Goal: Task Accomplishment & Management: Manage account settings

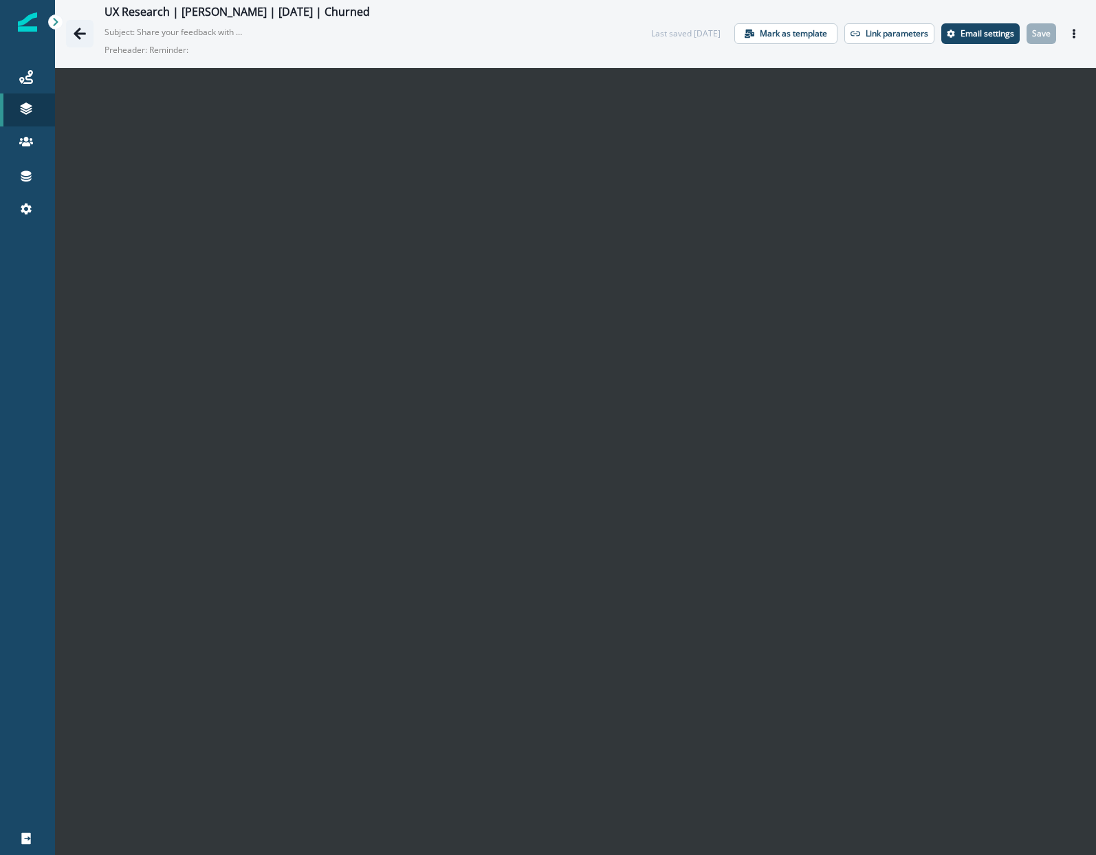
click at [71, 31] on button "Go back" at bounding box center [79, 33] width 27 height 27
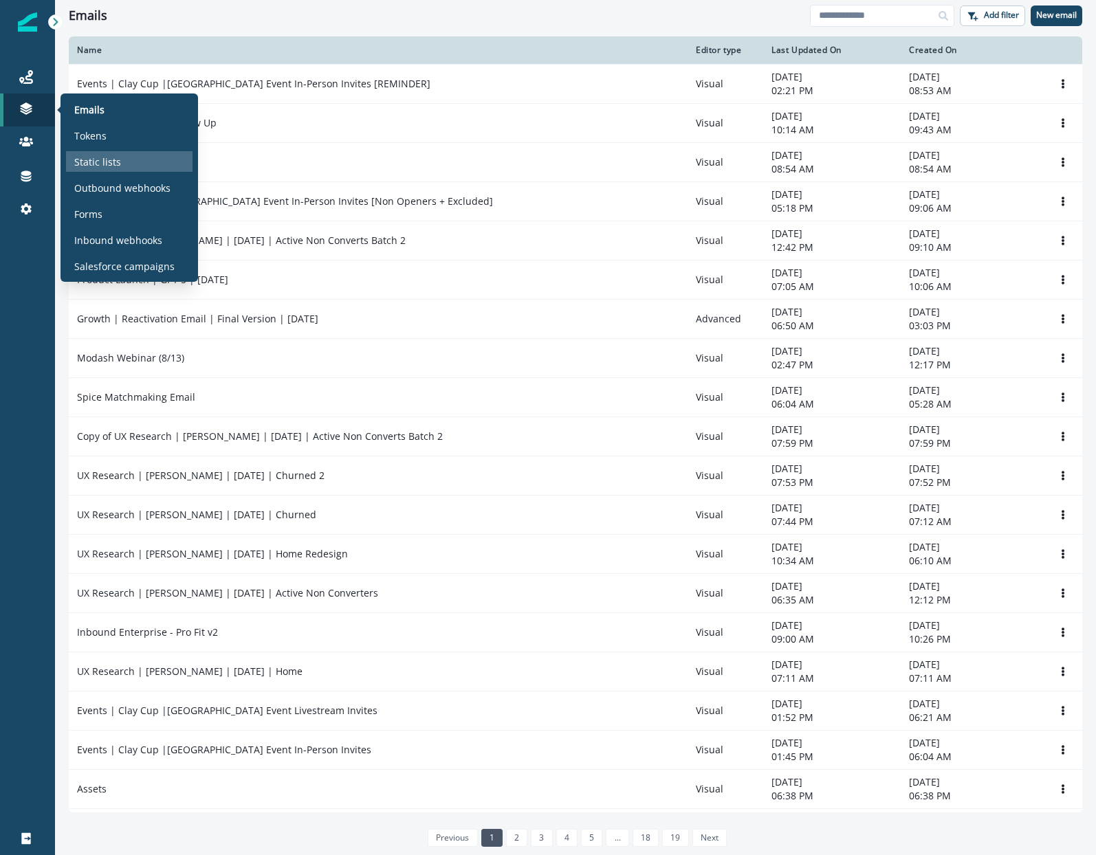
click at [89, 162] on p "Static lists" at bounding box center [97, 162] width 47 height 14
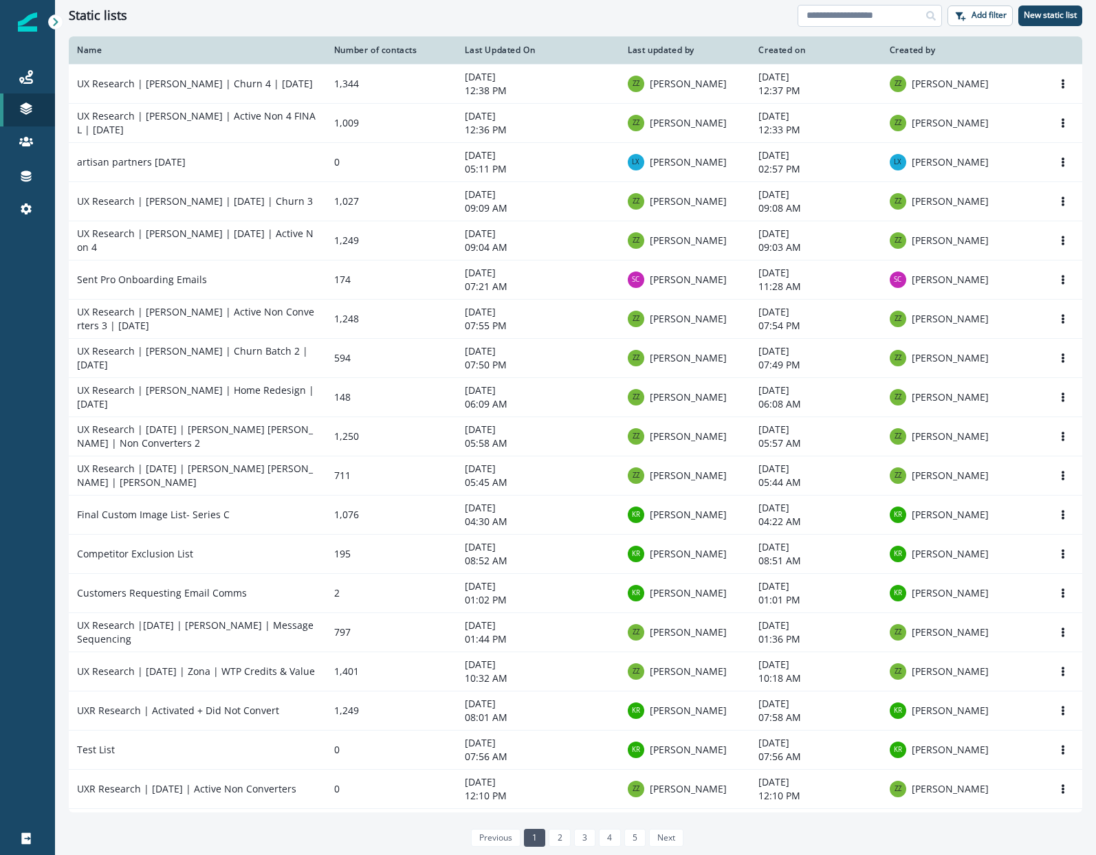
click at [825, 17] on input at bounding box center [869, 16] width 144 height 22
type input "**"
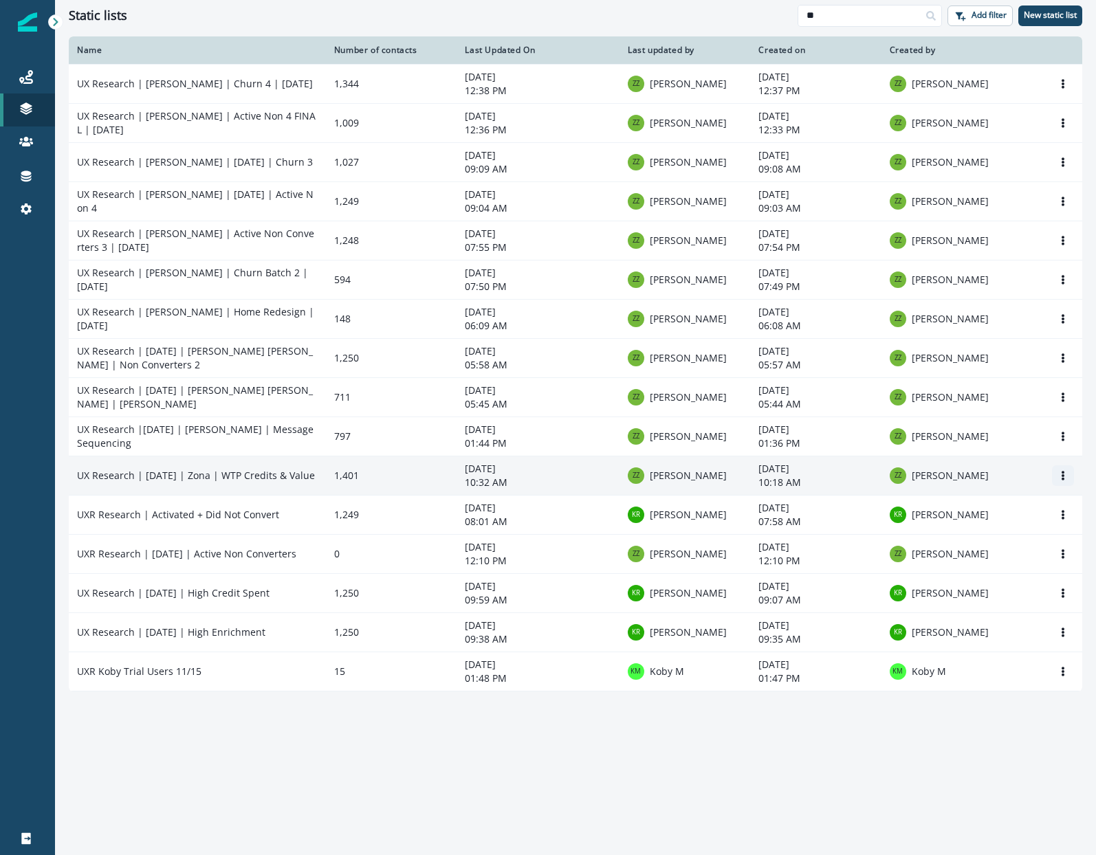
click at [1053, 476] on button "Options" at bounding box center [1063, 475] width 22 height 21
click at [993, 477] on div "[PERSON_NAME]" at bounding box center [963, 475] width 146 height 16
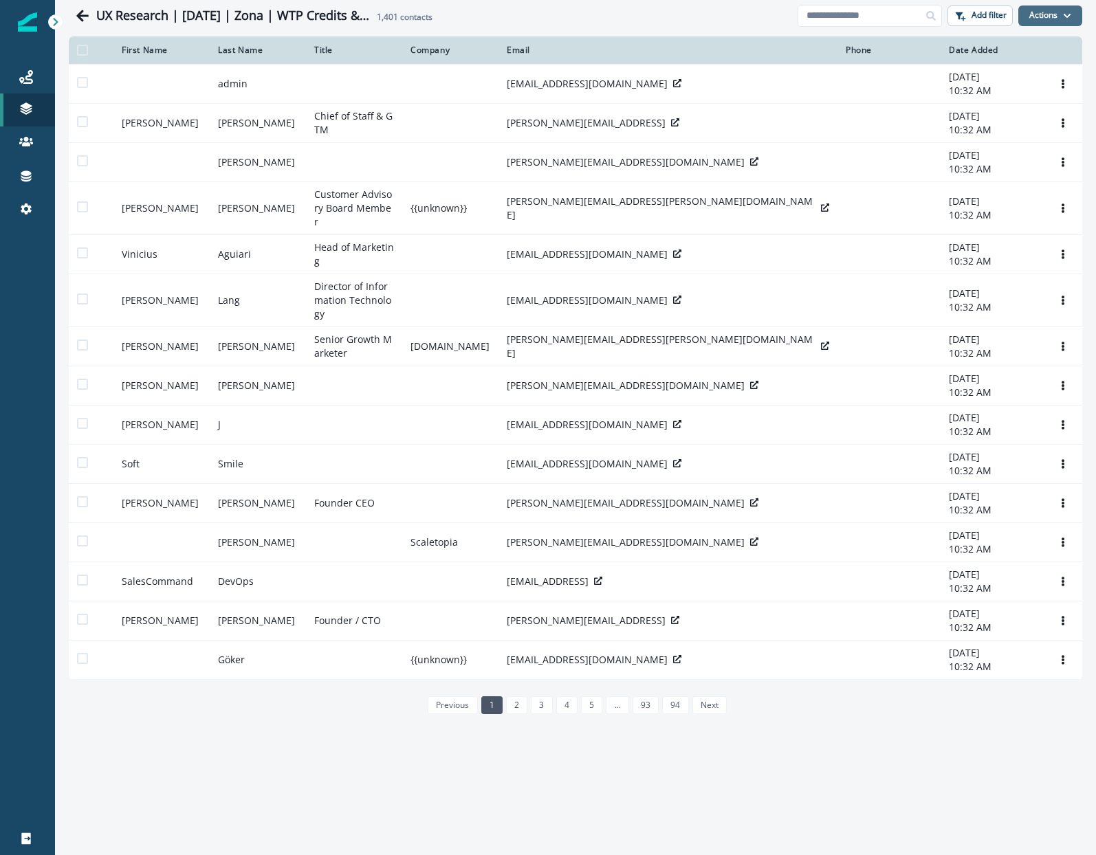
click at [1035, 13] on button "Actions" at bounding box center [1050, 15] width 64 height 21
click at [993, 145] on button "Export entire List" at bounding box center [1020, 145] width 122 height 23
click at [80, 10] on icon "Go back" at bounding box center [83, 16] width 14 height 14
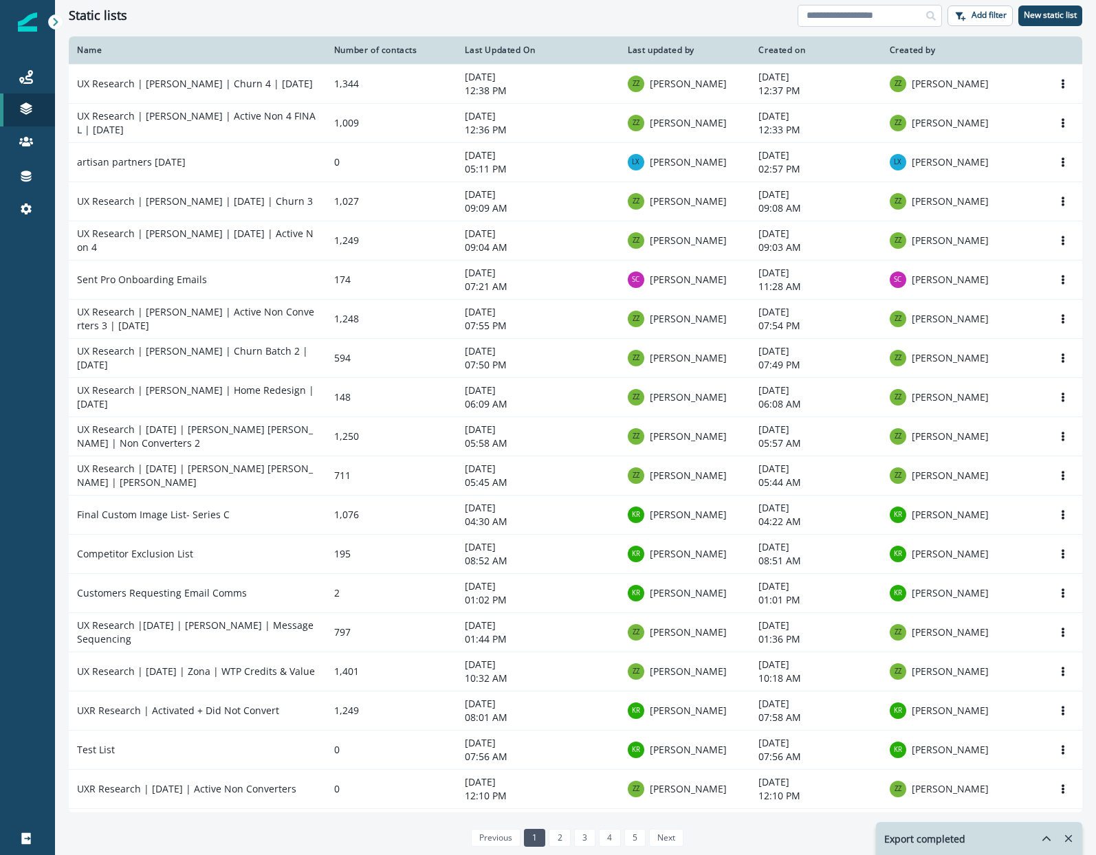
click at [879, 20] on input at bounding box center [869, 16] width 144 height 22
type input "**"
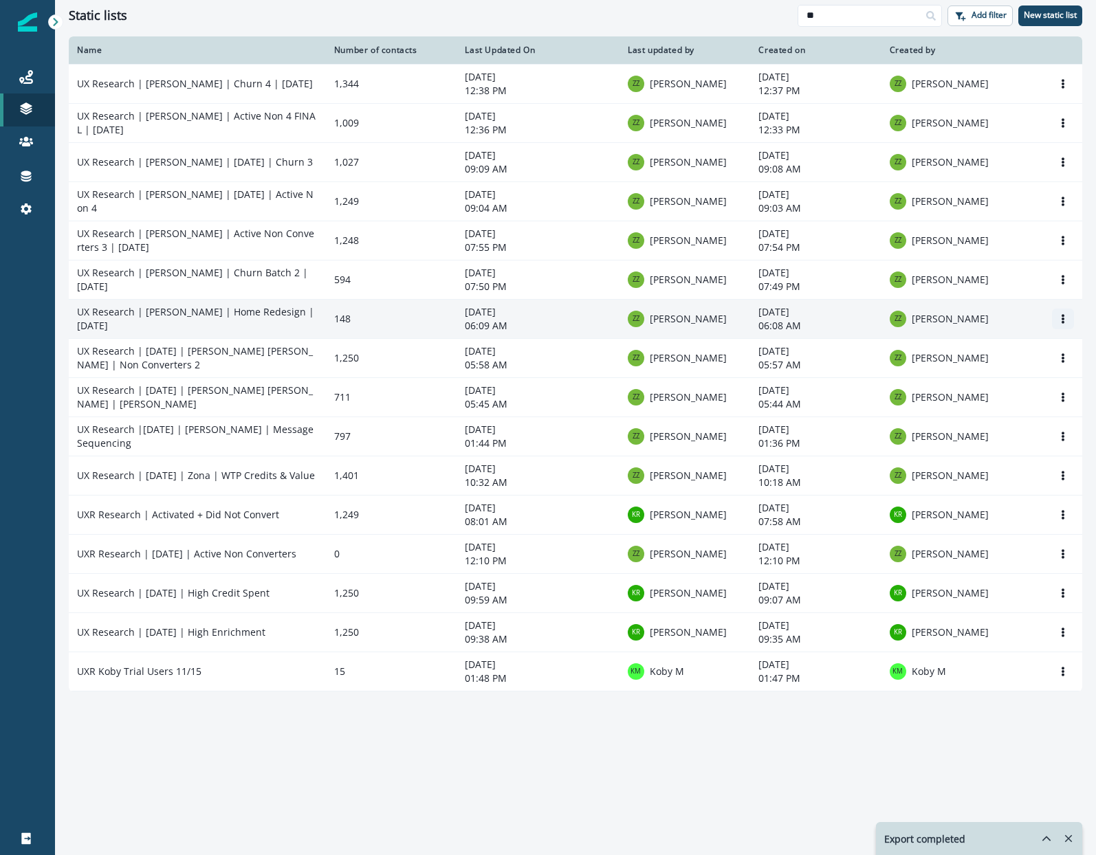
click at [1063, 324] on button "Options" at bounding box center [1063, 319] width 22 height 21
click at [984, 314] on div "[PERSON_NAME]" at bounding box center [963, 319] width 146 height 16
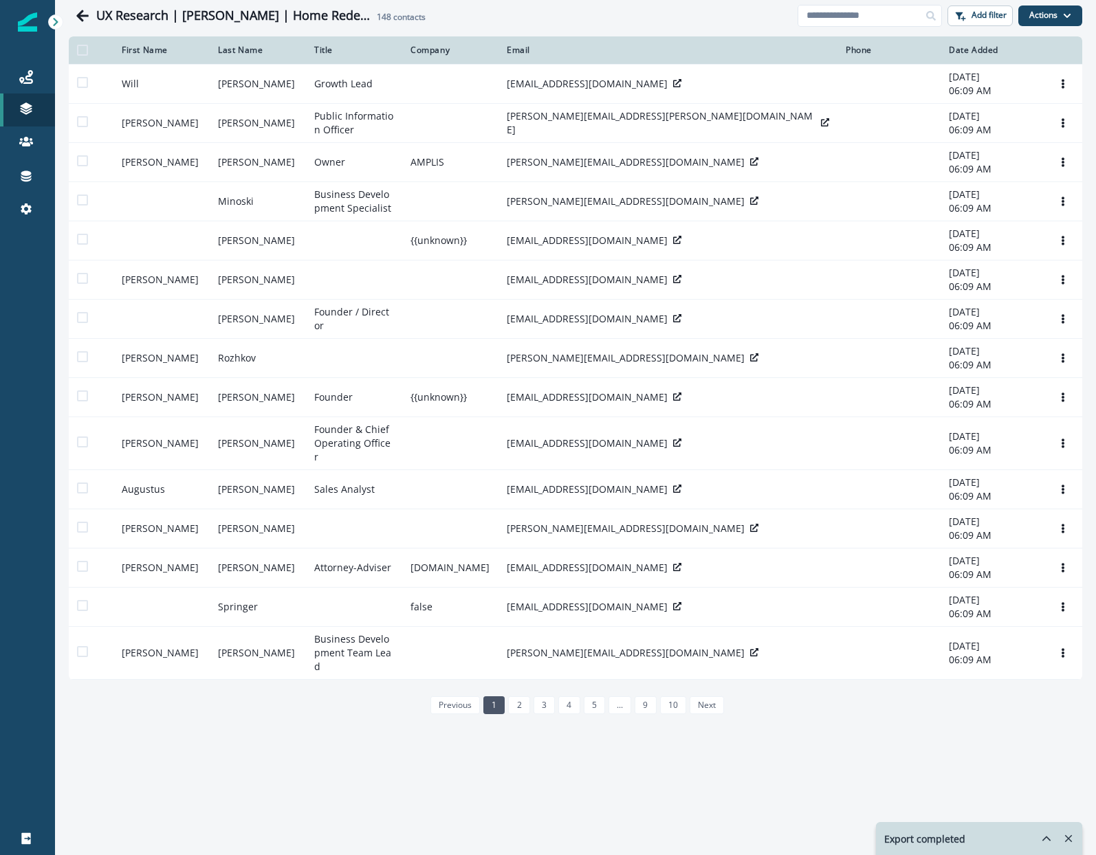
click at [1088, 14] on div "UX Research | [PERSON_NAME] | Home Redesign | [DATE] 148 contacts Add filter Ac…" at bounding box center [575, 15] width 1041 height 31
click at [1067, 13] on icon "button" at bounding box center [1067, 16] width 8 height 8
click at [1013, 139] on button "Export entire List" at bounding box center [1020, 145] width 122 height 23
click at [80, 23] on button "Go back" at bounding box center [82, 15] width 27 height 27
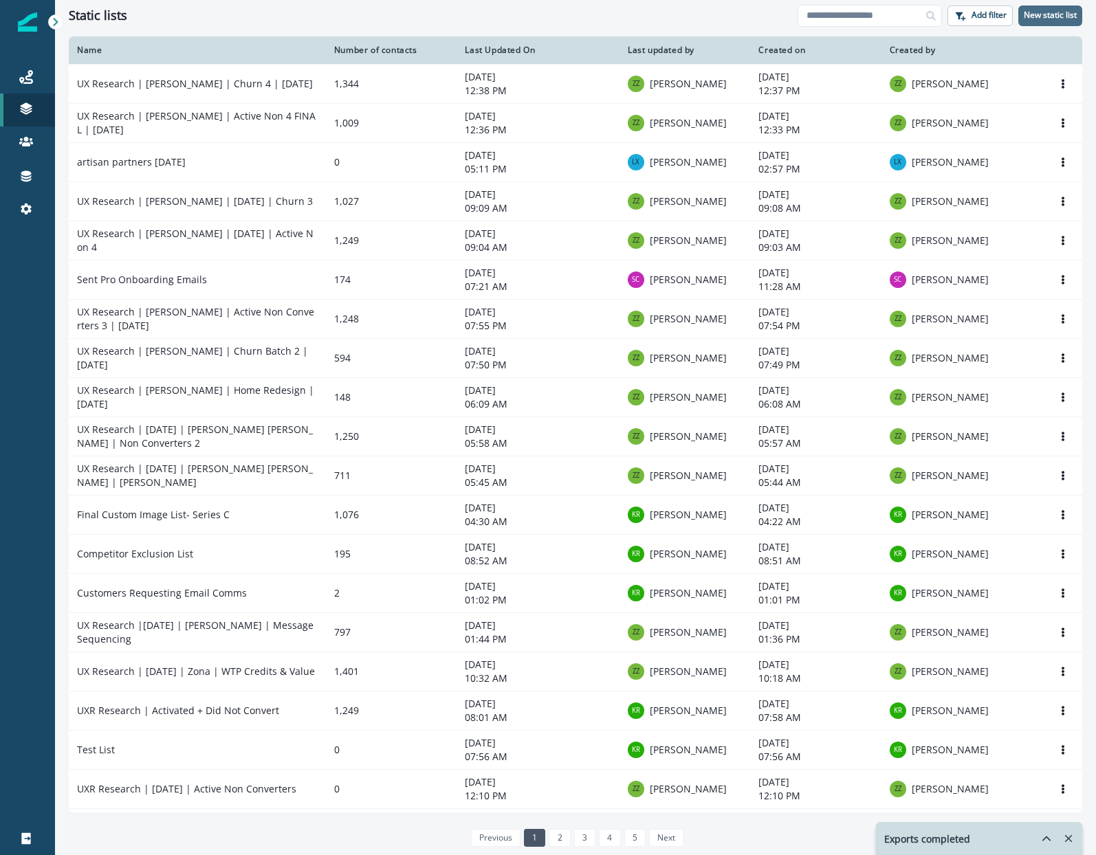
click at [1034, 16] on p "New static list" at bounding box center [1050, 15] width 53 height 10
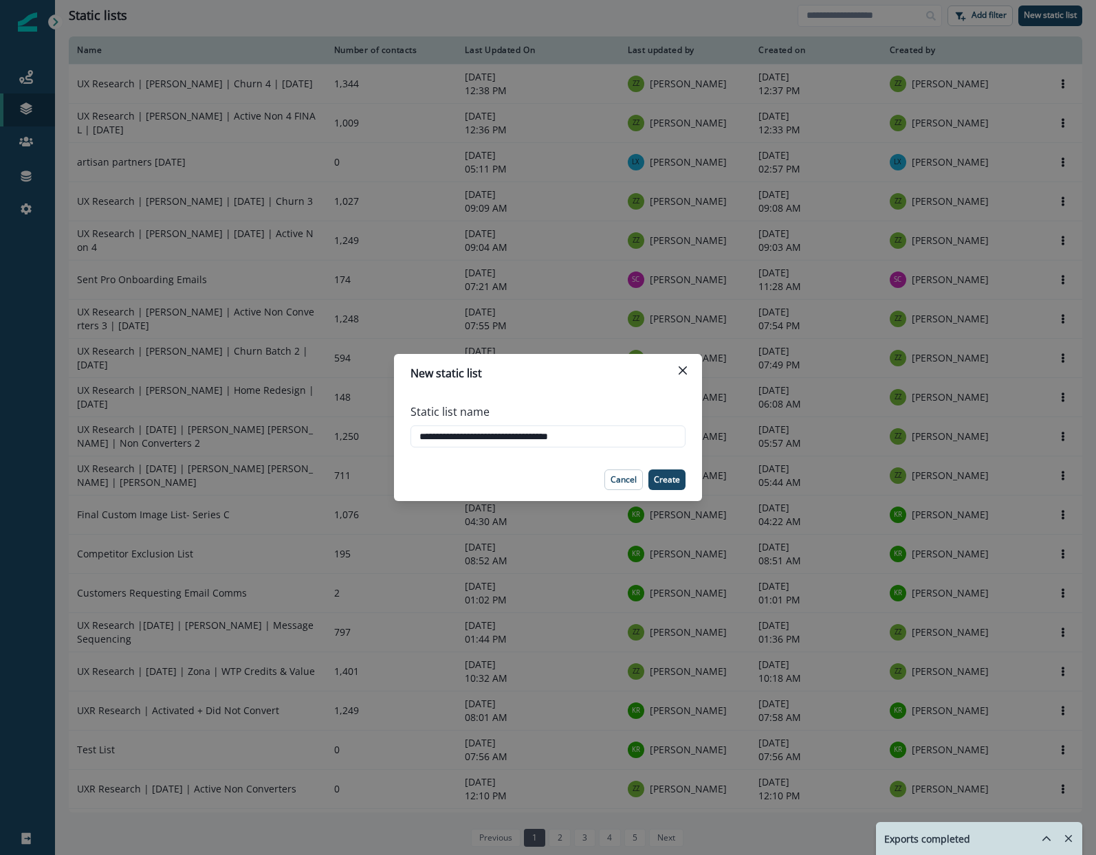
type input "**********"
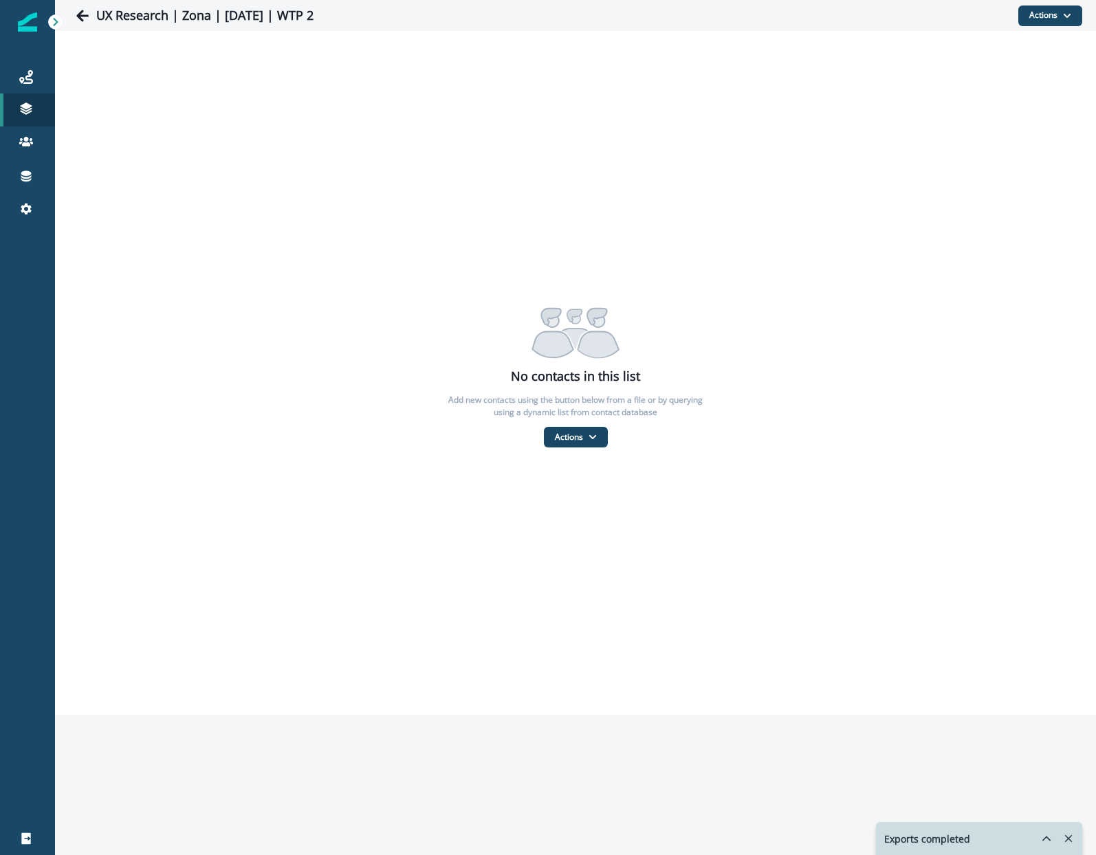
click at [568, 425] on div "No contacts in this list Add new contacts using the button below from a file or…" at bounding box center [575, 372] width 1041 height 149
click at [566, 436] on button "Actions" at bounding box center [576, 437] width 64 height 21
click at [591, 497] on button "From a CSV file" at bounding box center [605, 496] width 122 height 23
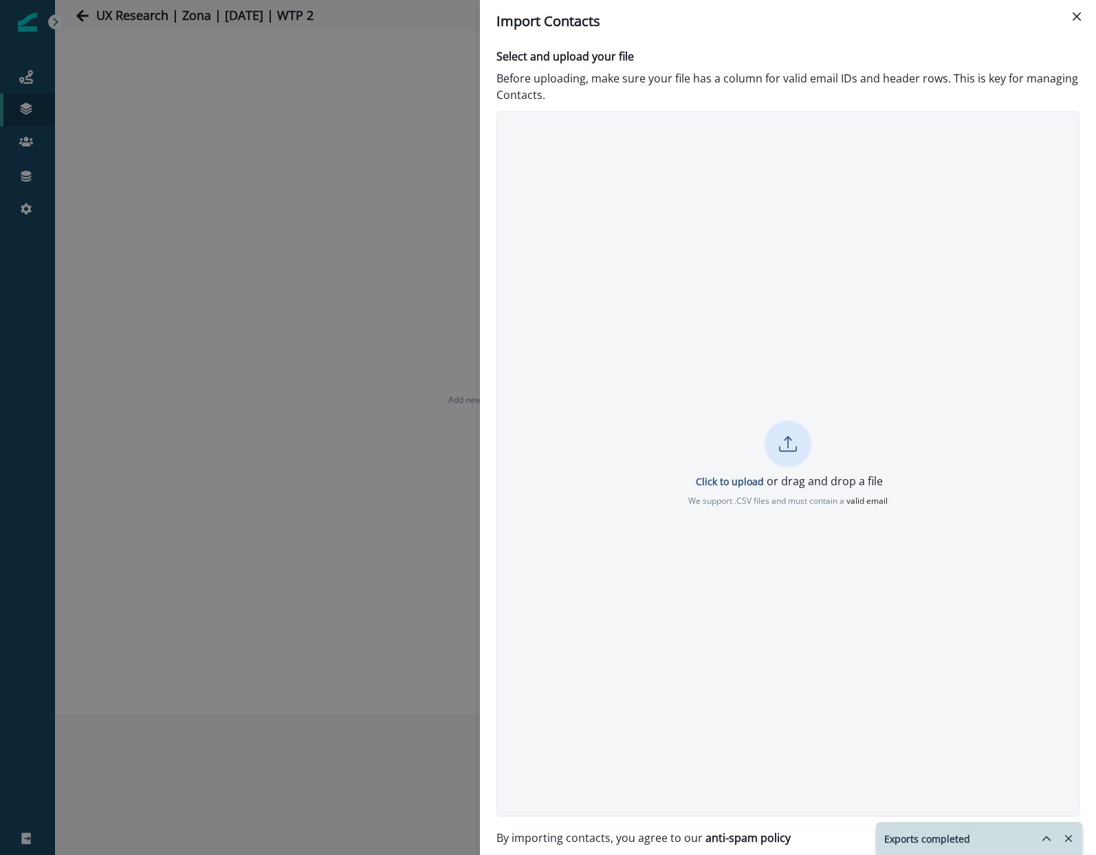
click at [777, 446] on div at bounding box center [787, 444] width 47 height 47
click at [976, 743] on div "“thisone_2025-08-14T1454.csv” is uploaded and ready for import Re-upload" at bounding box center [787, 463] width 583 height 705
click at [780, 443] on div at bounding box center [787, 433] width 47 height 47
click at [1047, 834] on icon "hide-exports" at bounding box center [1046, 838] width 12 height 12
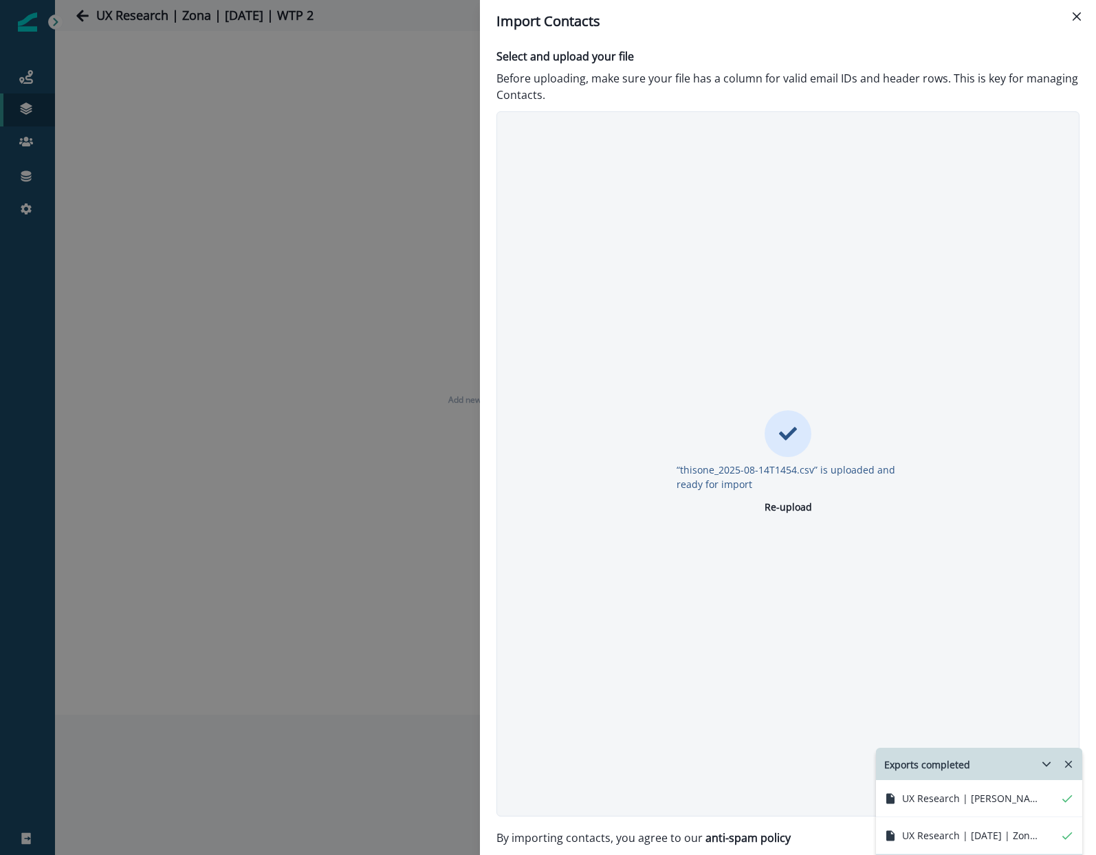
click at [1069, 762] on icon "Remove-exports" at bounding box center [1068, 764] width 12 height 12
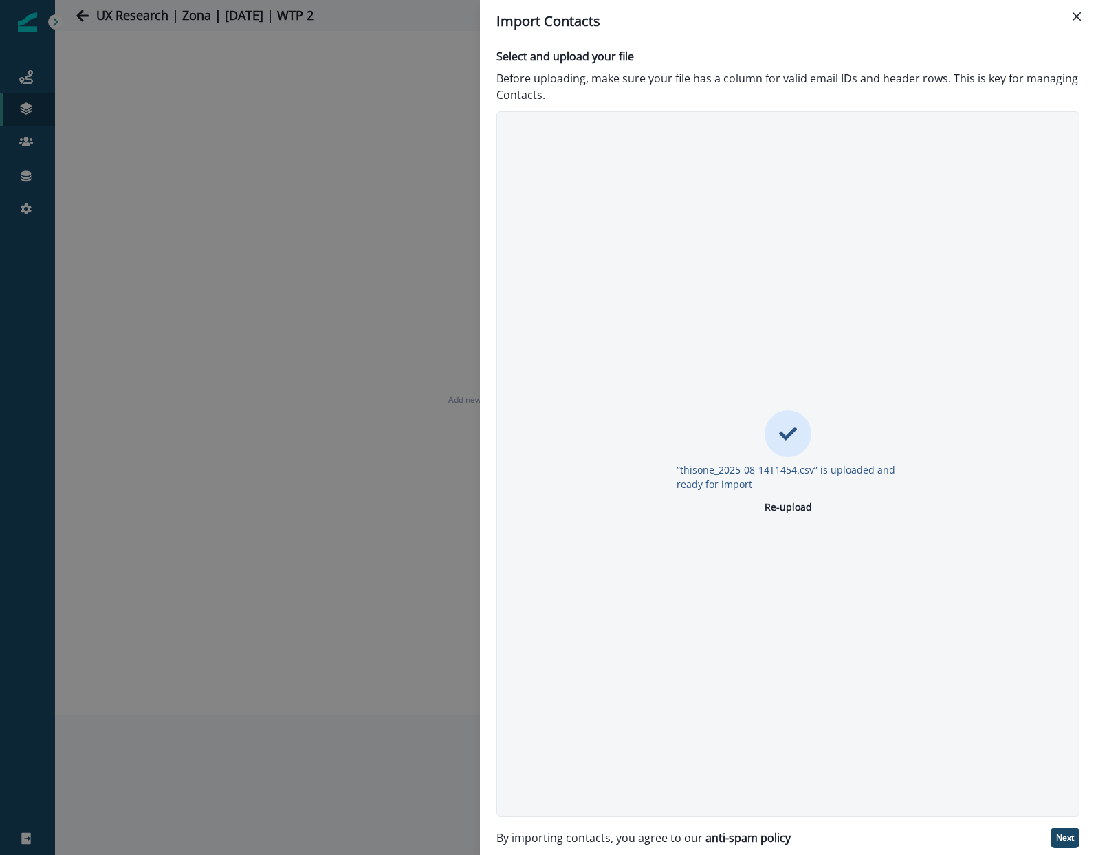
click at [853, 232] on div "“thisone_2025-08-14T1454.csv” is uploaded and ready for import Re-upload" at bounding box center [787, 463] width 583 height 705
click at [789, 432] on icon at bounding box center [788, 433] width 18 height 13
click at [1063, 837] on p "Next" at bounding box center [1065, 838] width 18 height 10
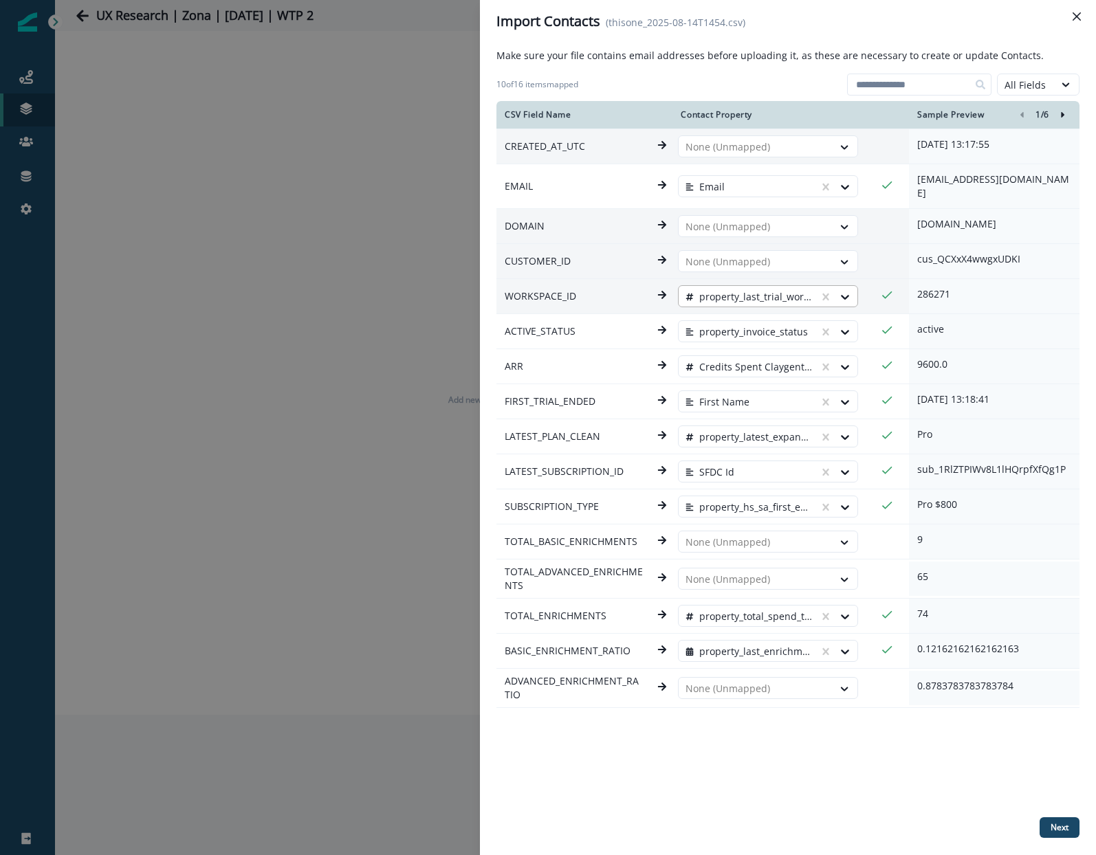
click at [823, 295] on div at bounding box center [838, 297] width 38 height 22
click at [1065, 838] on div "Make sure your file contains email addresses before uploading it, as these are …" at bounding box center [787, 449] width 583 height 802
click at [1051, 829] on p "Next" at bounding box center [1059, 828] width 18 height 10
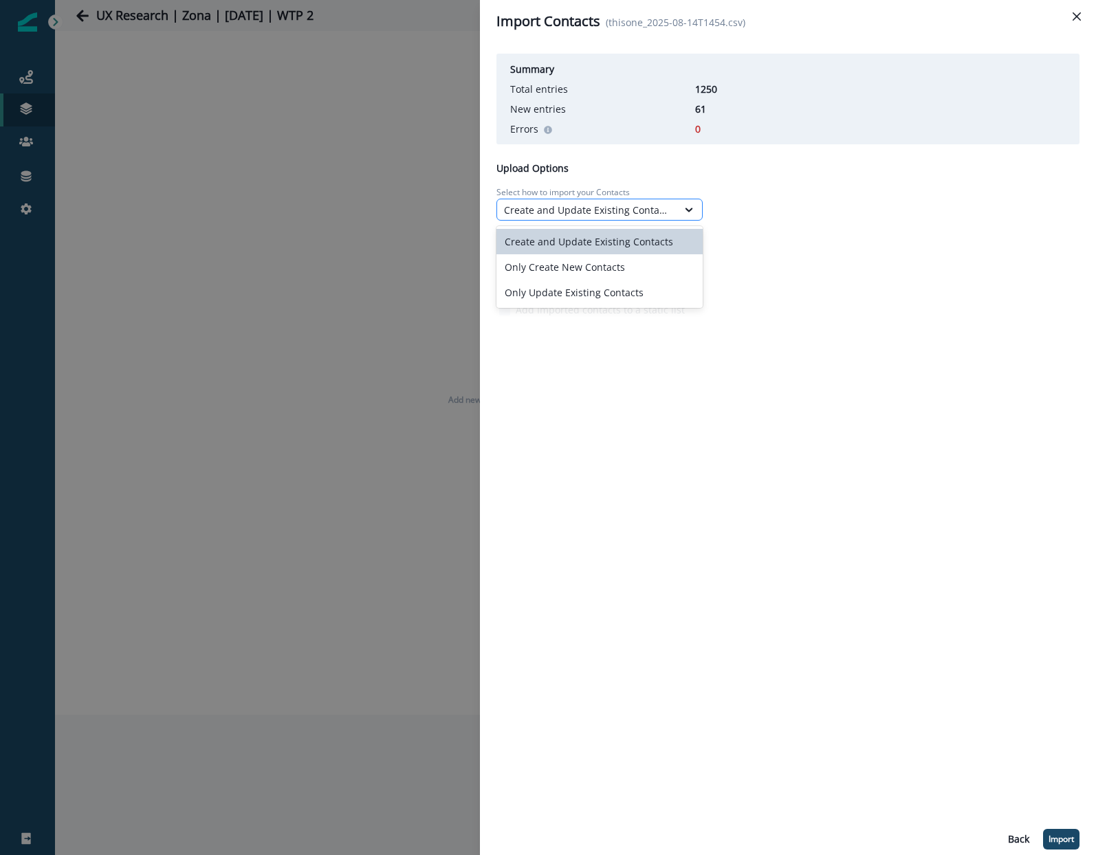
click at [577, 214] on div "Create and Update Existing Contacts" at bounding box center [587, 210] width 166 height 14
click at [581, 241] on div "Create and Update Existing Contacts" at bounding box center [599, 241] width 206 height 25
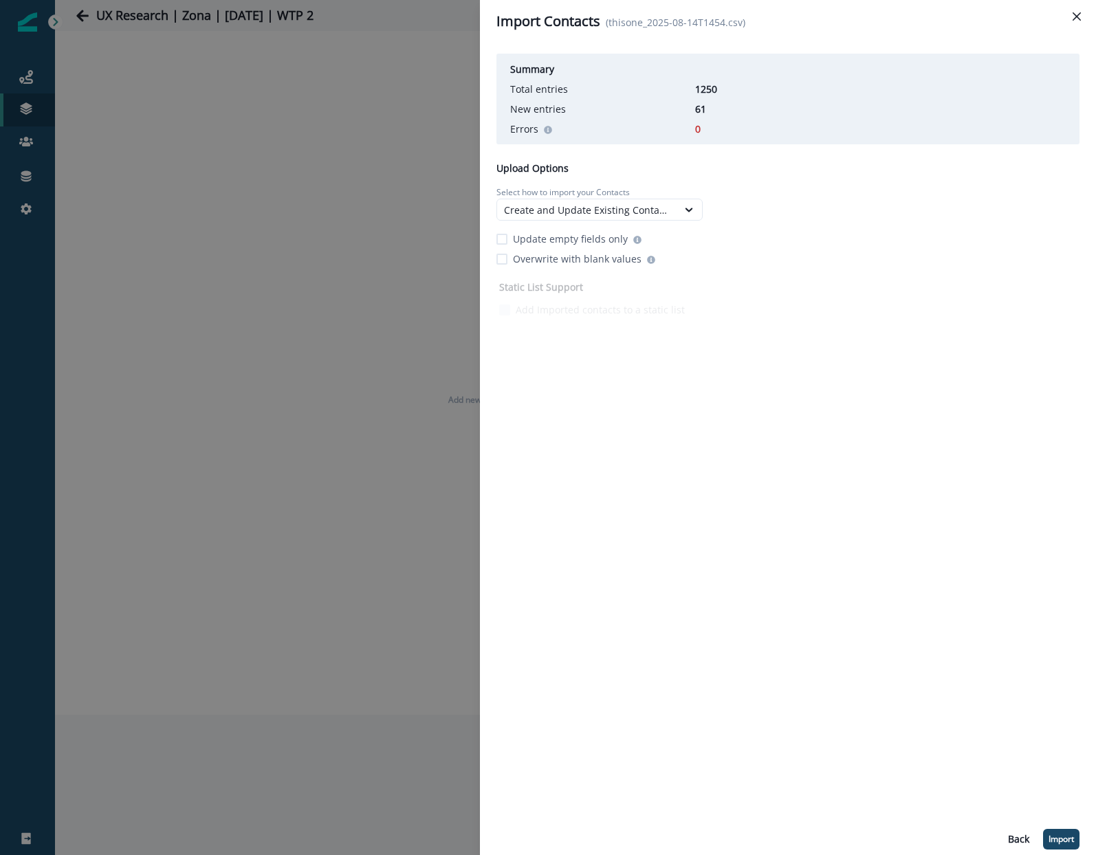
click at [554, 242] on p "Update empty fields only" at bounding box center [570, 239] width 115 height 14
click at [1058, 837] on p "Import" at bounding box center [1060, 840] width 25 height 10
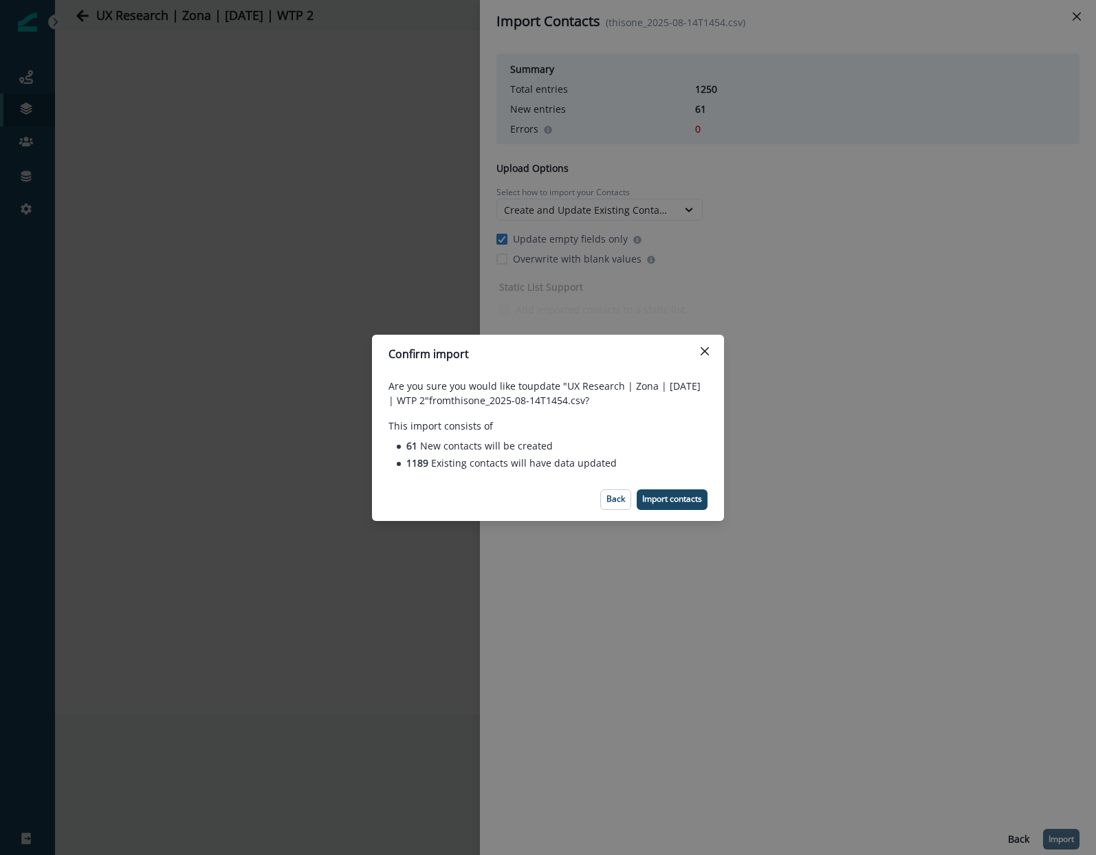
click at [686, 510] on footer "Back Import contacts" at bounding box center [548, 499] width 352 height 43
click at [679, 498] on p "Import contacts" at bounding box center [672, 499] width 60 height 10
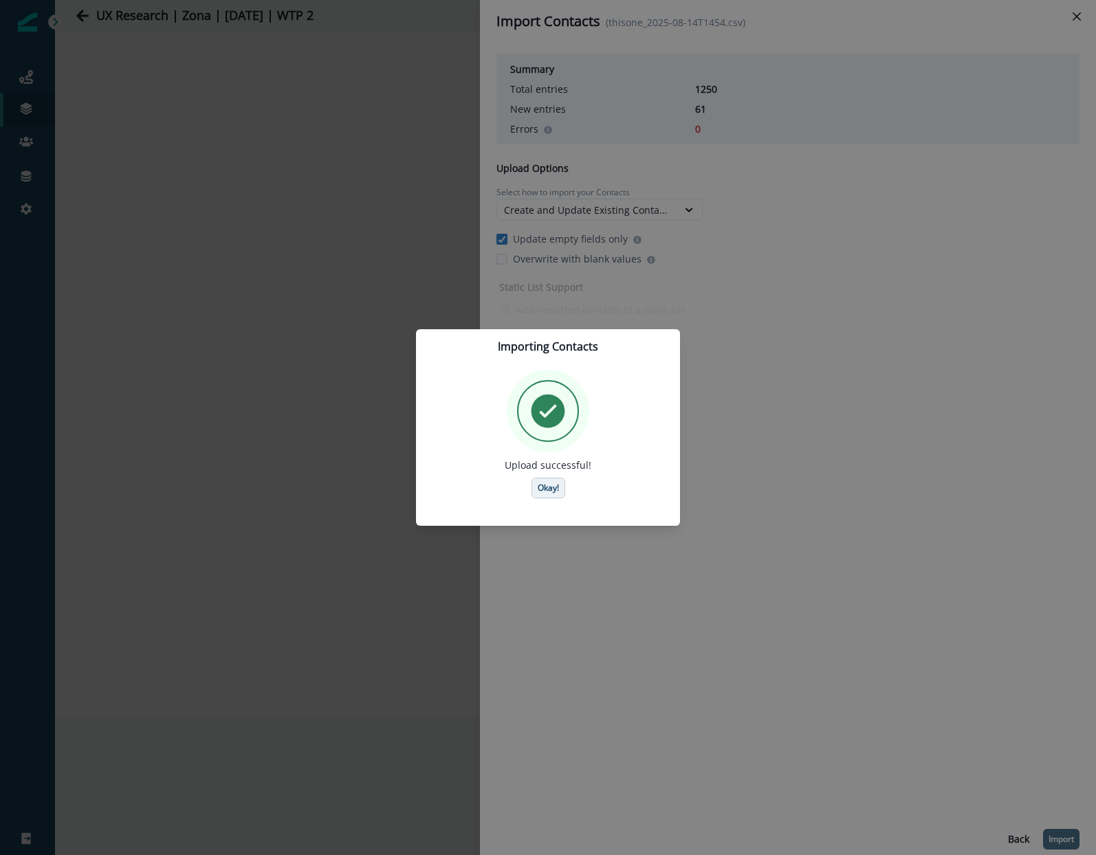
click at [538, 484] on p "Okay!" at bounding box center [548, 488] width 21 height 10
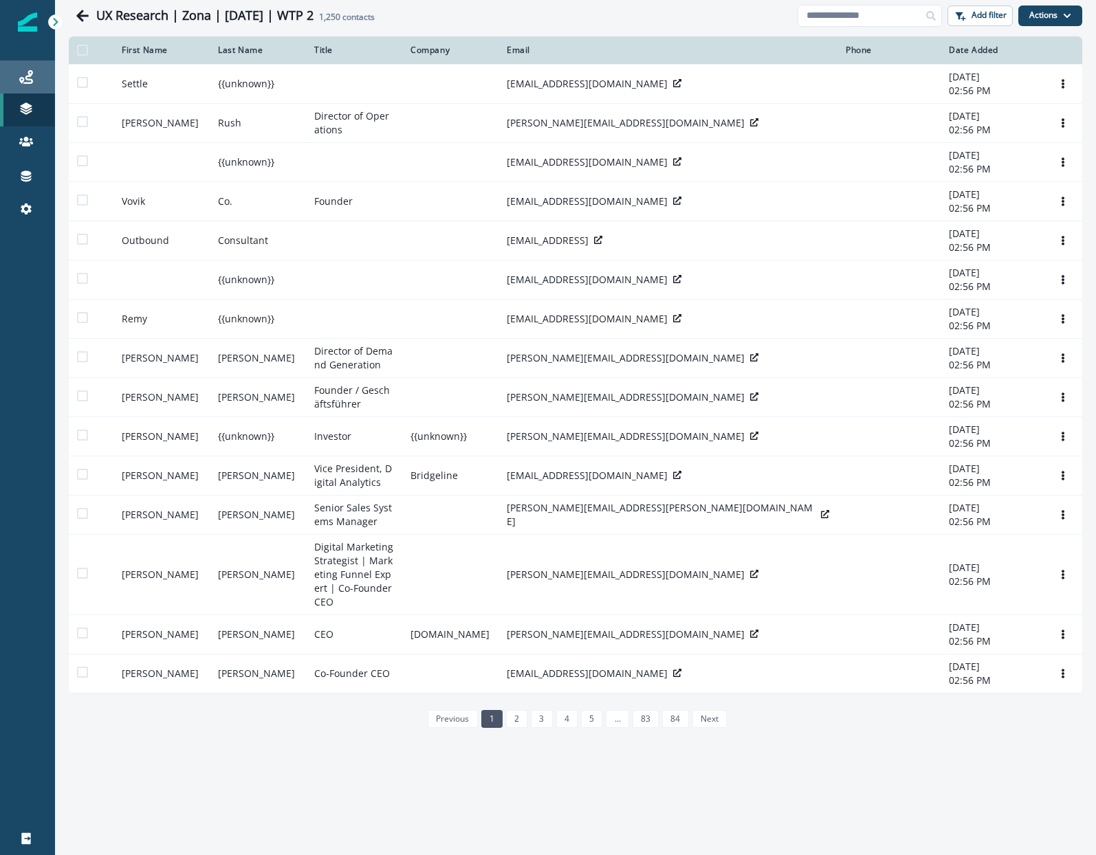
click at [15, 83] on div "Journeys" at bounding box center [27, 77] width 44 height 16
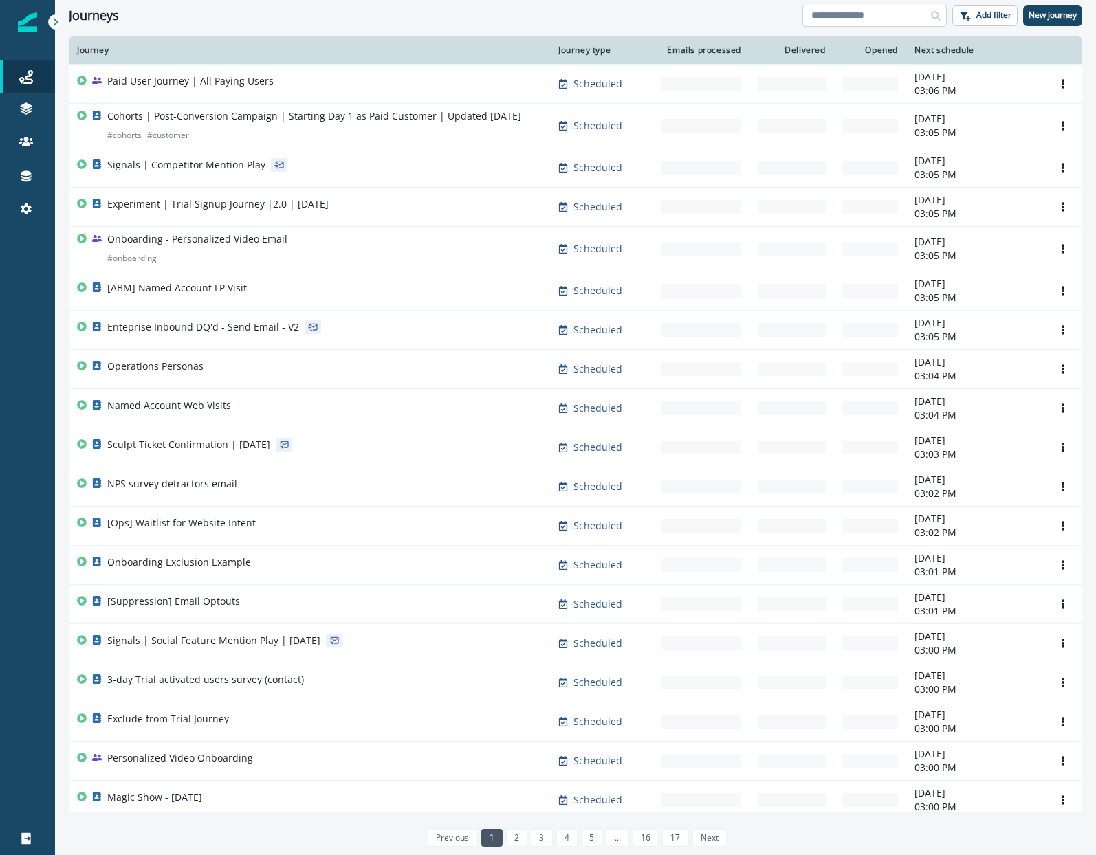
click at [870, 9] on input at bounding box center [874, 16] width 144 height 22
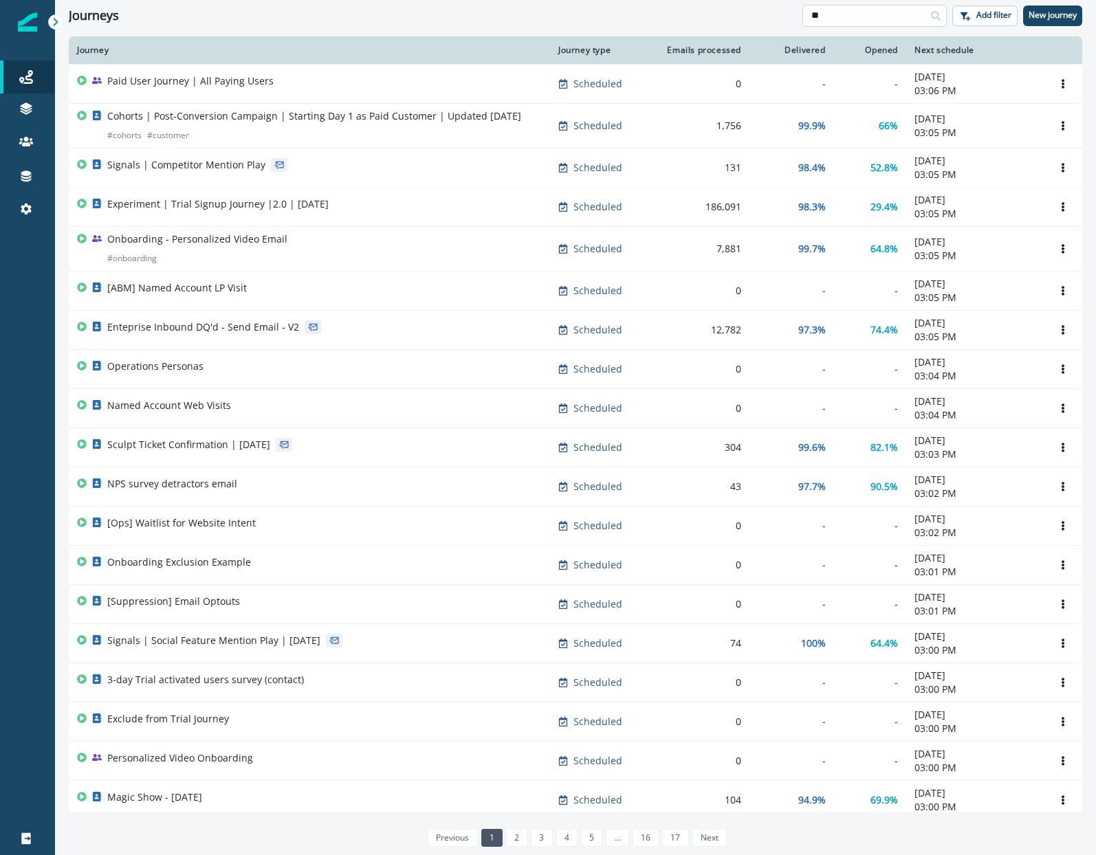
type input "**"
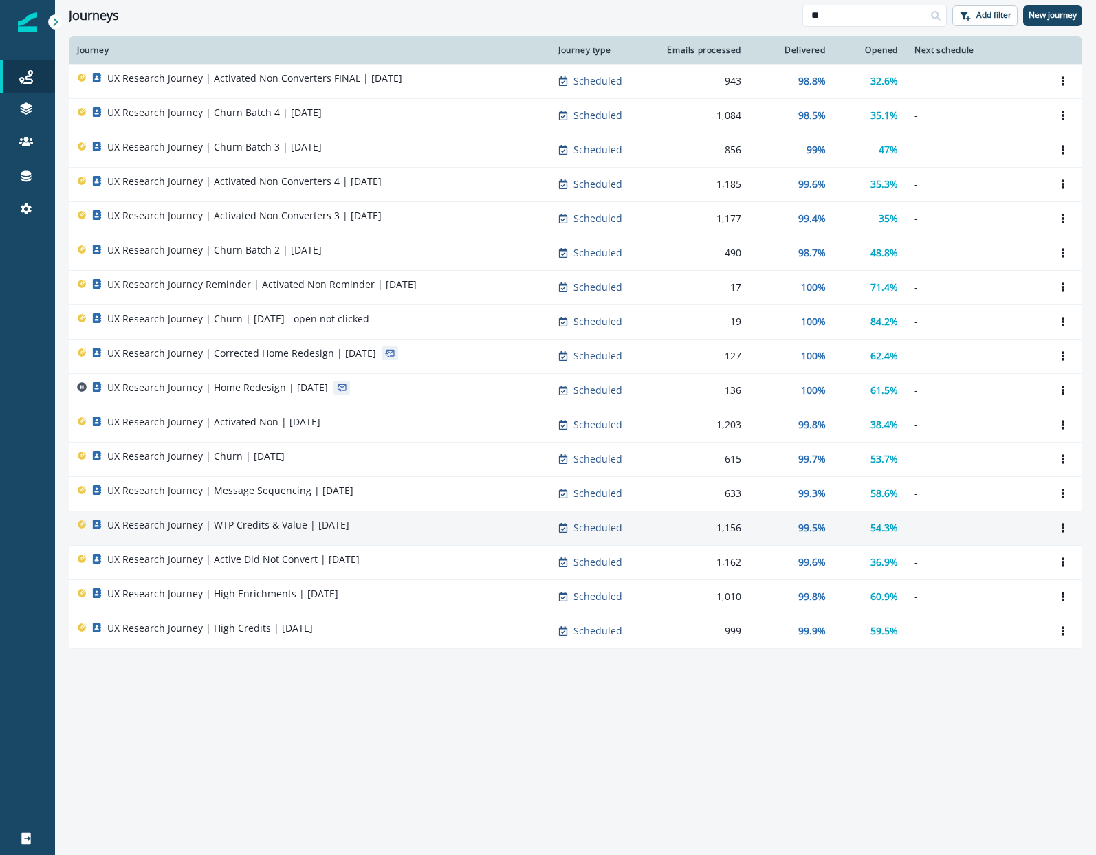
click at [410, 531] on div "UX Research Journey | WTP Credits & Value | [DATE]" at bounding box center [309, 527] width 465 height 19
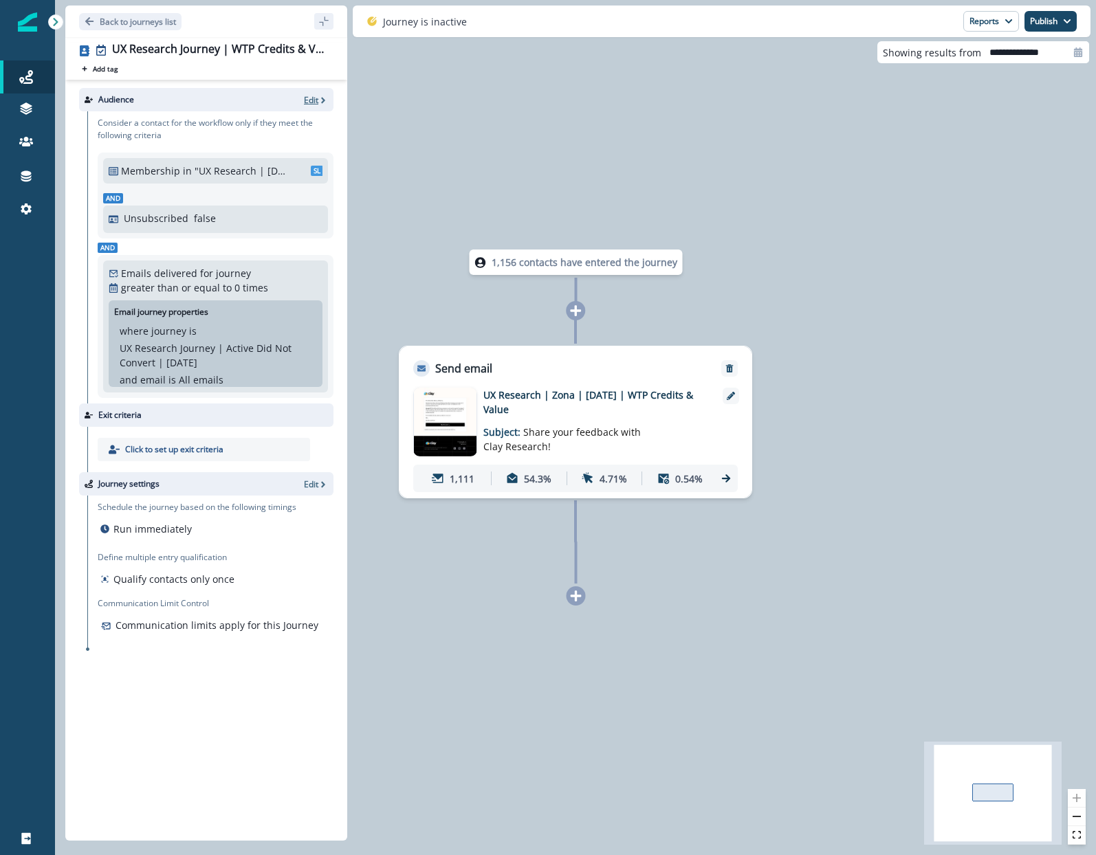
click at [311, 102] on p "Edit" at bounding box center [311, 100] width 14 height 12
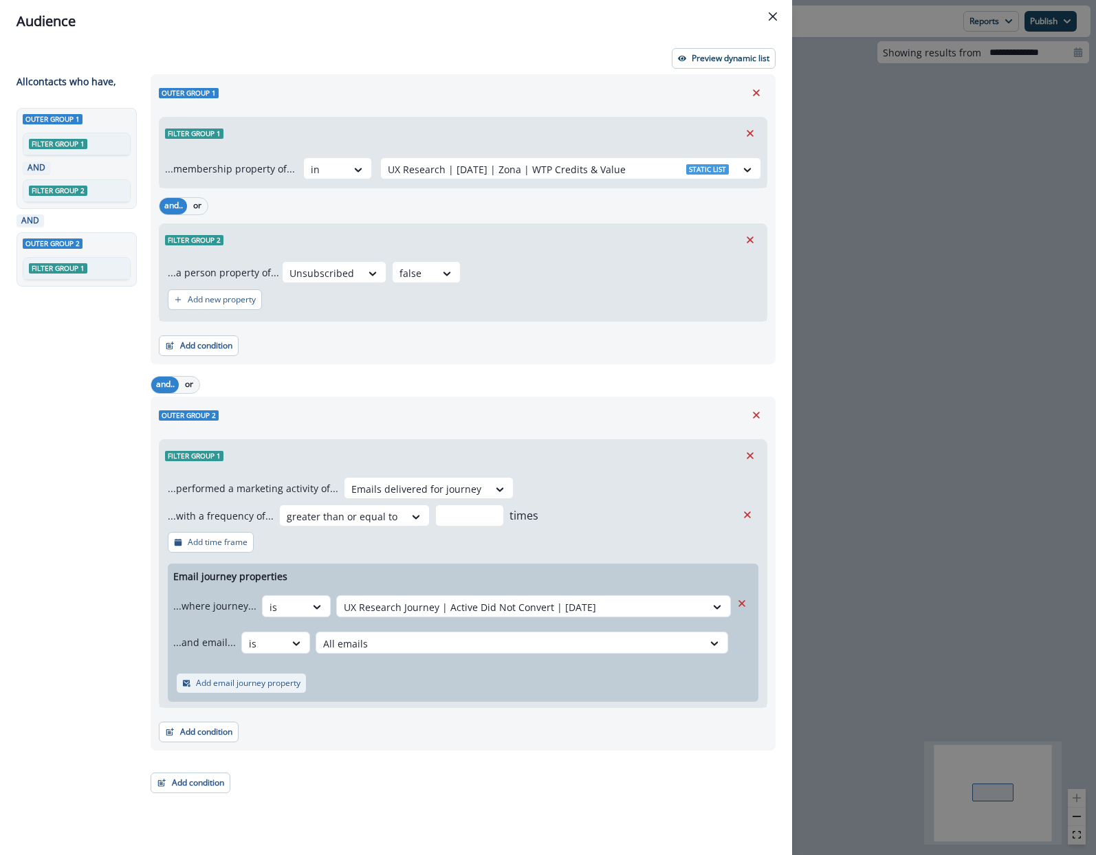
click at [241, 684] on p "Add email journey property" at bounding box center [248, 684] width 104 height 10
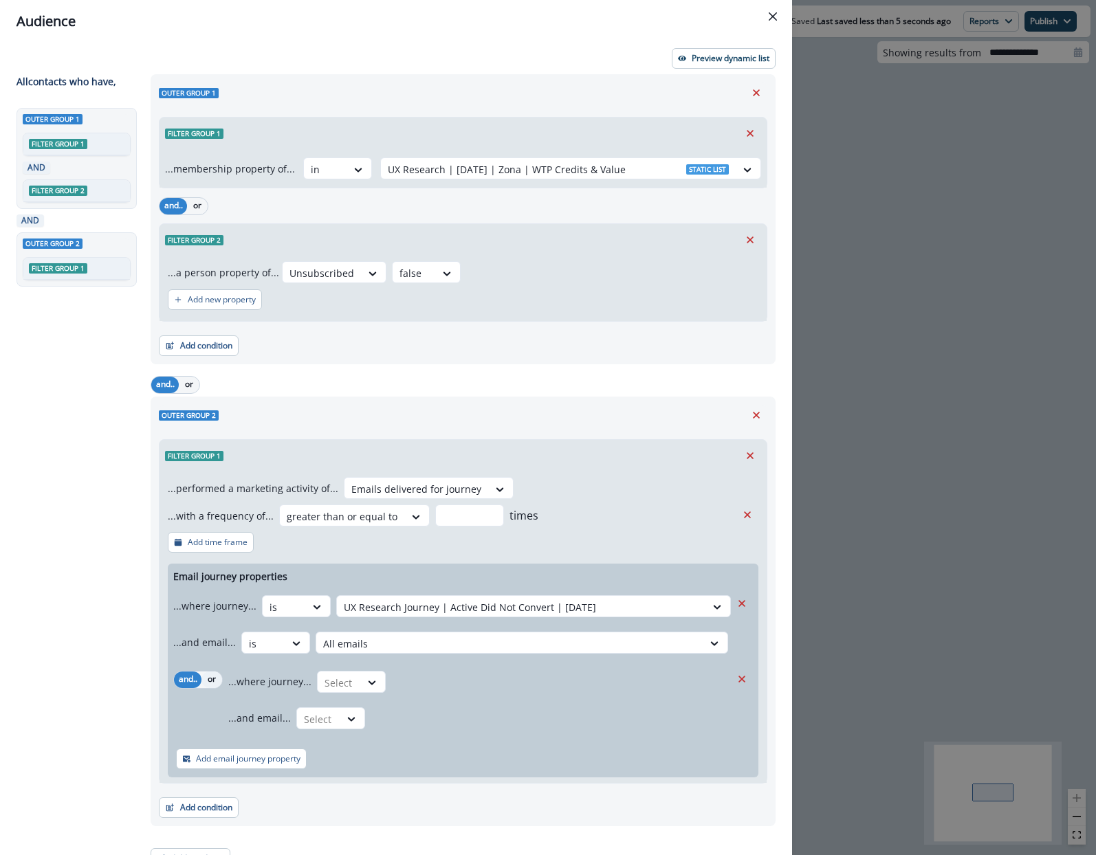
click at [218, 682] on button "or" at bounding box center [211, 680] width 21 height 16
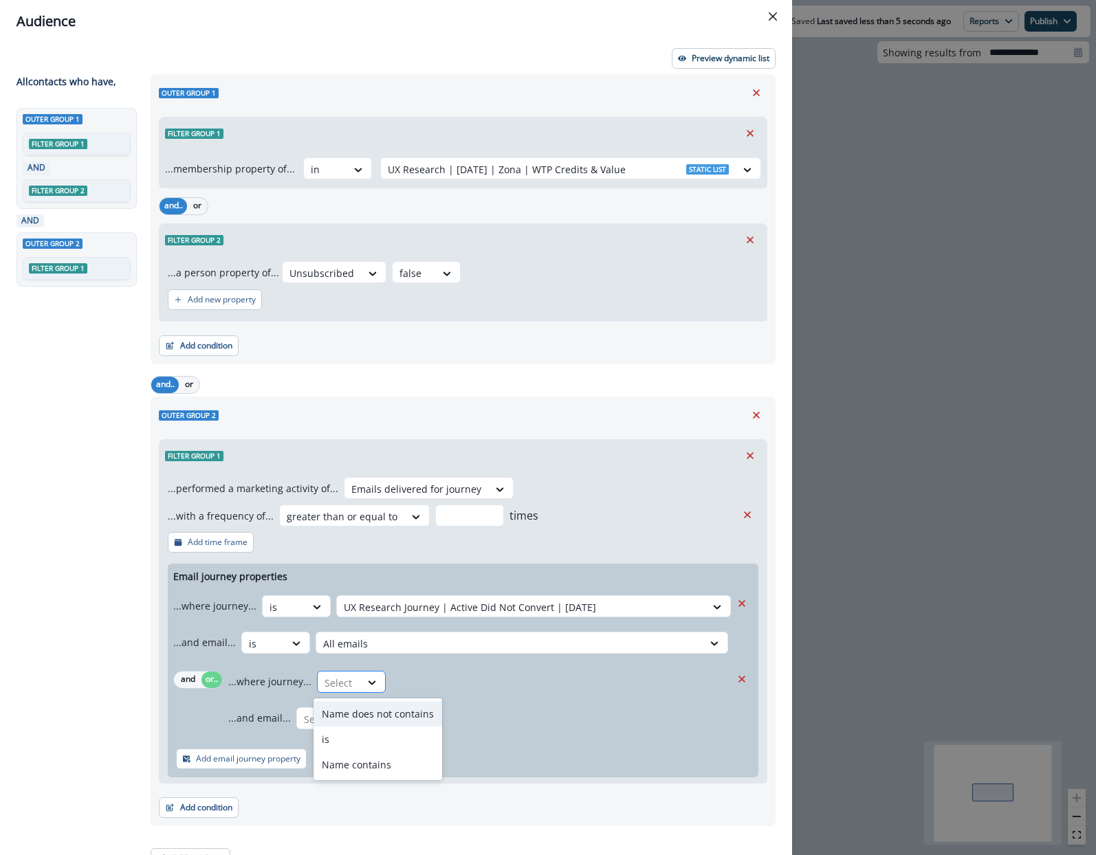
click at [335, 676] on div at bounding box center [338, 682] width 29 height 17
type input "*"
click at [362, 743] on div "is" at bounding box center [377, 739] width 129 height 25
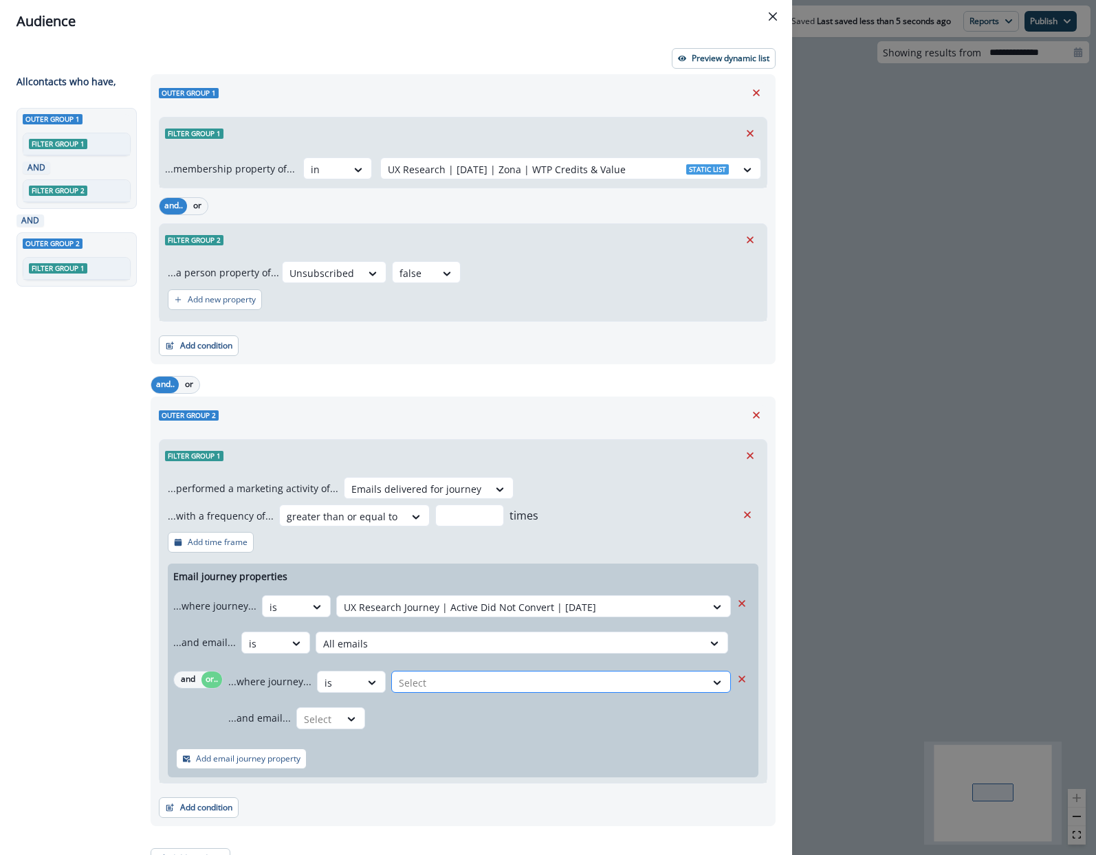
click at [430, 672] on div "Select" at bounding box center [548, 683] width 313 height 23
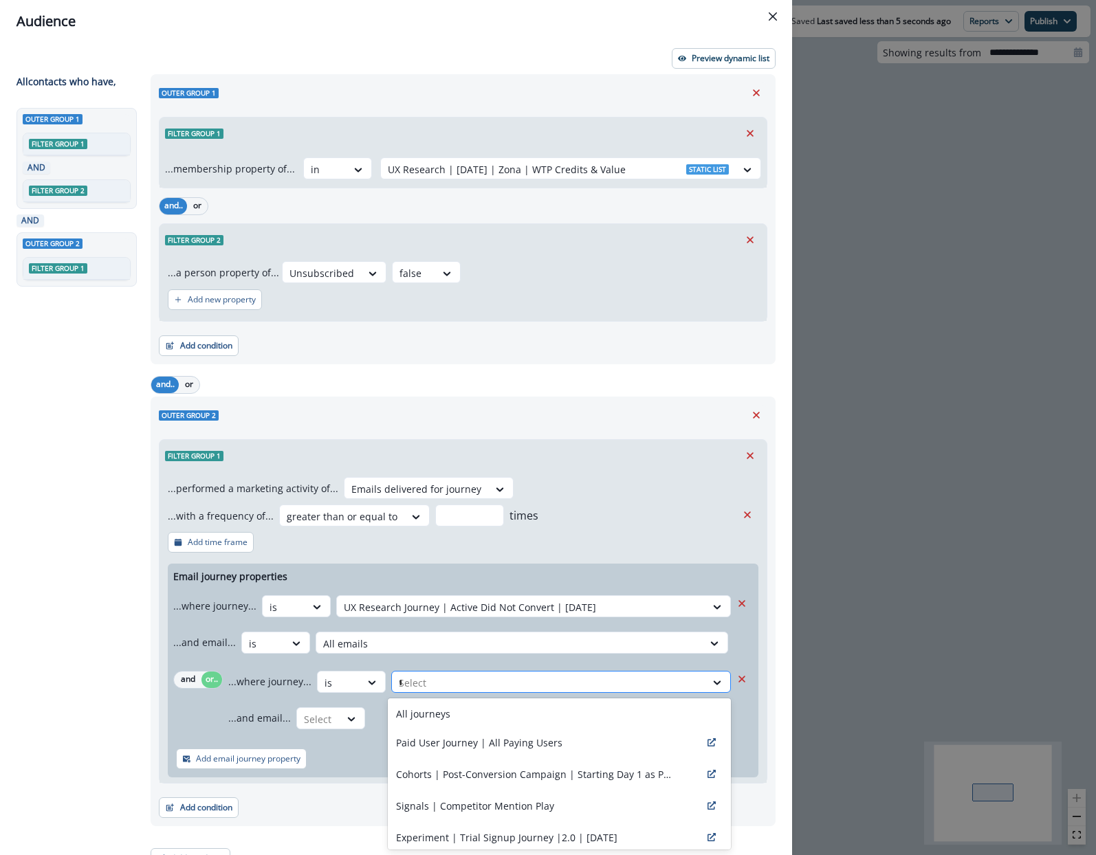
type input "**"
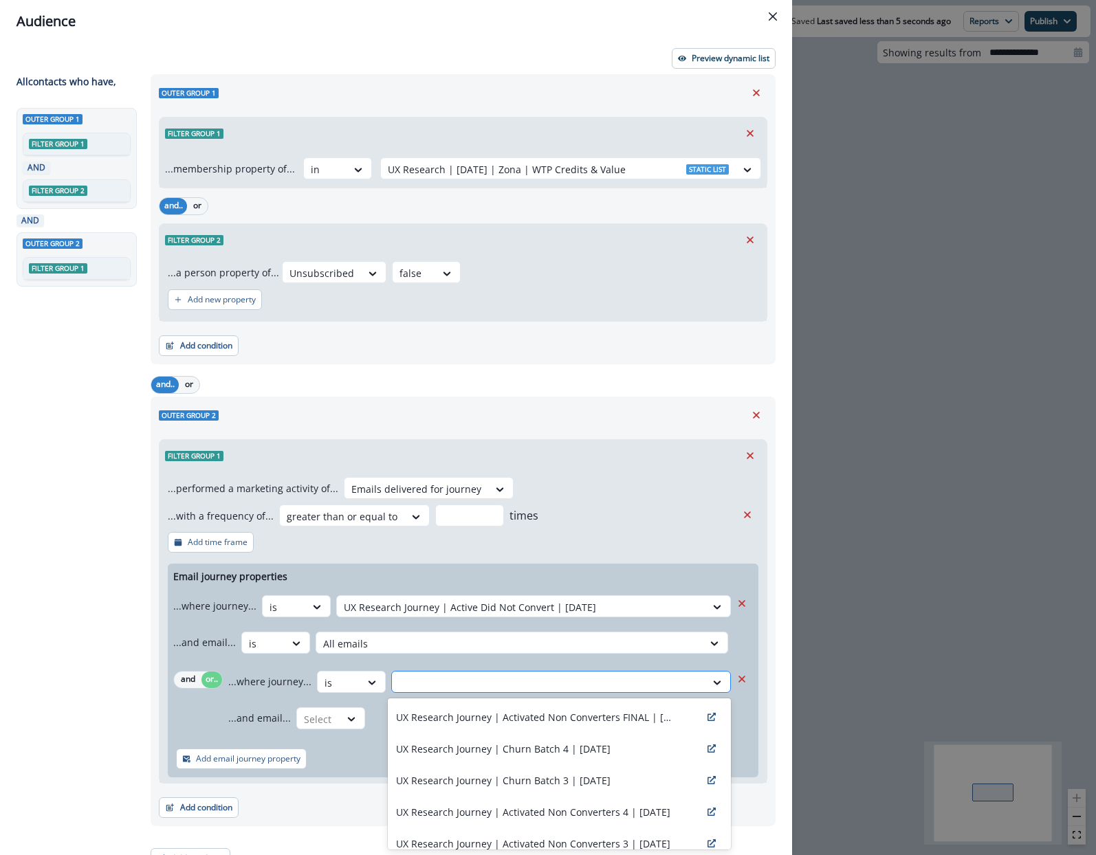
click at [430, 679] on div at bounding box center [549, 682] width 300 height 17
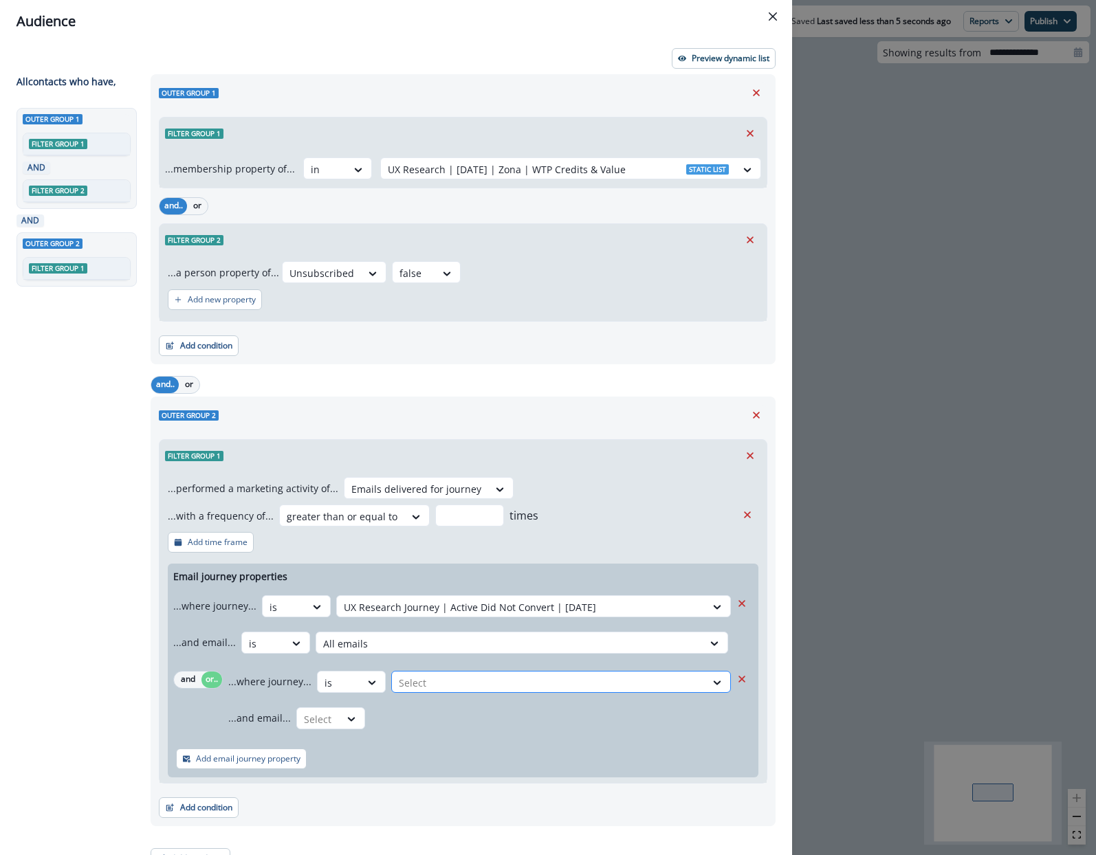
click at [430, 679] on div at bounding box center [549, 682] width 300 height 17
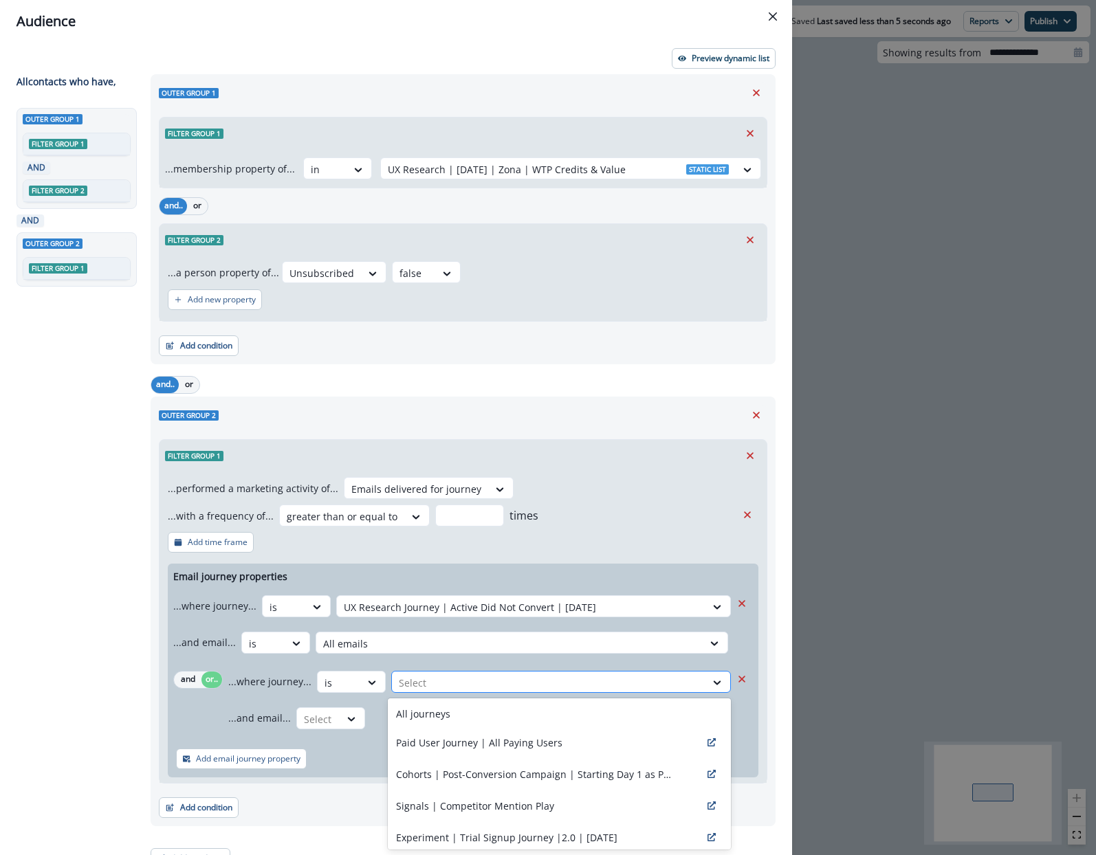
click at [432, 681] on div at bounding box center [549, 682] width 300 height 17
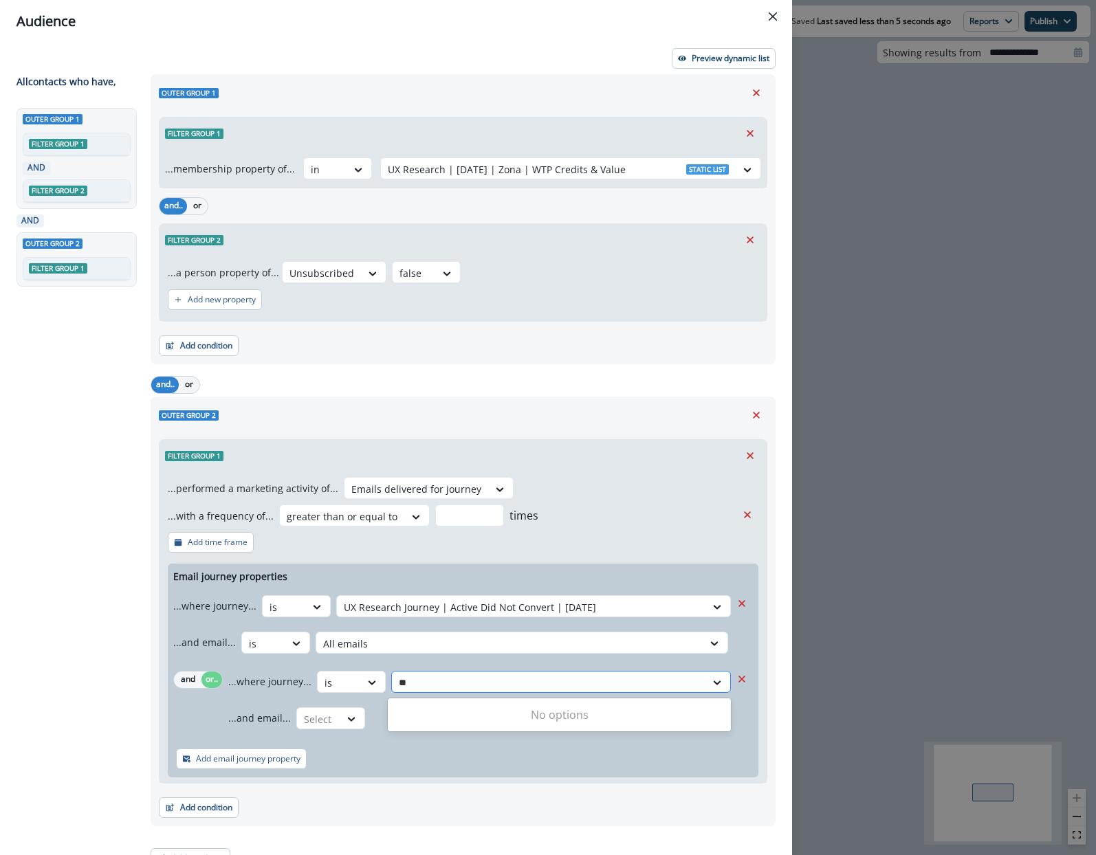
type input "*"
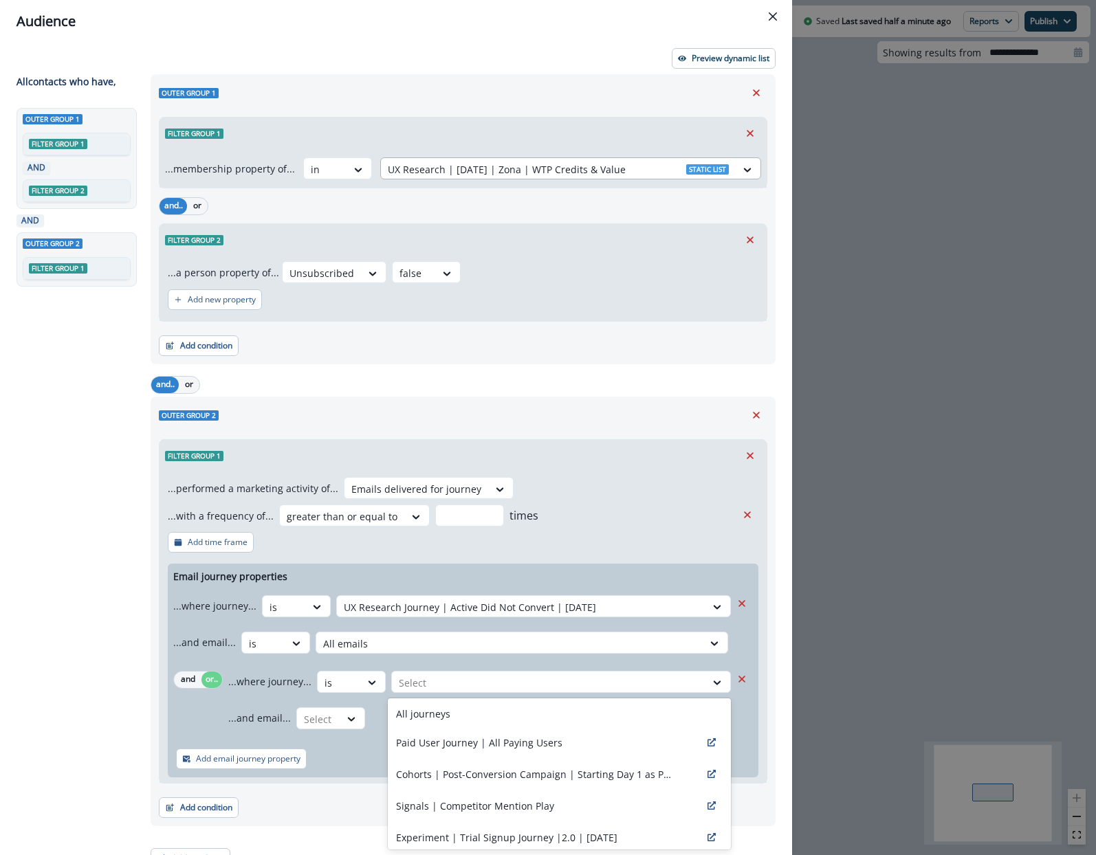
click at [520, 166] on div at bounding box center [558, 169] width 341 height 17
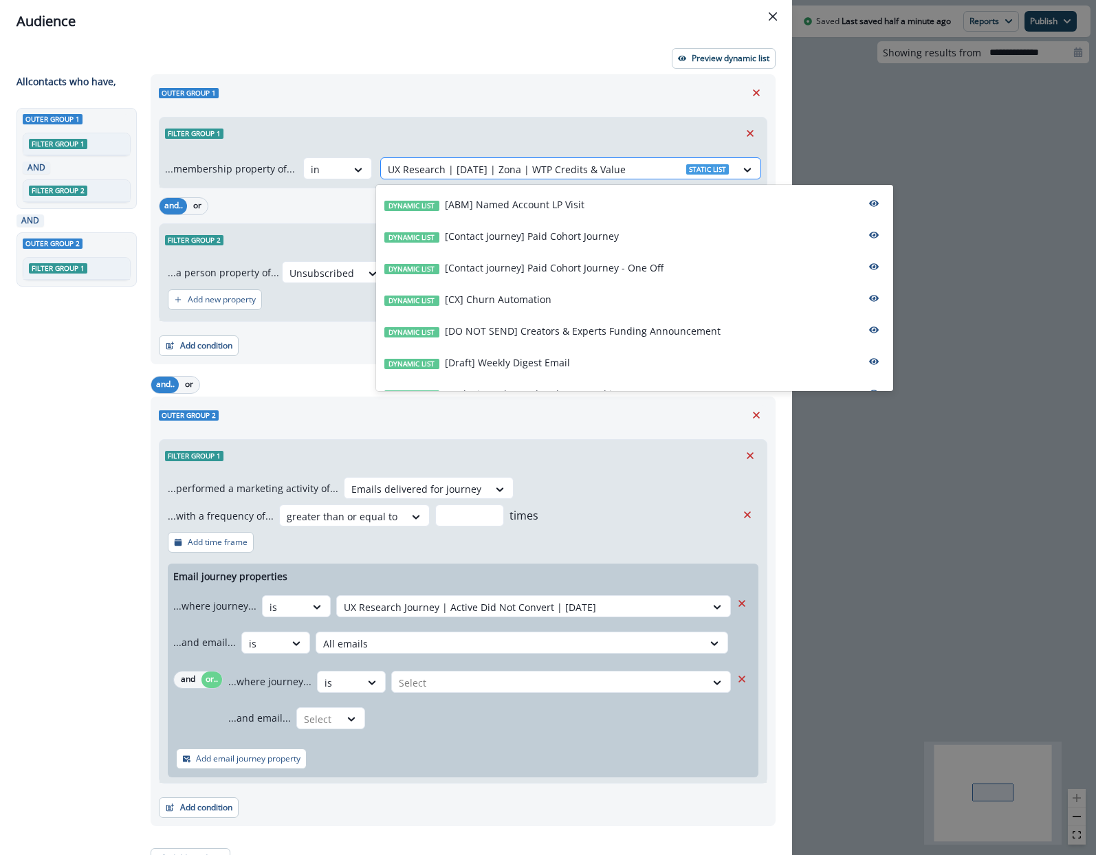
click at [520, 166] on div at bounding box center [558, 169] width 341 height 17
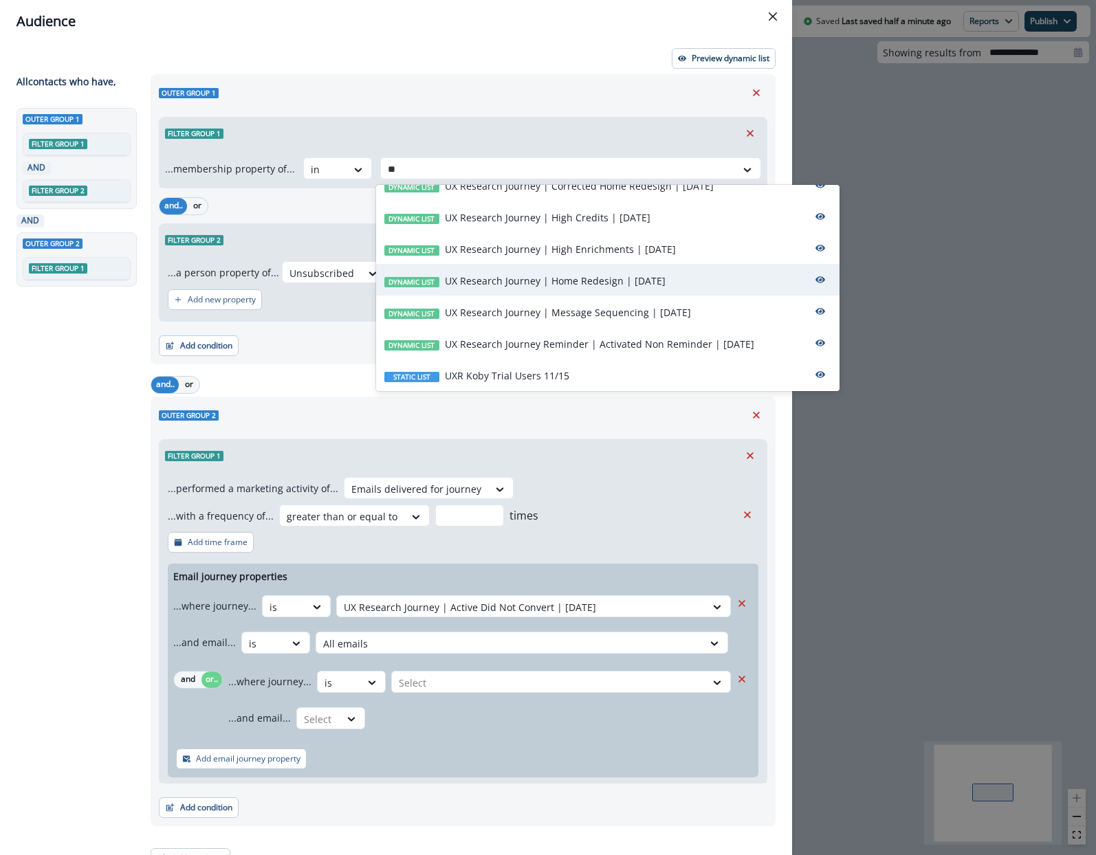
scroll to position [780, 0]
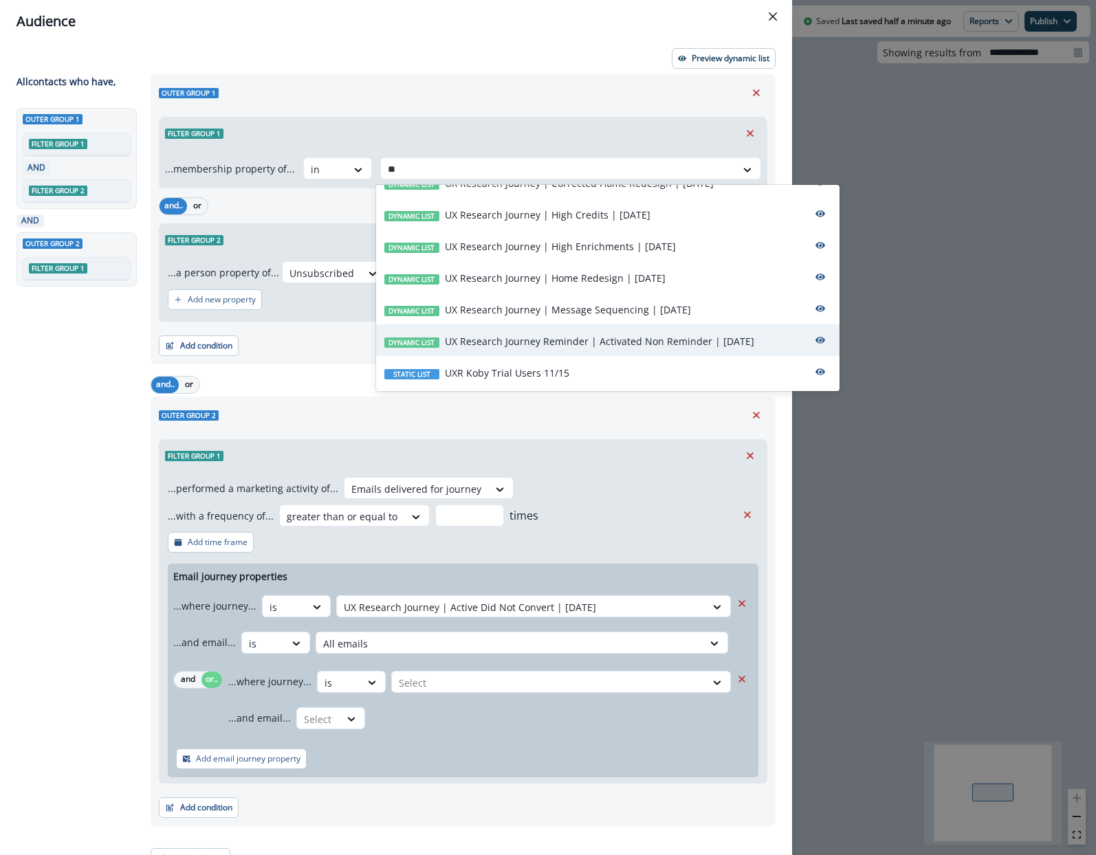
type input "*"
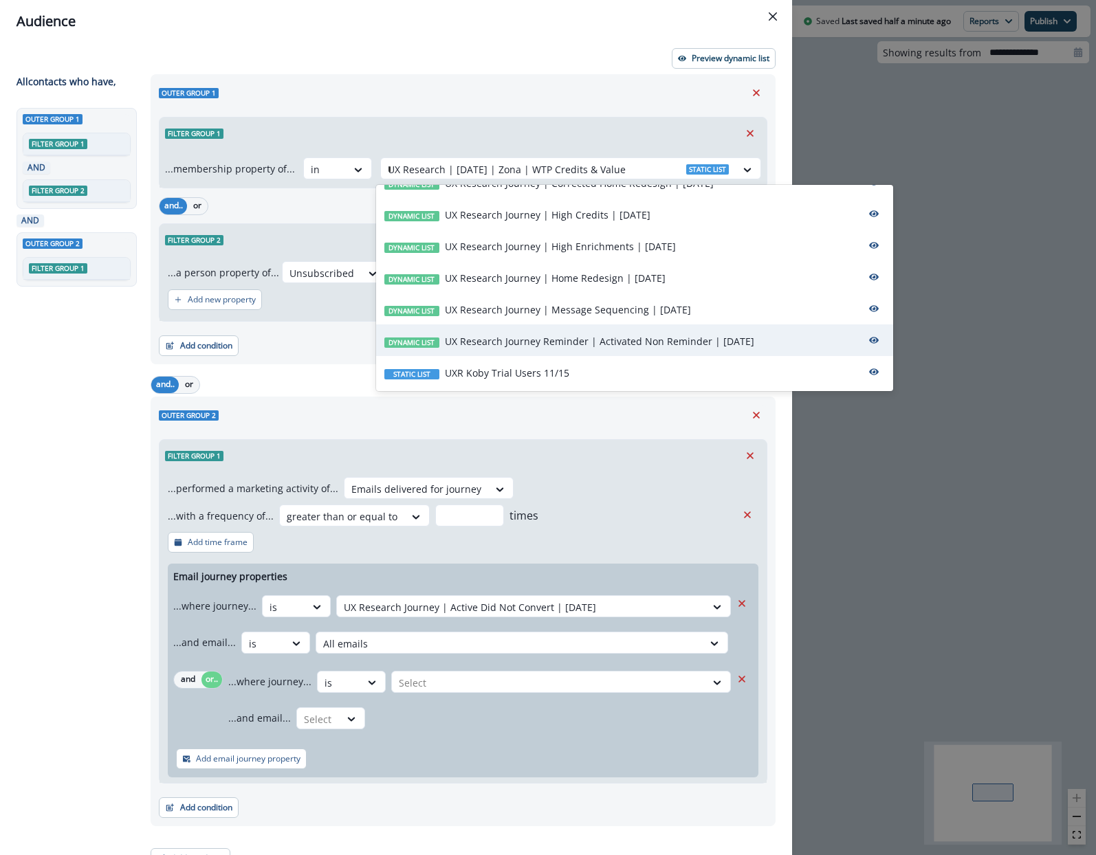
scroll to position [0, 0]
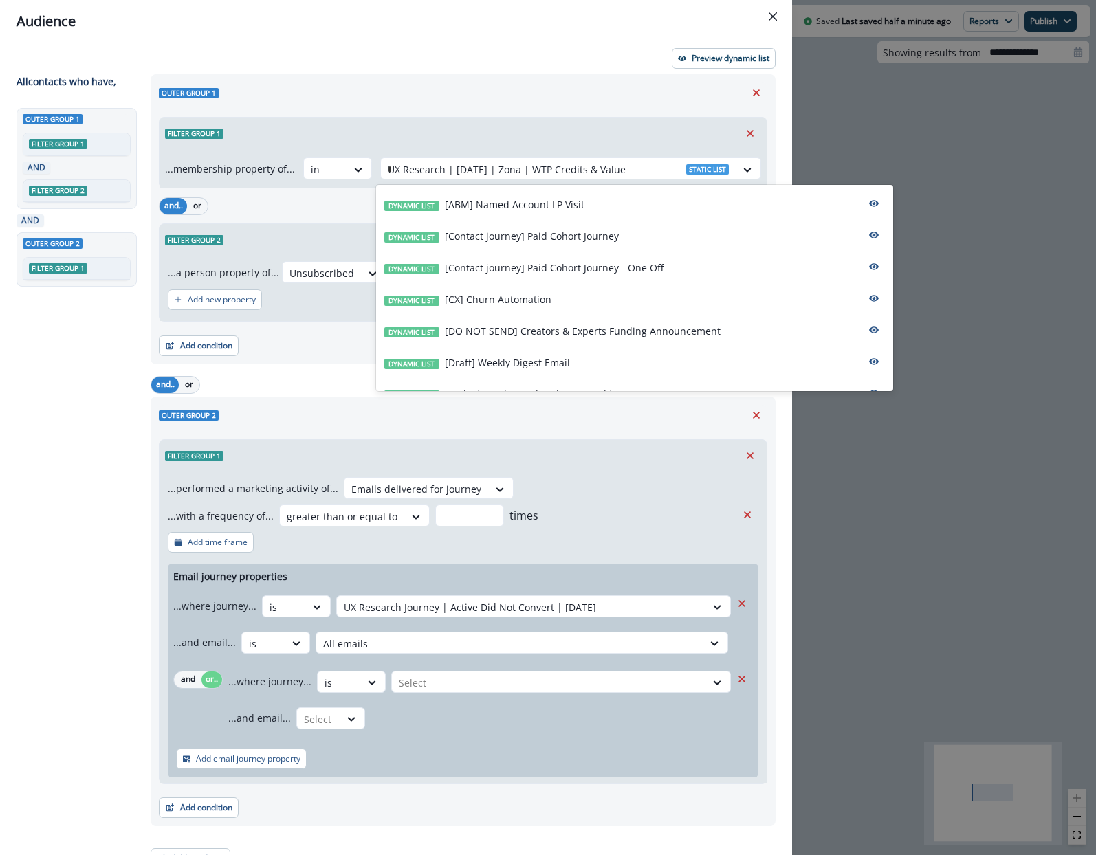
type input "***"
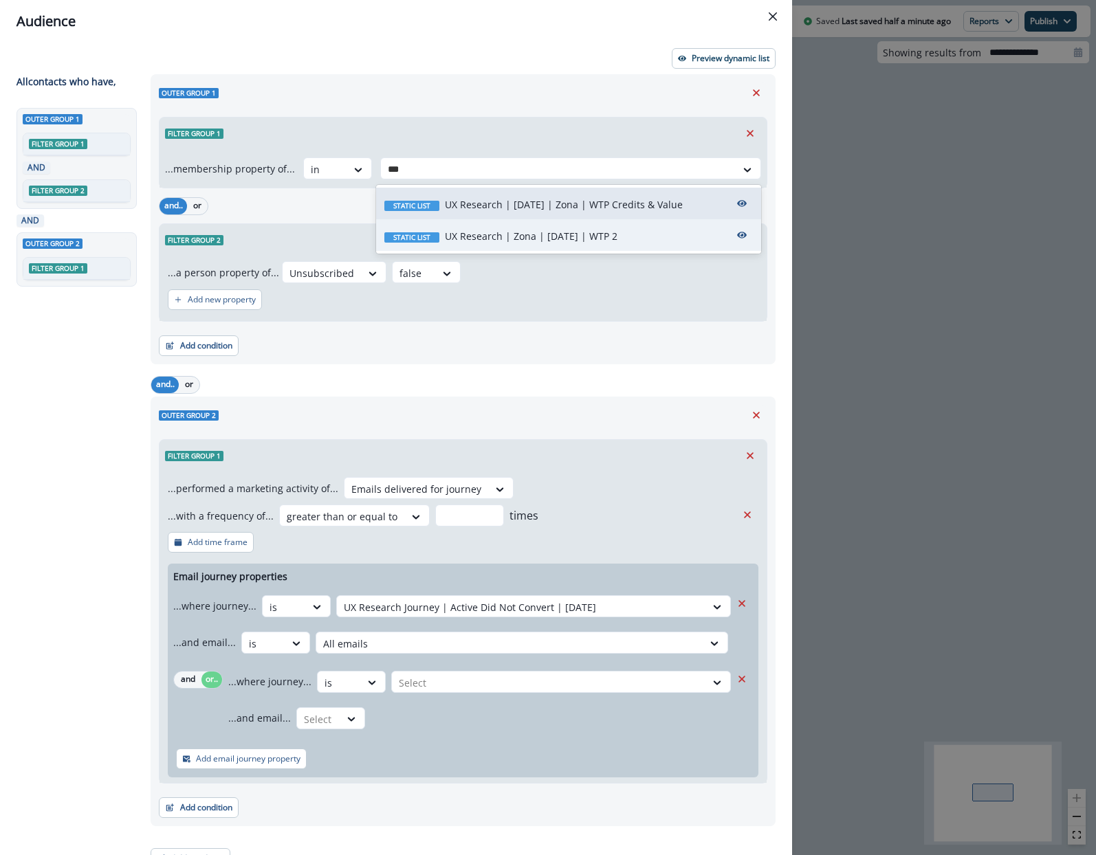
click at [588, 246] on div "Static list UX Research | Zona | [DATE] | WTP 2" at bounding box center [568, 235] width 385 height 32
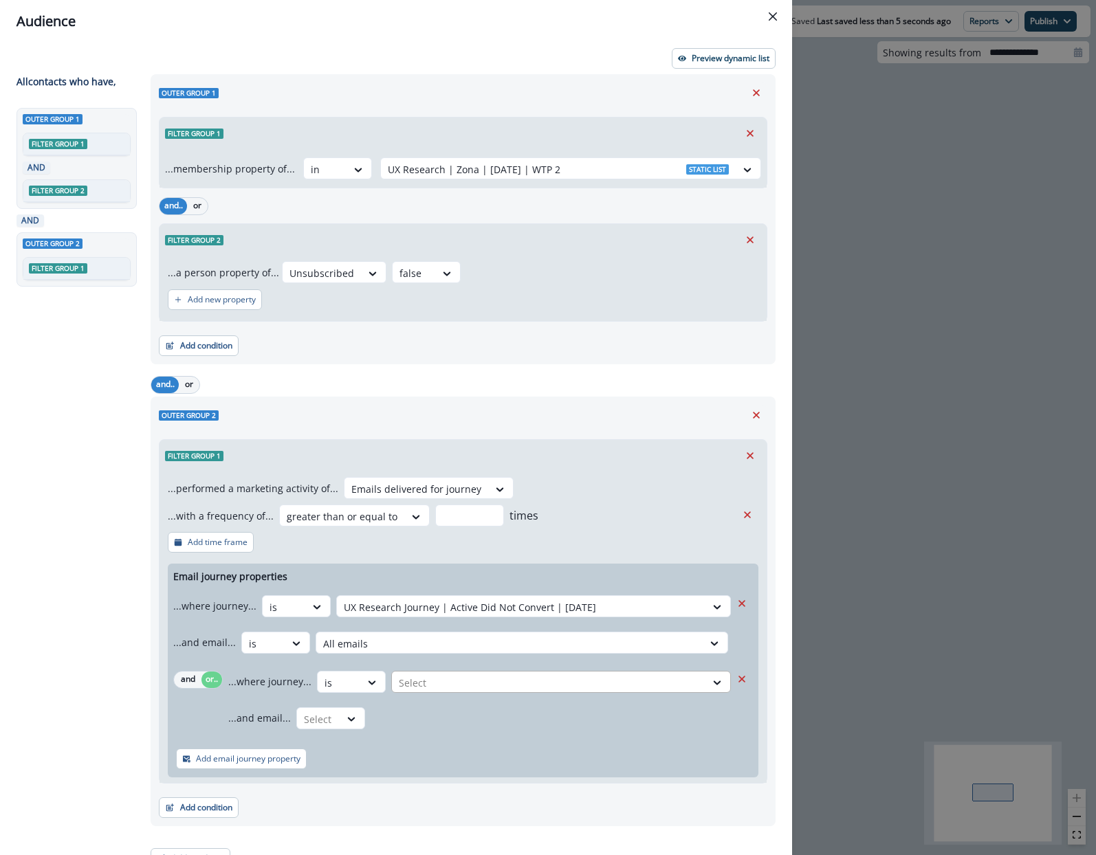
click at [428, 616] on div at bounding box center [521, 607] width 355 height 17
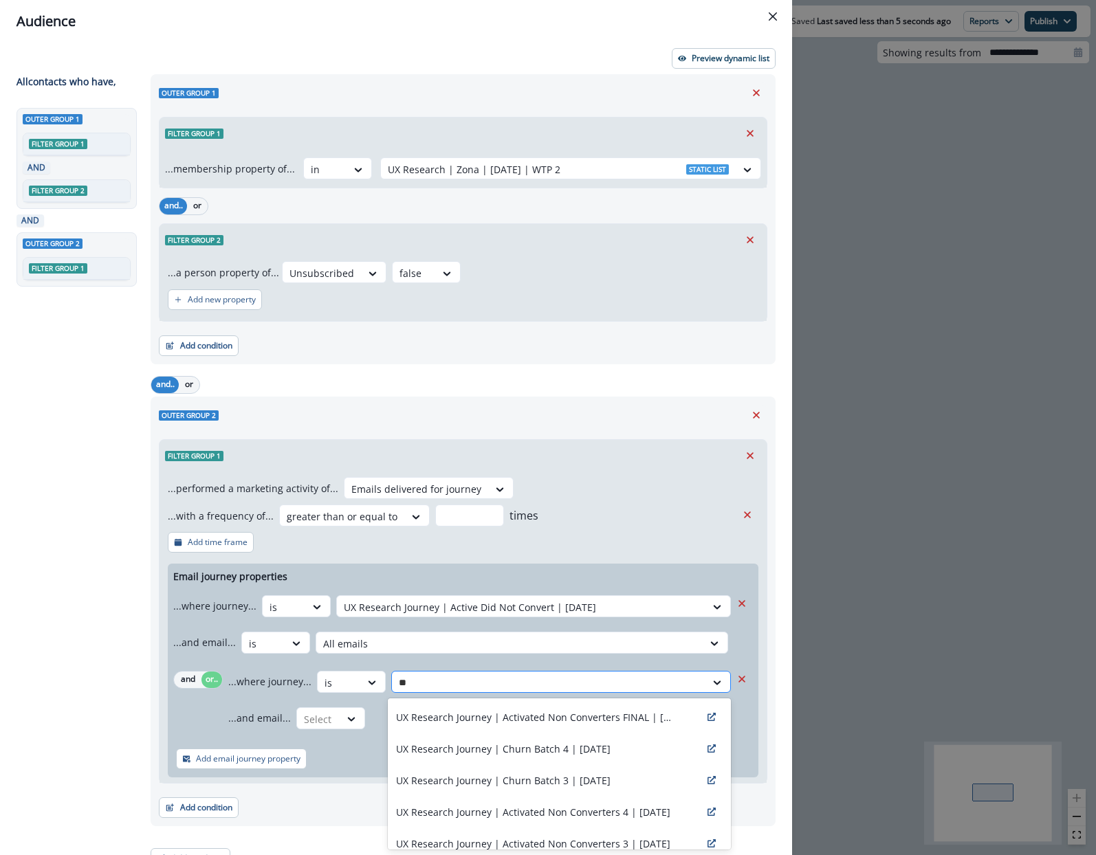
type input "*"
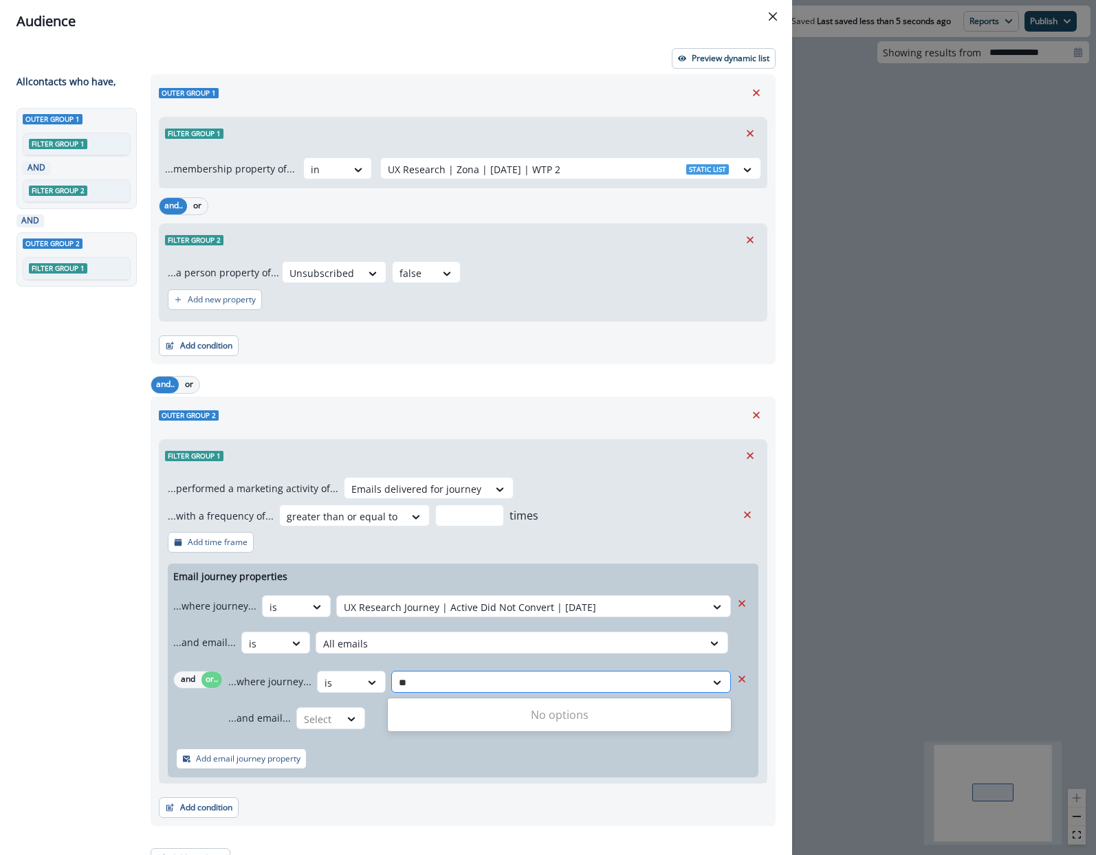
type input "*"
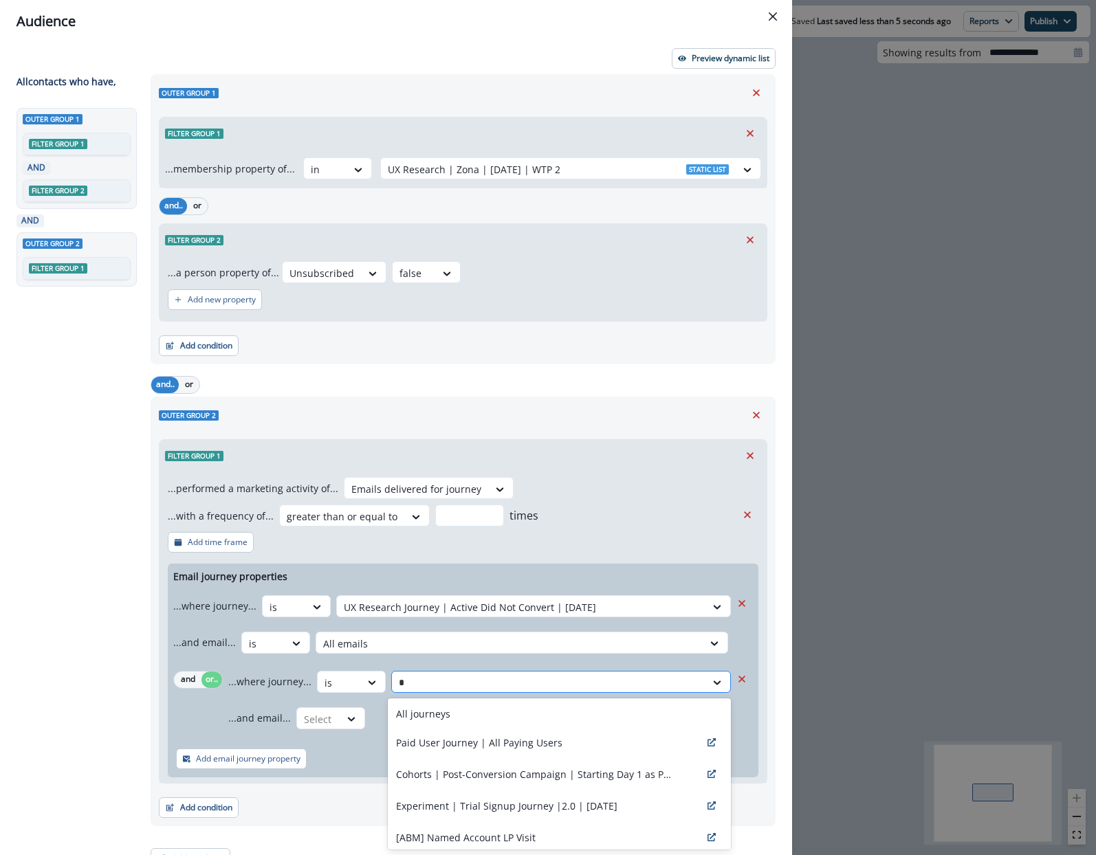
type input "**"
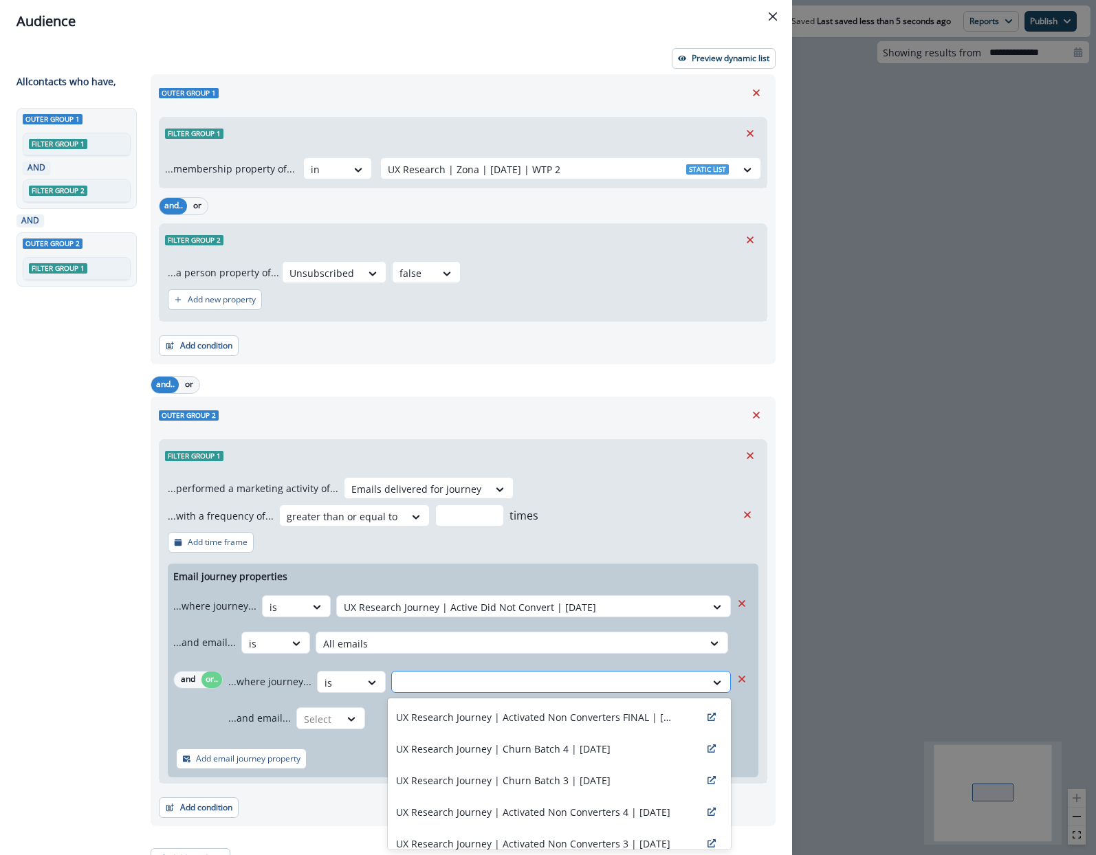
click at [451, 678] on div at bounding box center [549, 682] width 300 height 17
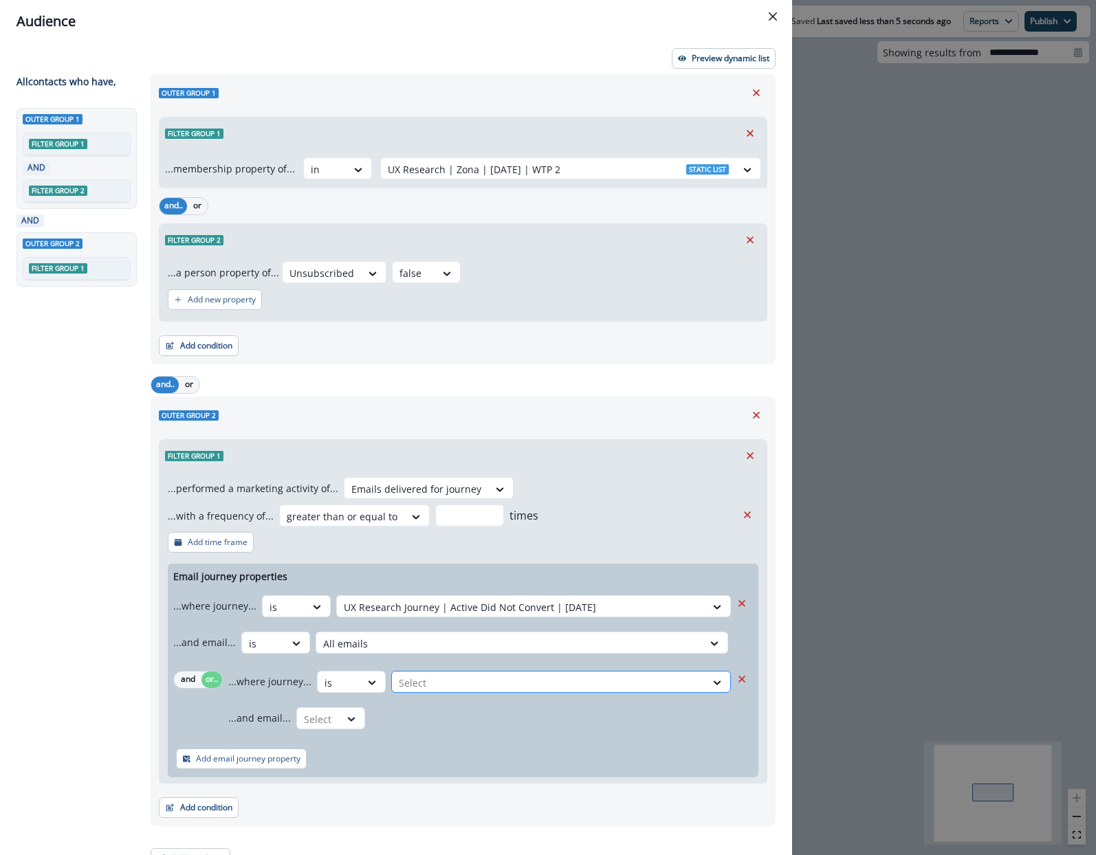
click at [451, 678] on div at bounding box center [549, 682] width 300 height 17
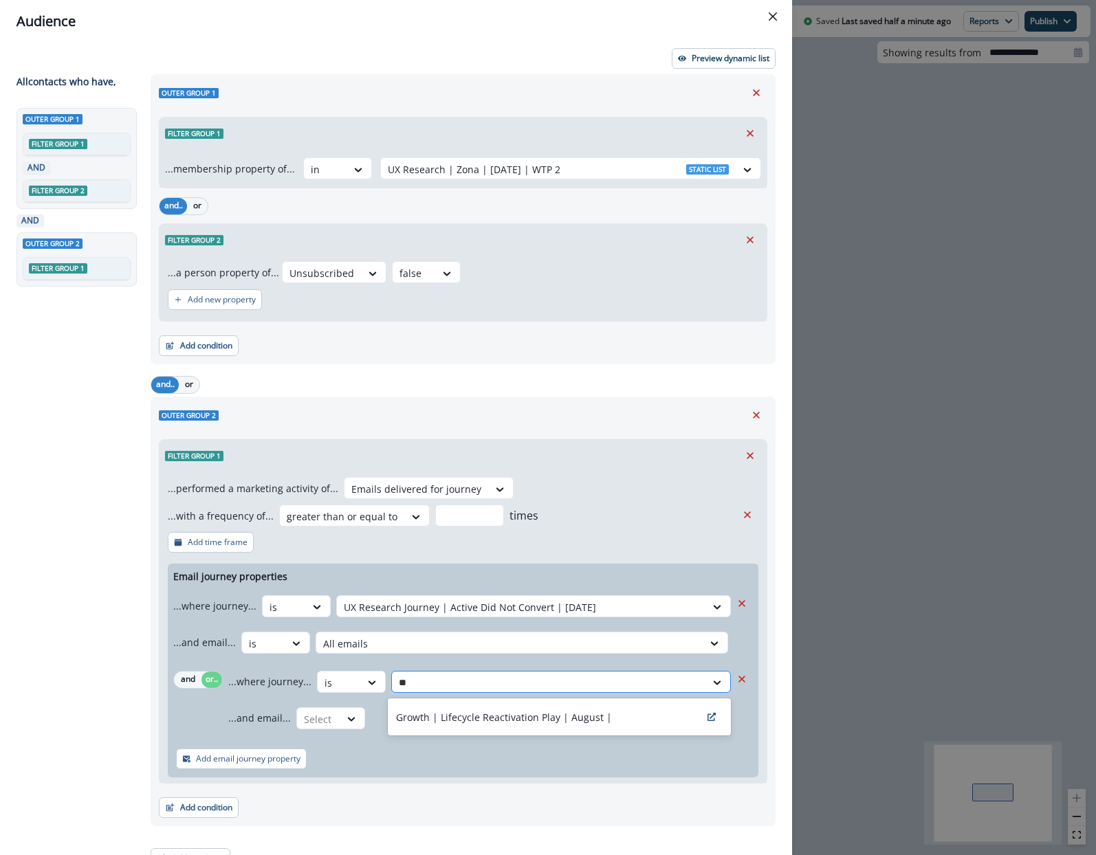
type input "*"
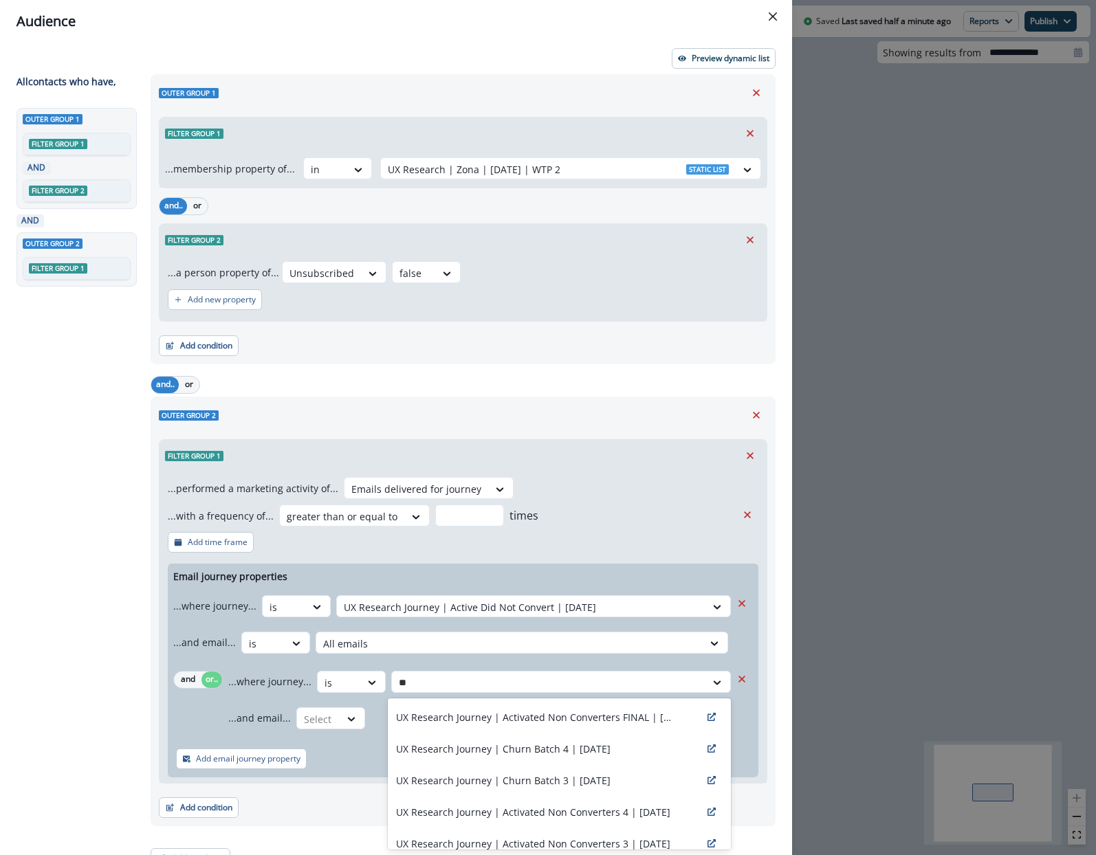
type input "*"
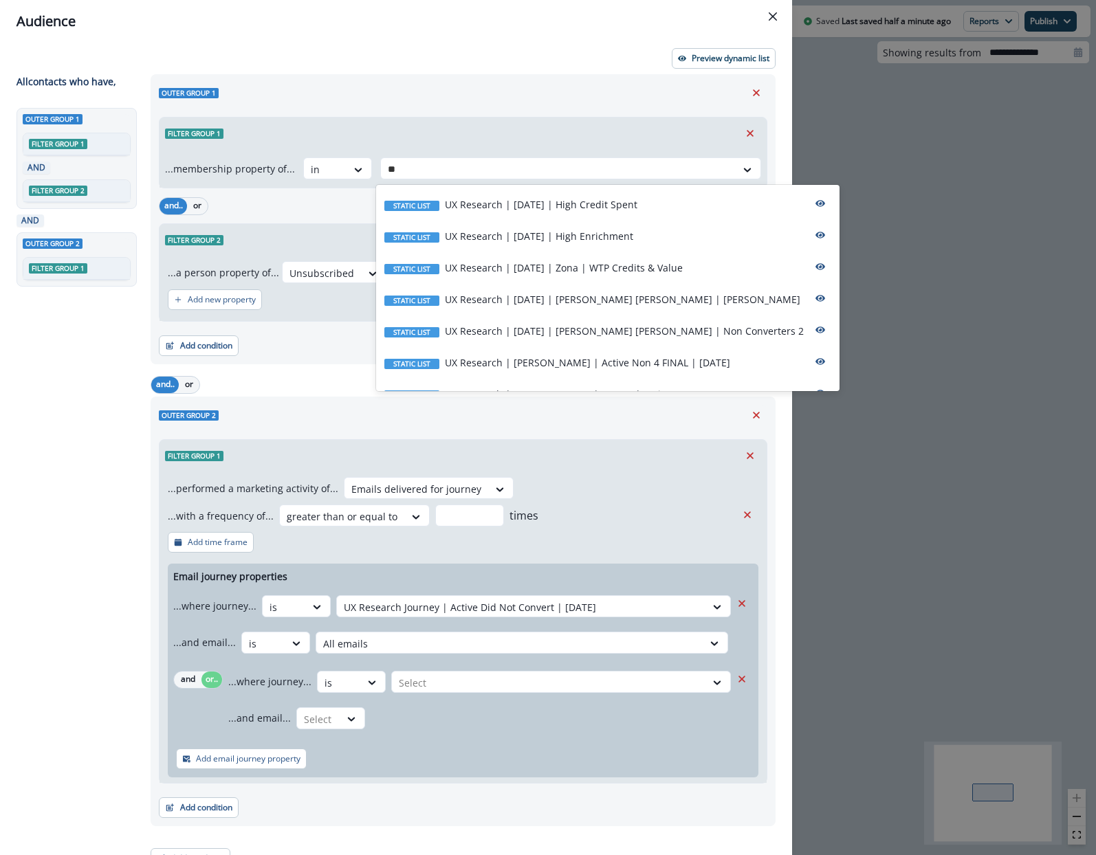
type input "*"
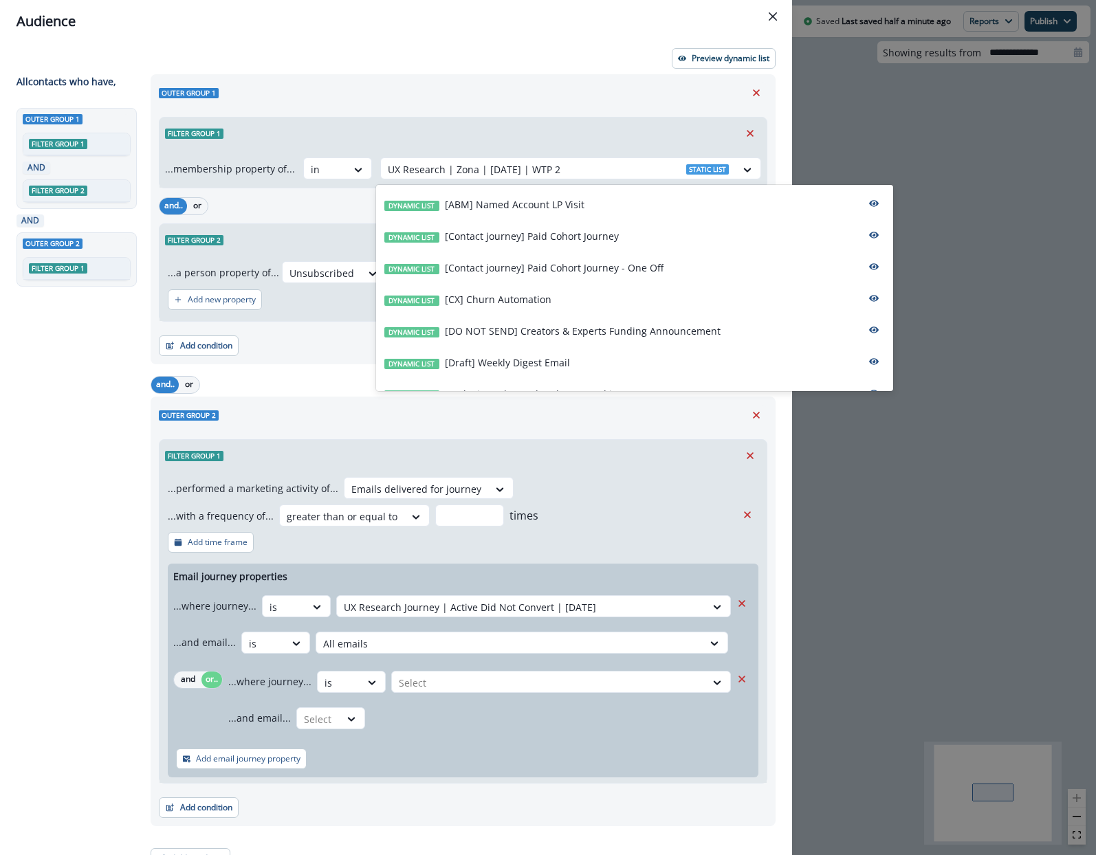
type input "*"
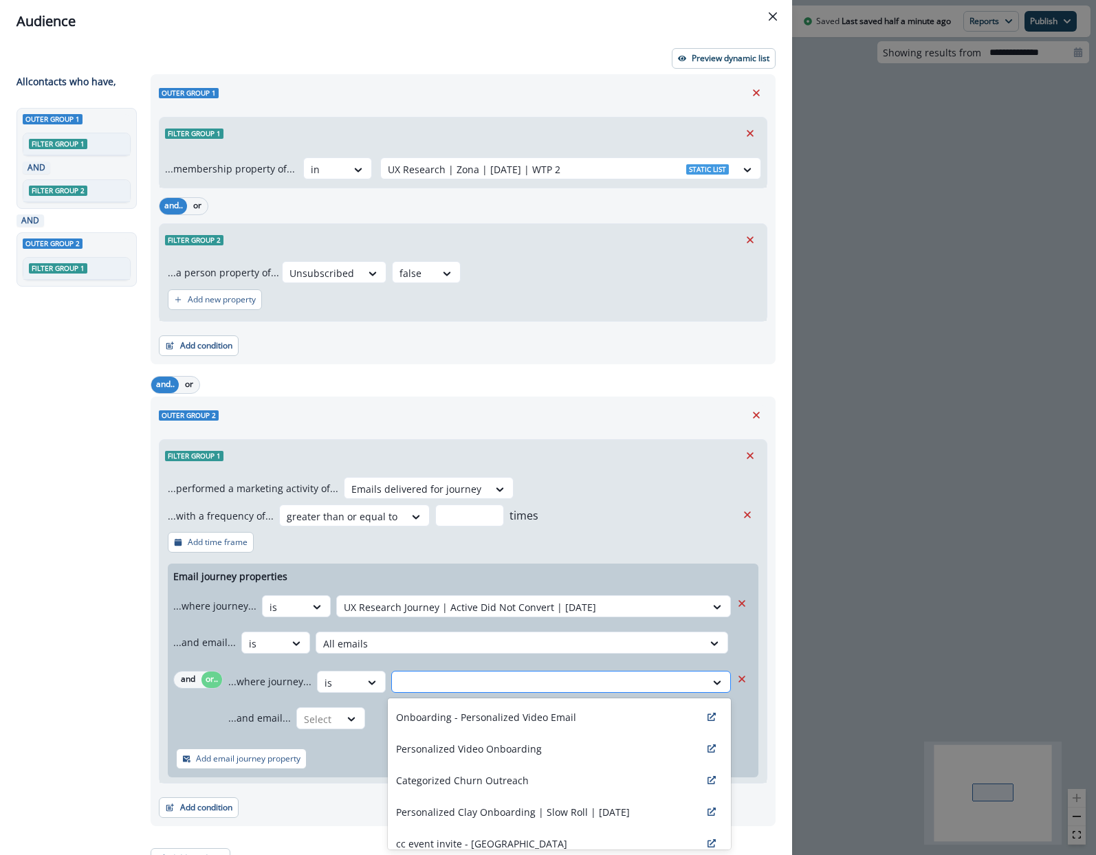
click at [494, 684] on div at bounding box center [549, 682] width 300 height 17
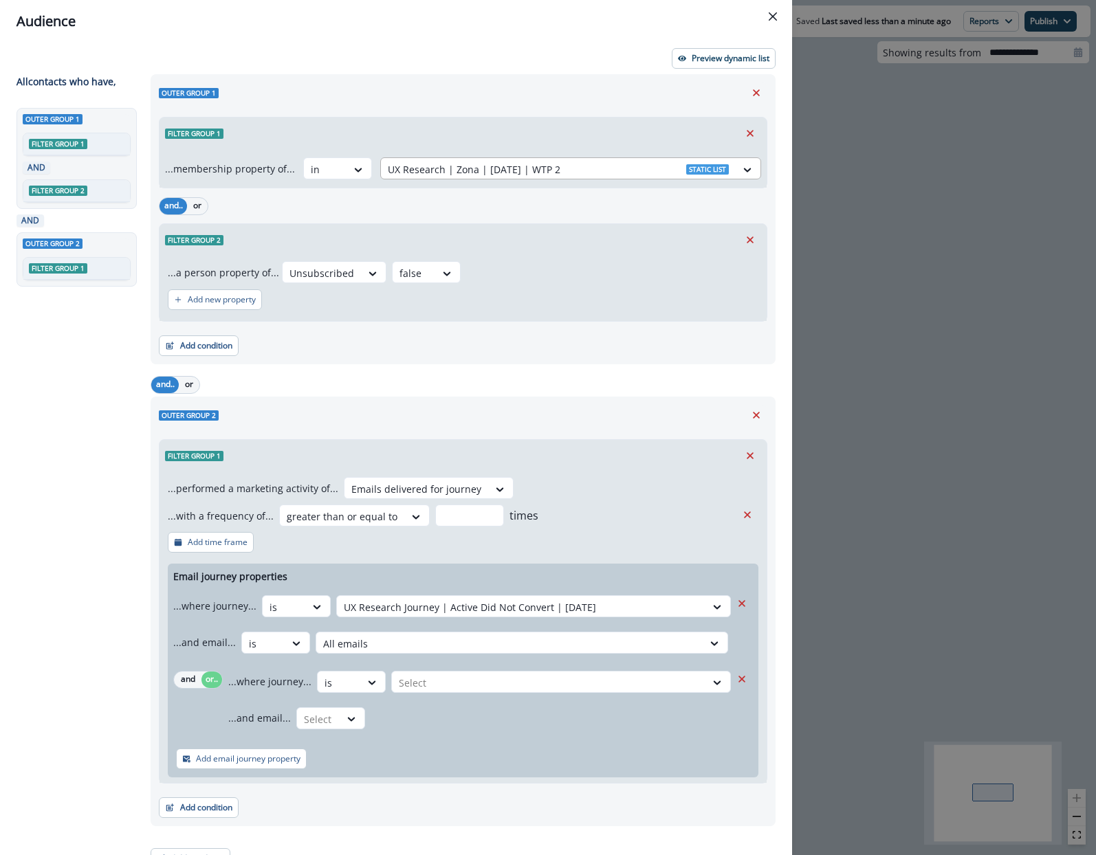
click at [485, 171] on div at bounding box center [558, 169] width 341 height 17
type input "*"
click at [362, 673] on div at bounding box center [372, 683] width 25 height 23
click at [369, 685] on icon at bounding box center [372, 683] width 12 height 14
click at [364, 738] on div "is" at bounding box center [377, 739] width 129 height 25
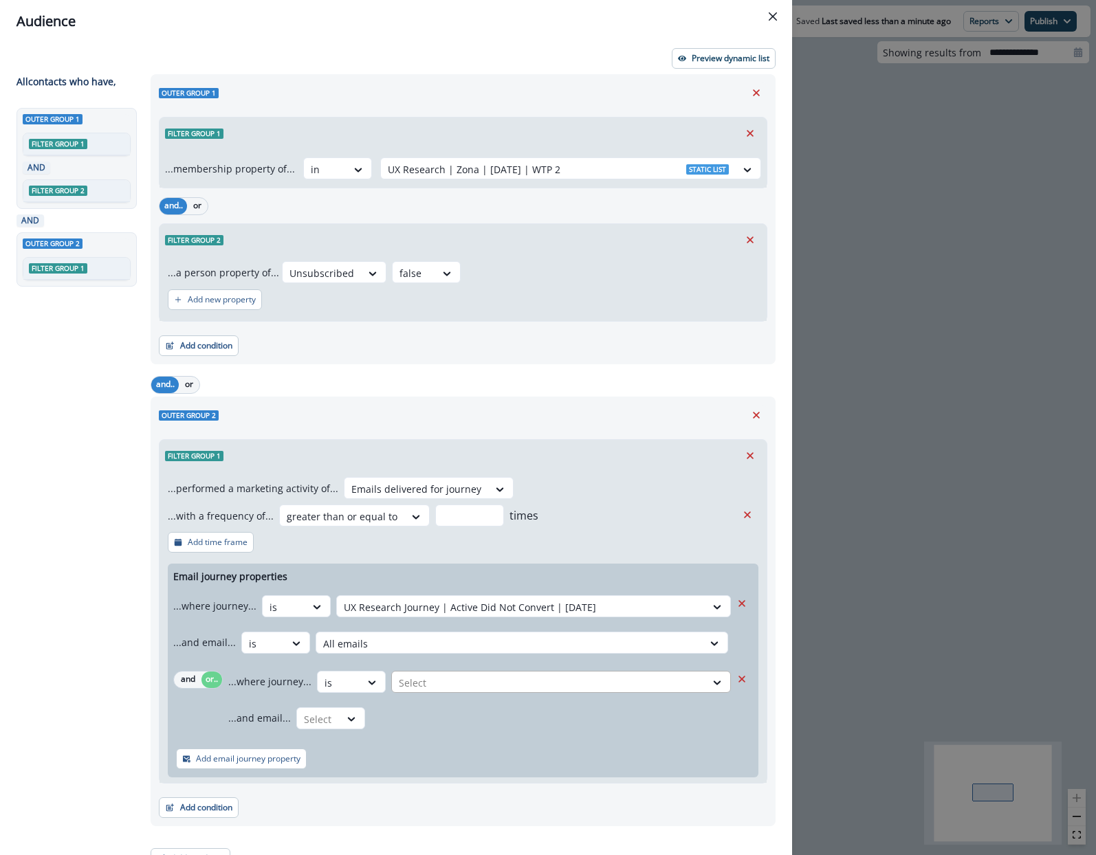
click at [438, 616] on div at bounding box center [521, 607] width 355 height 17
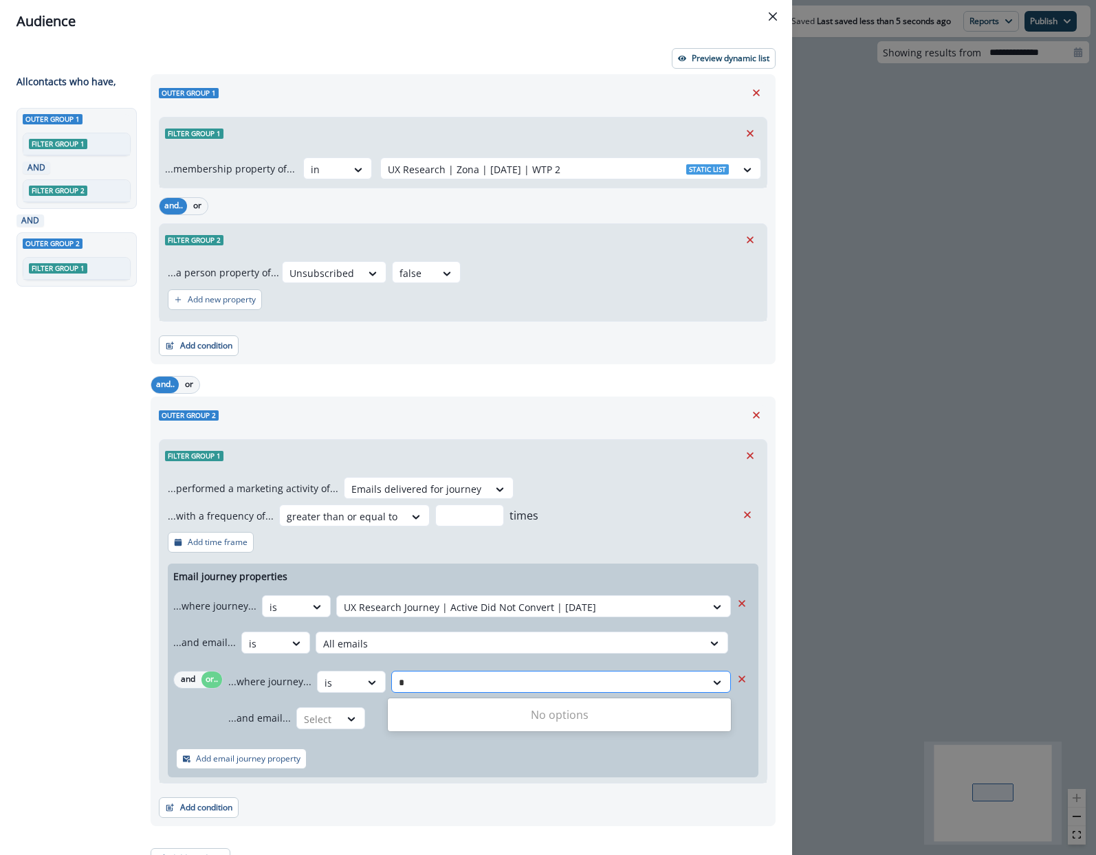
type input "**"
click at [487, 685] on div at bounding box center [549, 682] width 300 height 17
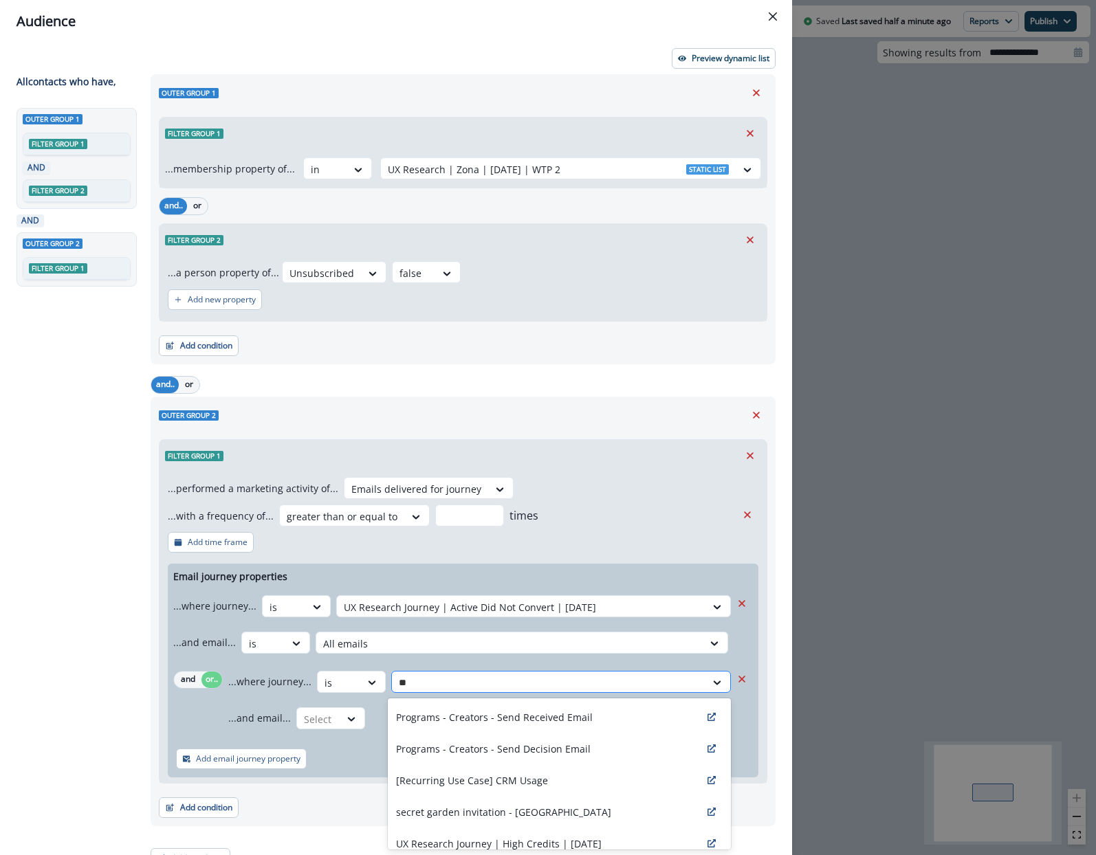
type input "*"
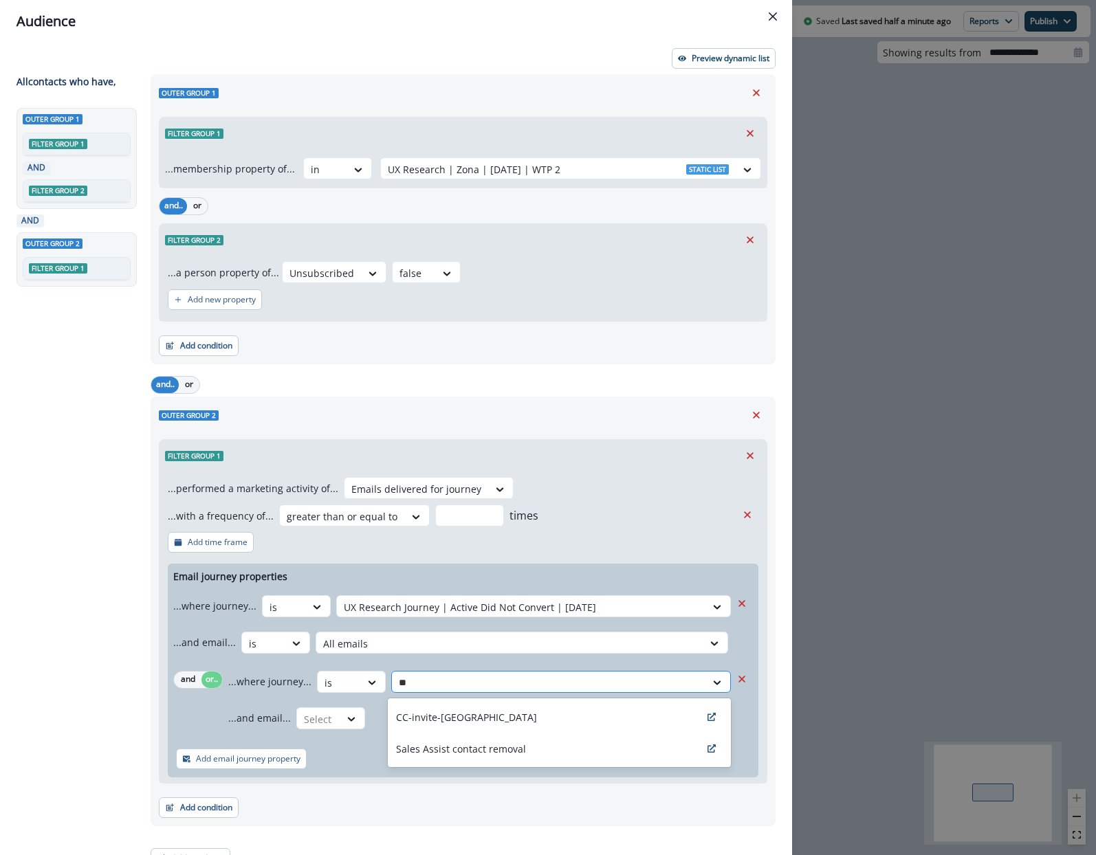
type input "*"
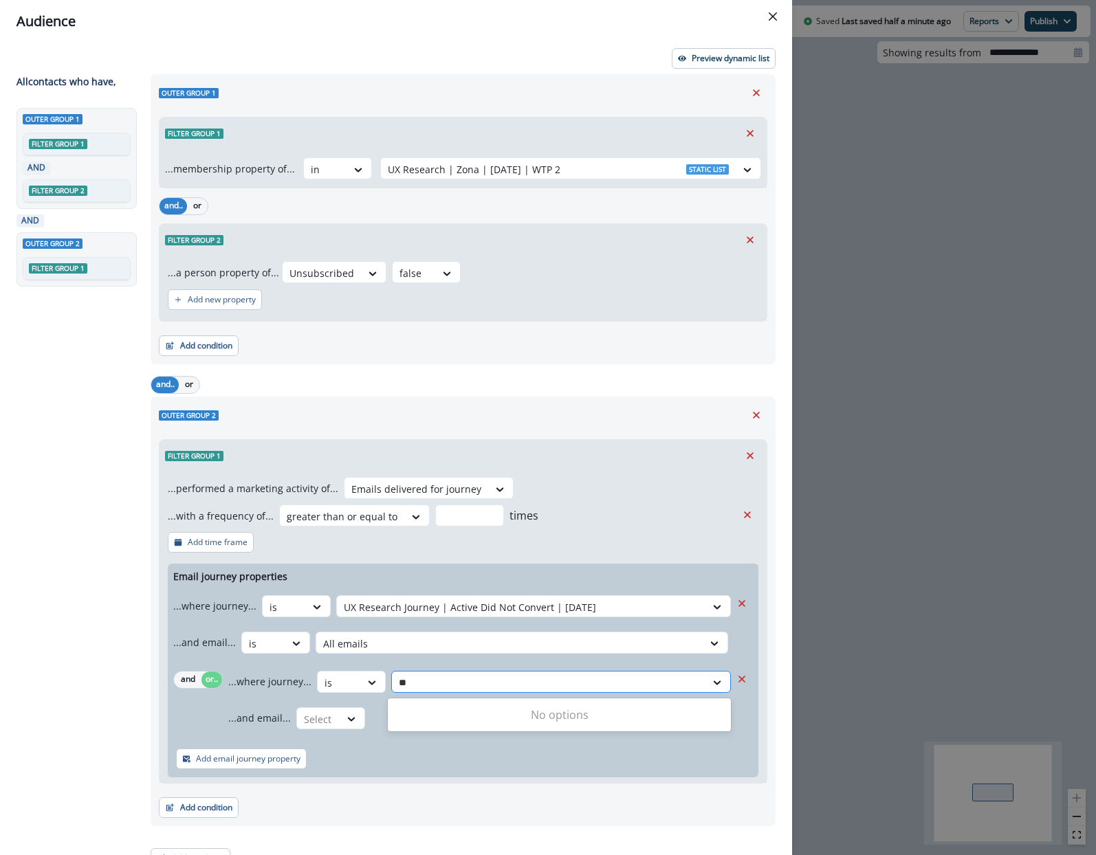
type input "*"
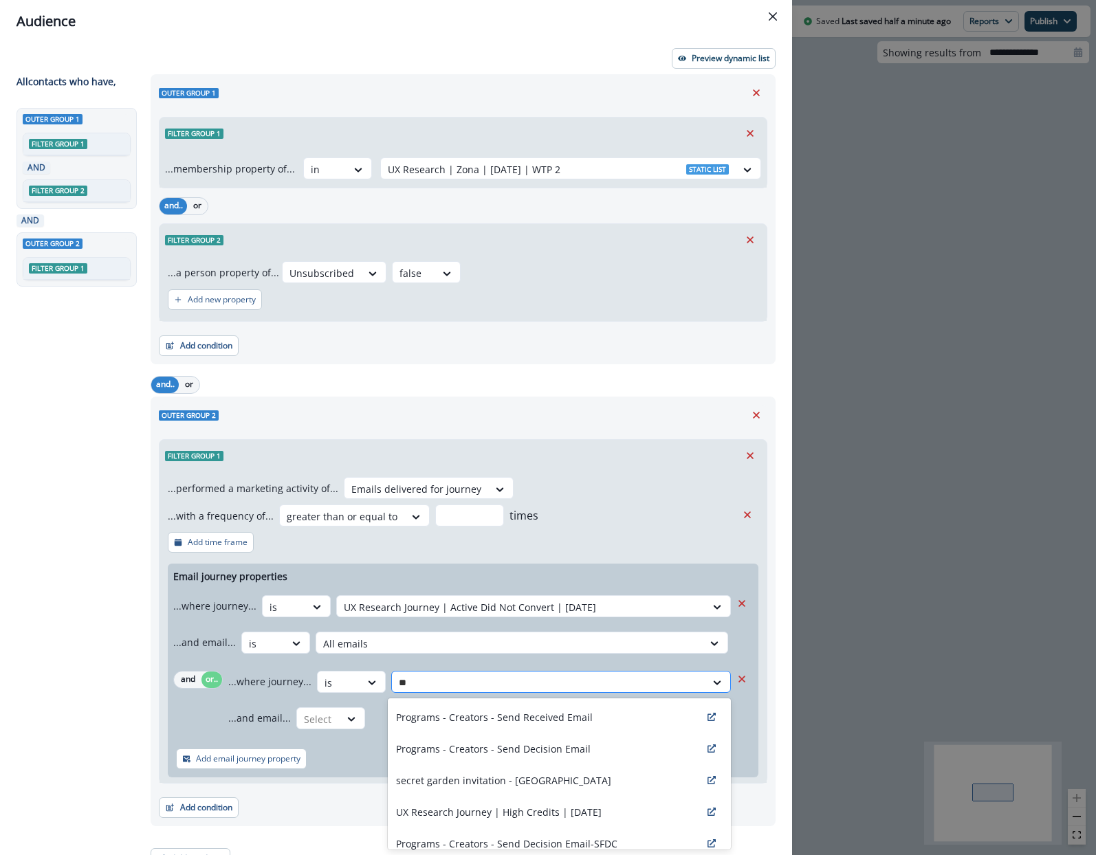
type input "*"
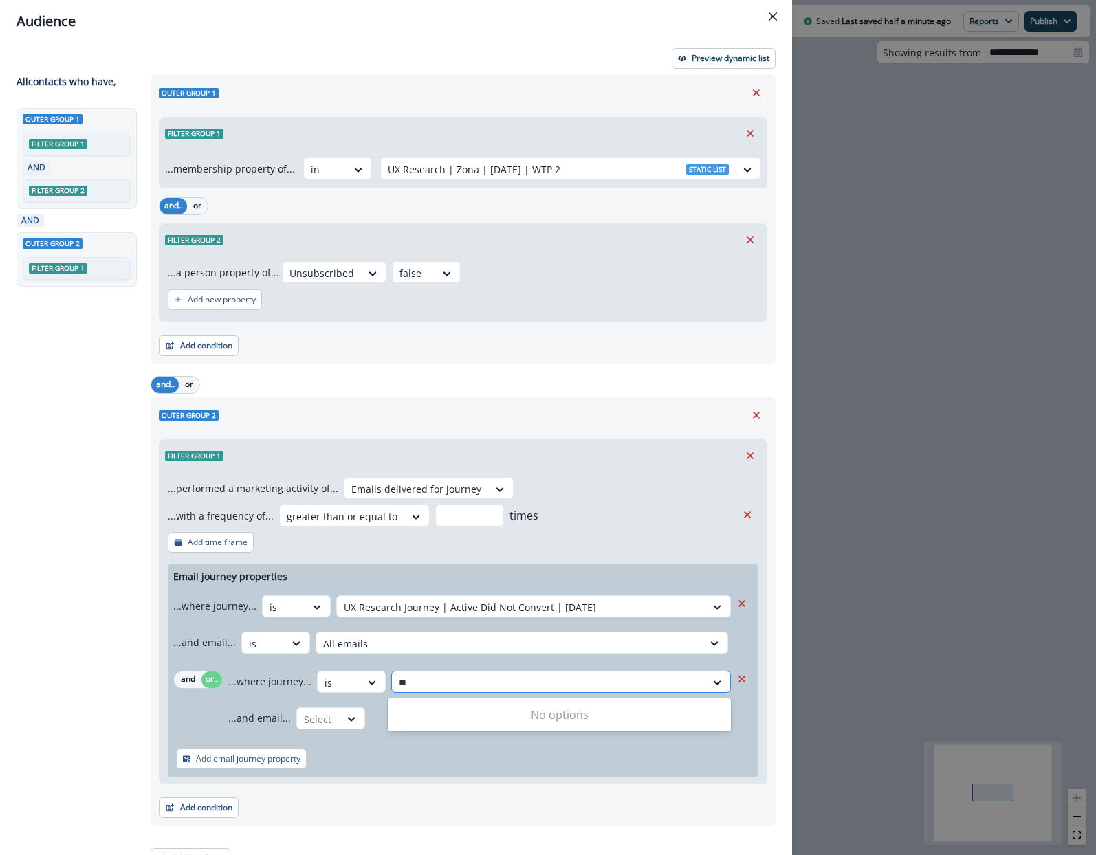
type input "*"
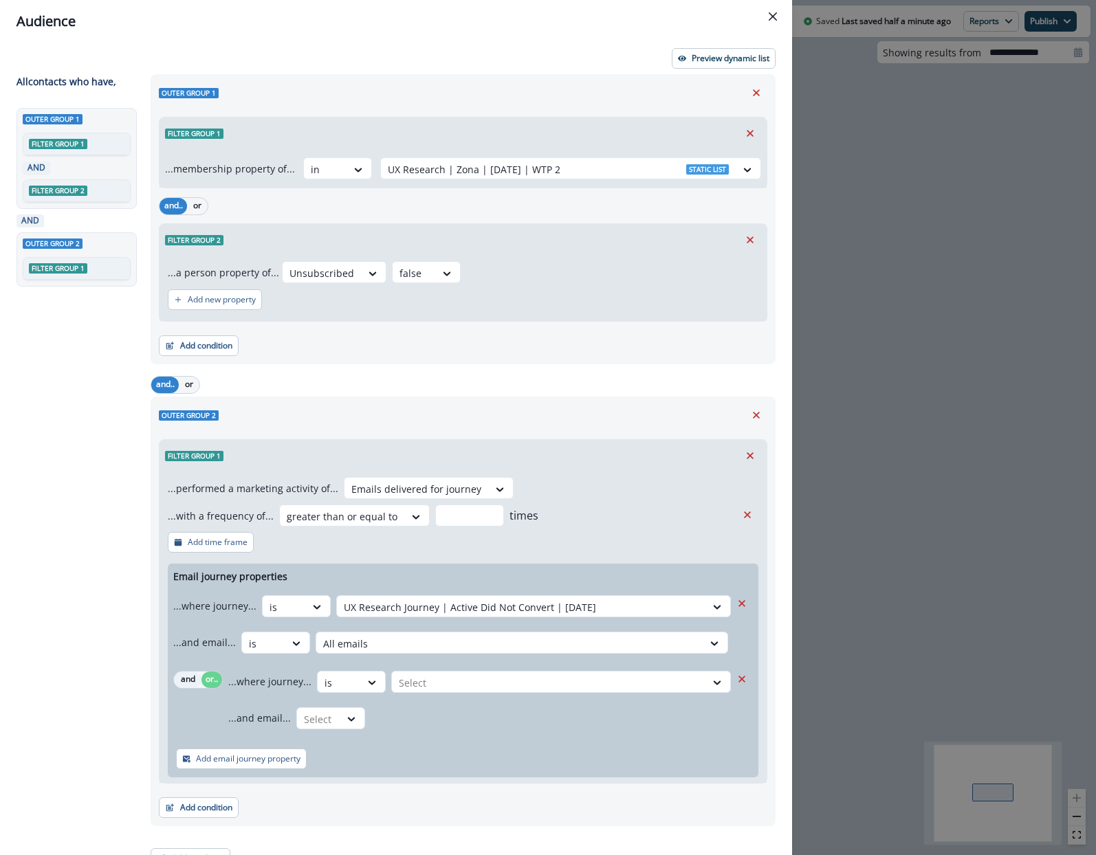
click at [188, 676] on button "and" at bounding box center [187, 680] width 27 height 16
click at [472, 616] on div at bounding box center [521, 607] width 355 height 17
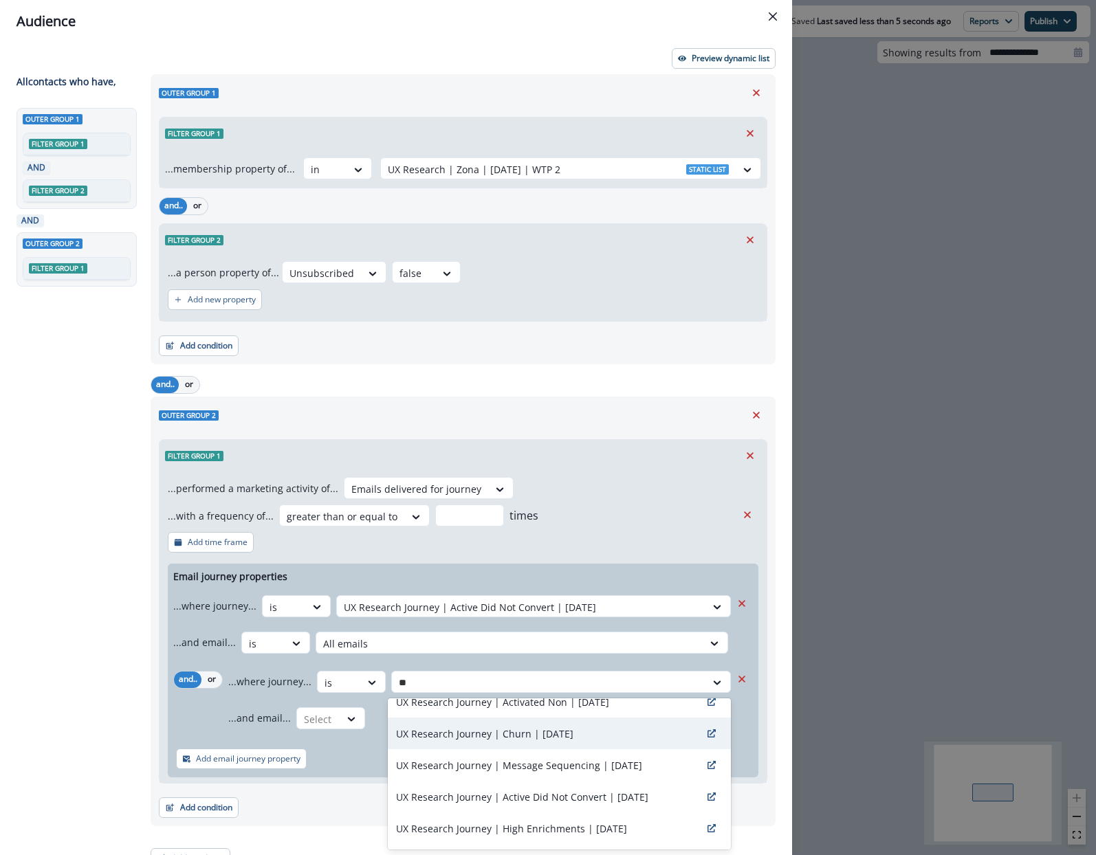
scroll to position [360, 0]
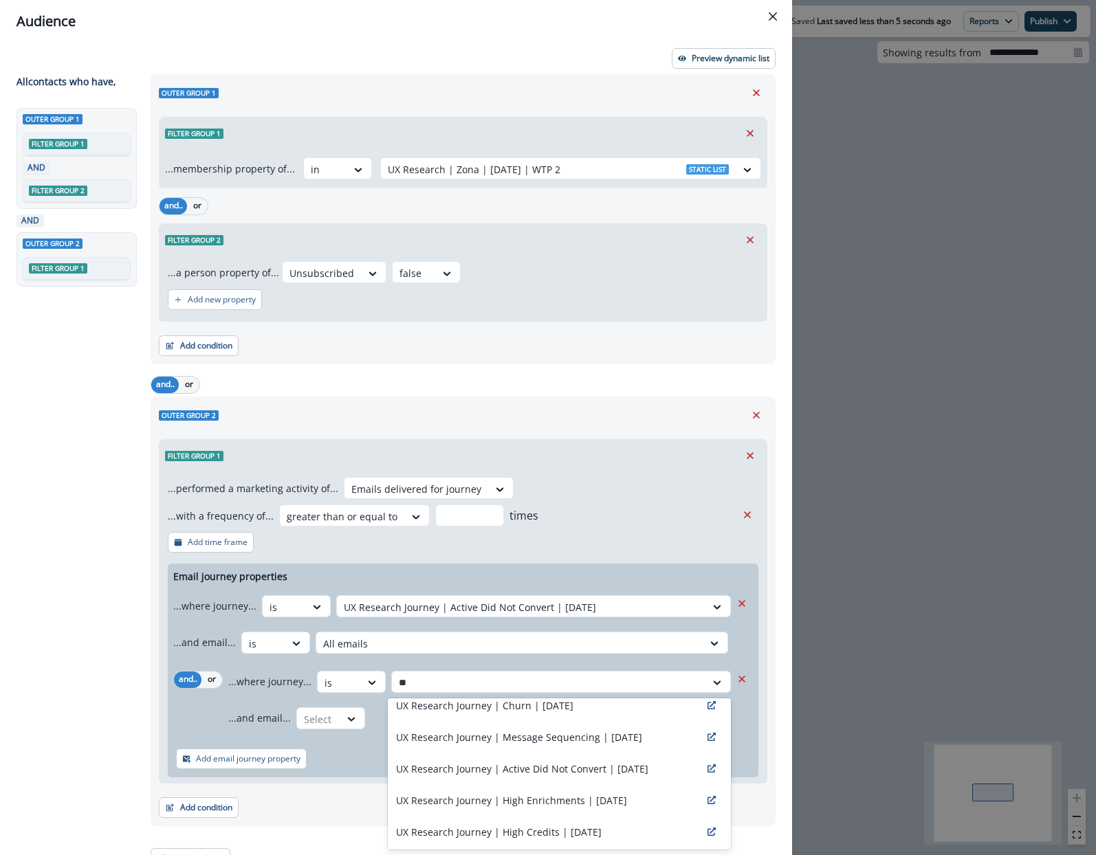
type input "**"
click at [884, 617] on div "Audience Preview dynamic list All contact s who have, Outer group 1 Filter grou…" at bounding box center [548, 427] width 1096 height 855
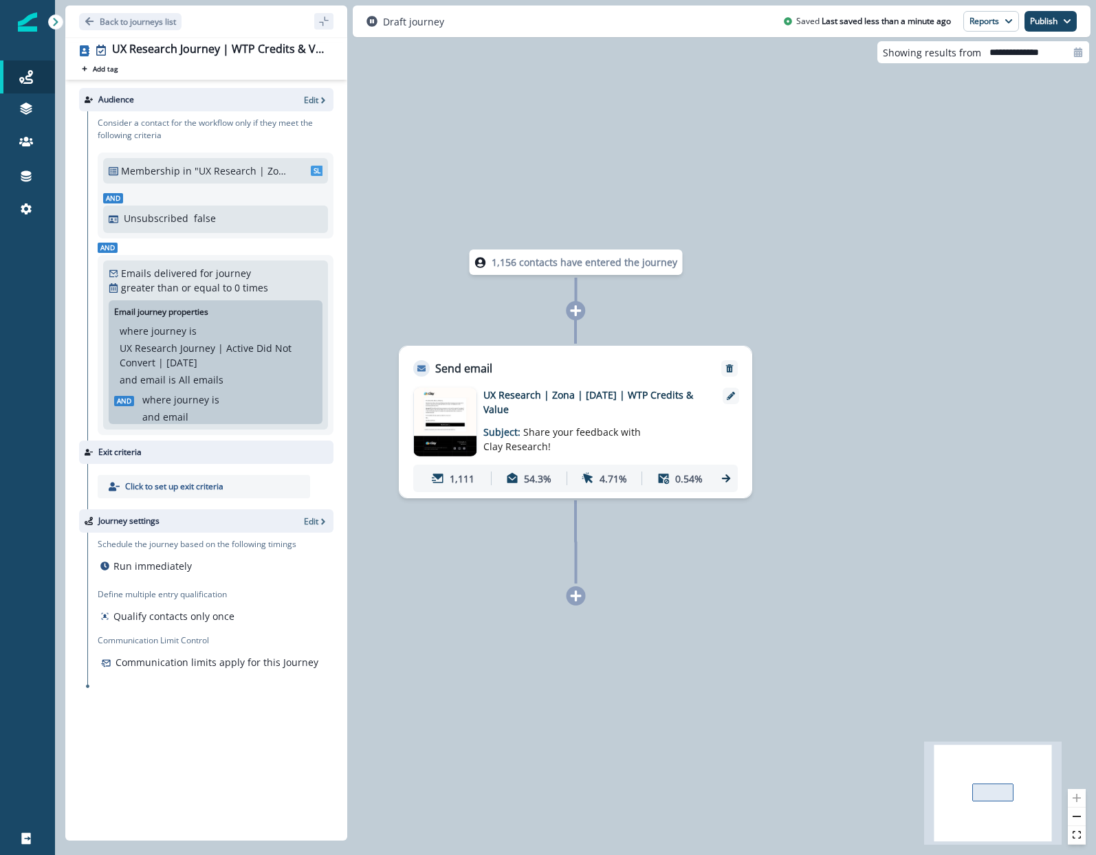
click at [257, 112] on div "Consider a contact for the workflow only if they meet the following criteria Me…" at bounding box center [210, 275] width 246 height 329
click at [304, 102] on p "Edit" at bounding box center [311, 100] width 14 height 12
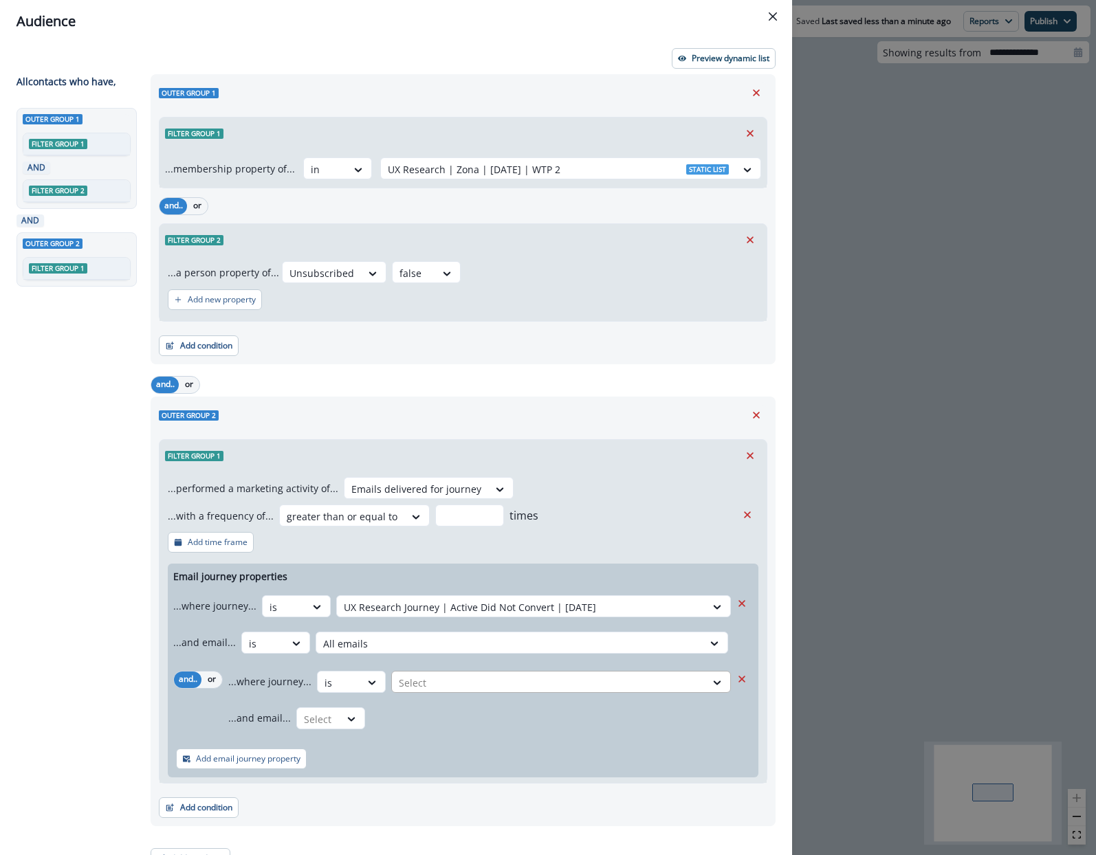
click at [426, 616] on div at bounding box center [521, 607] width 355 height 17
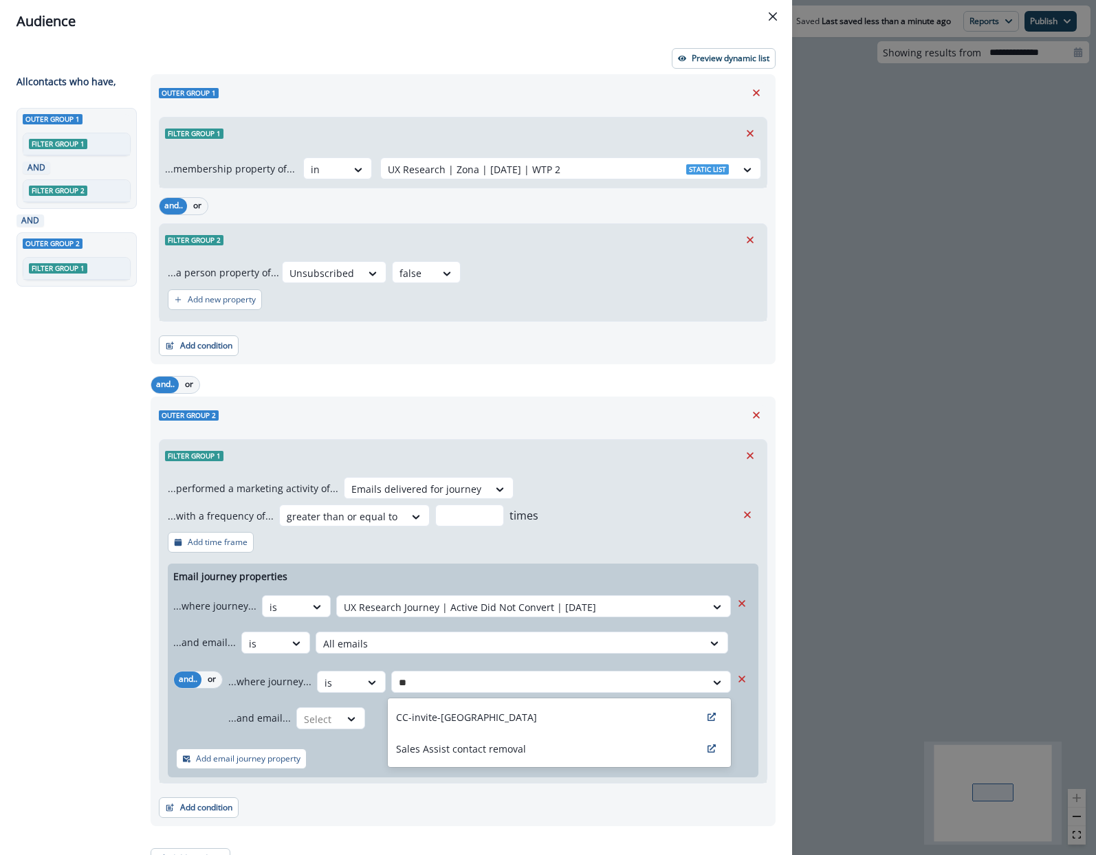
type input "*"
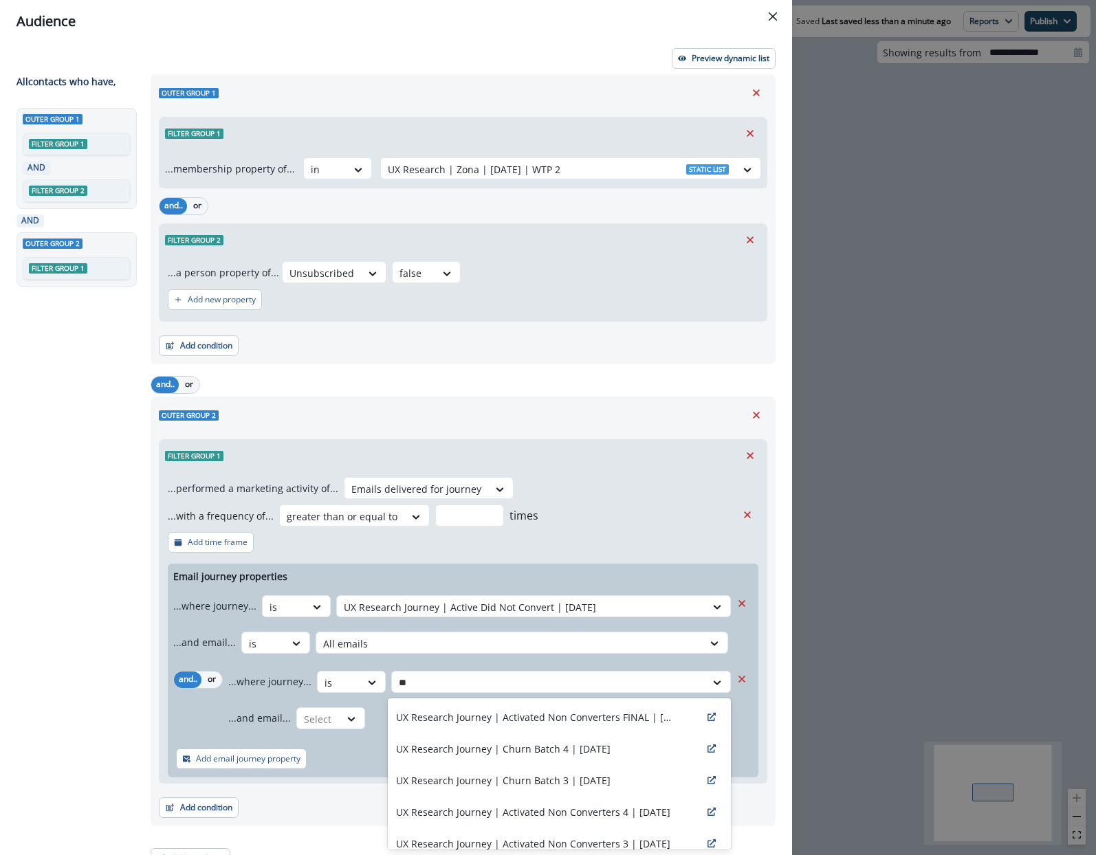
type input "*"
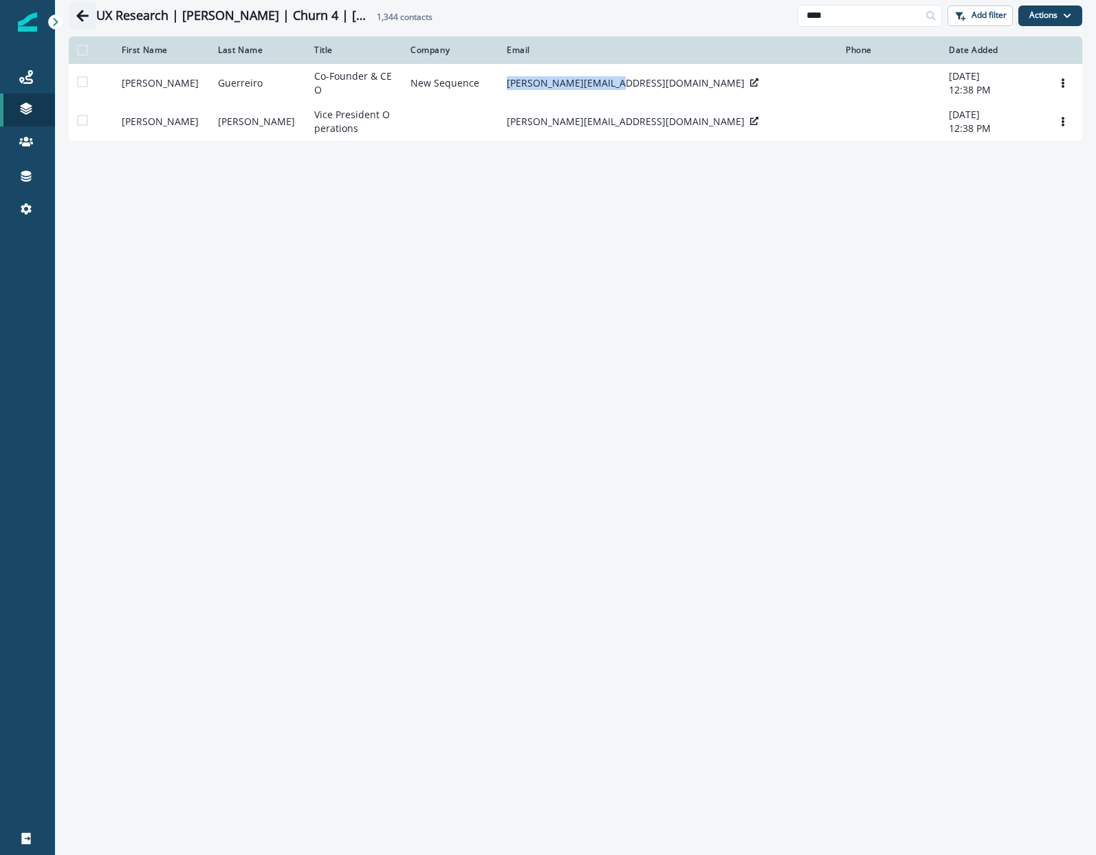
click at [70, 16] on button "Go back" at bounding box center [82, 15] width 27 height 27
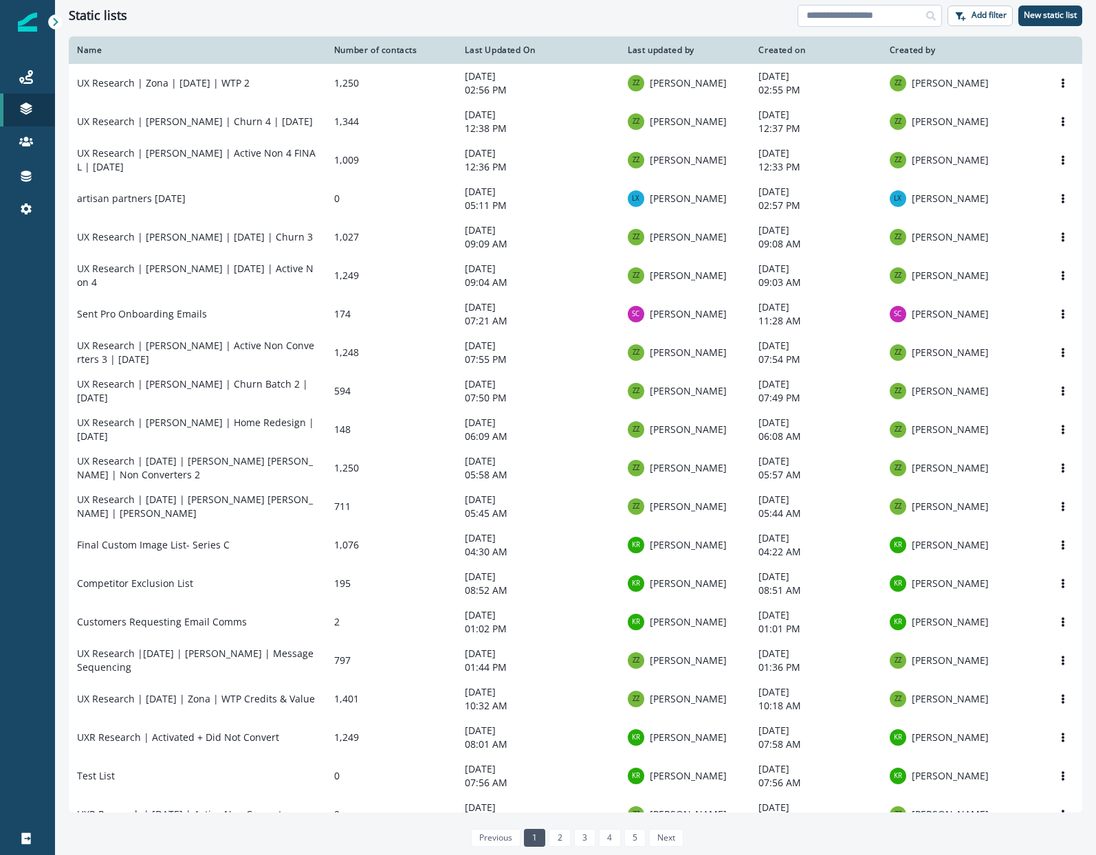
click at [824, 19] on input at bounding box center [869, 16] width 144 height 22
type input "**"
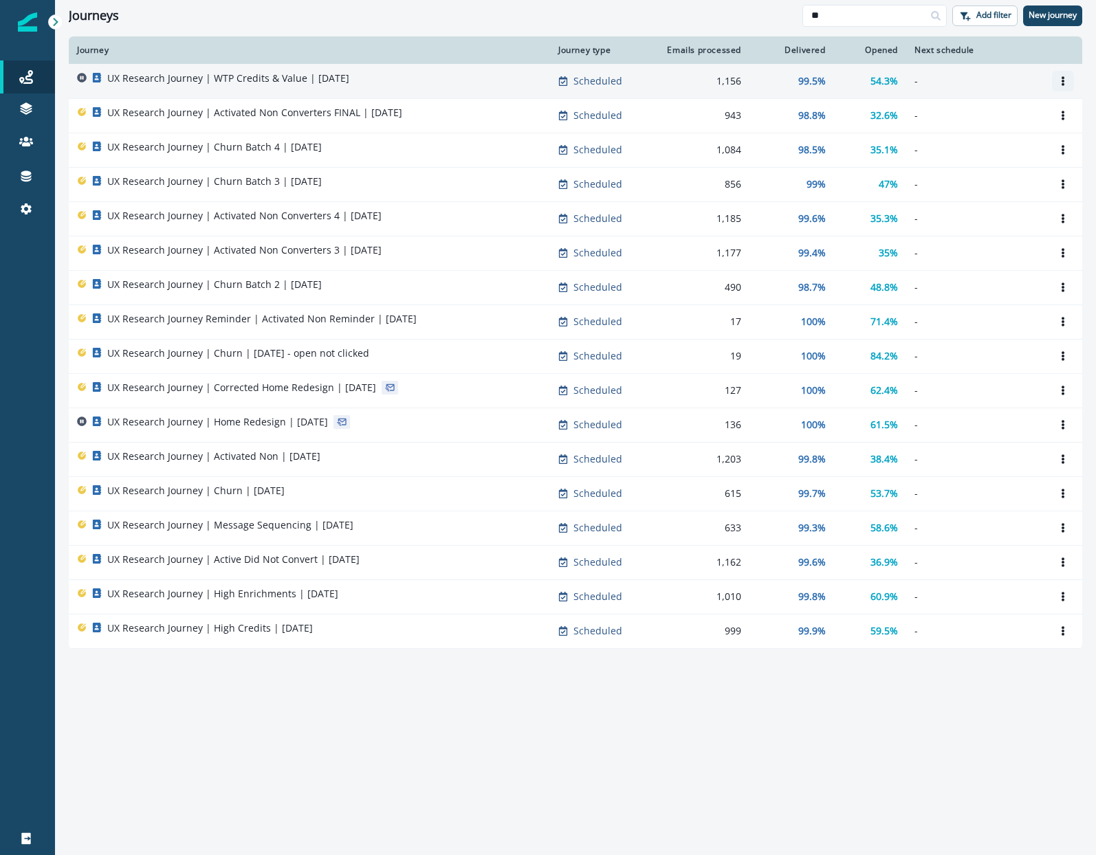
click at [1063, 81] on icon "Options" at bounding box center [1062, 81] width 3 height 10
click at [1017, 108] on button "Clone" at bounding box center [996, 114] width 153 height 22
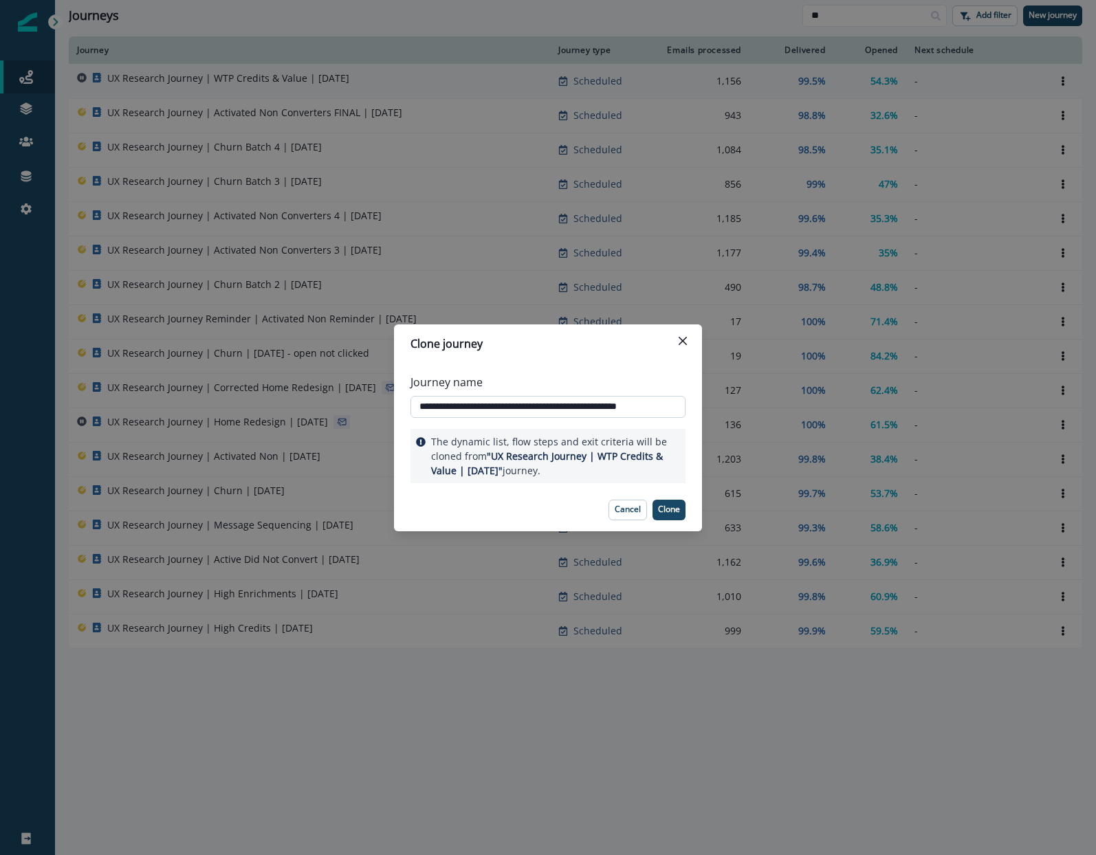
click at [615, 408] on input "**********" at bounding box center [547, 407] width 275 height 22
click at [633, 408] on input "**********" at bounding box center [547, 407] width 275 height 22
type input "**********"
click at [679, 509] on p "Clone" at bounding box center [669, 510] width 22 height 10
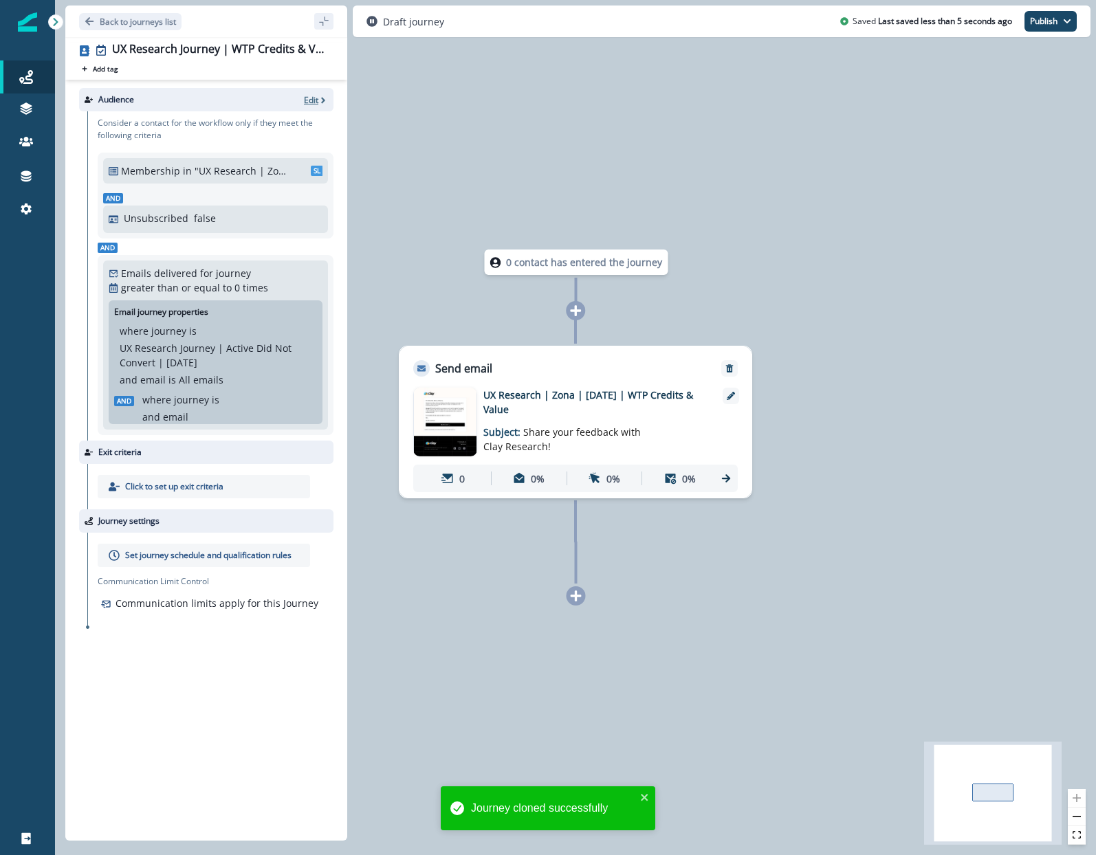
click at [313, 95] on p "Edit" at bounding box center [311, 100] width 14 height 12
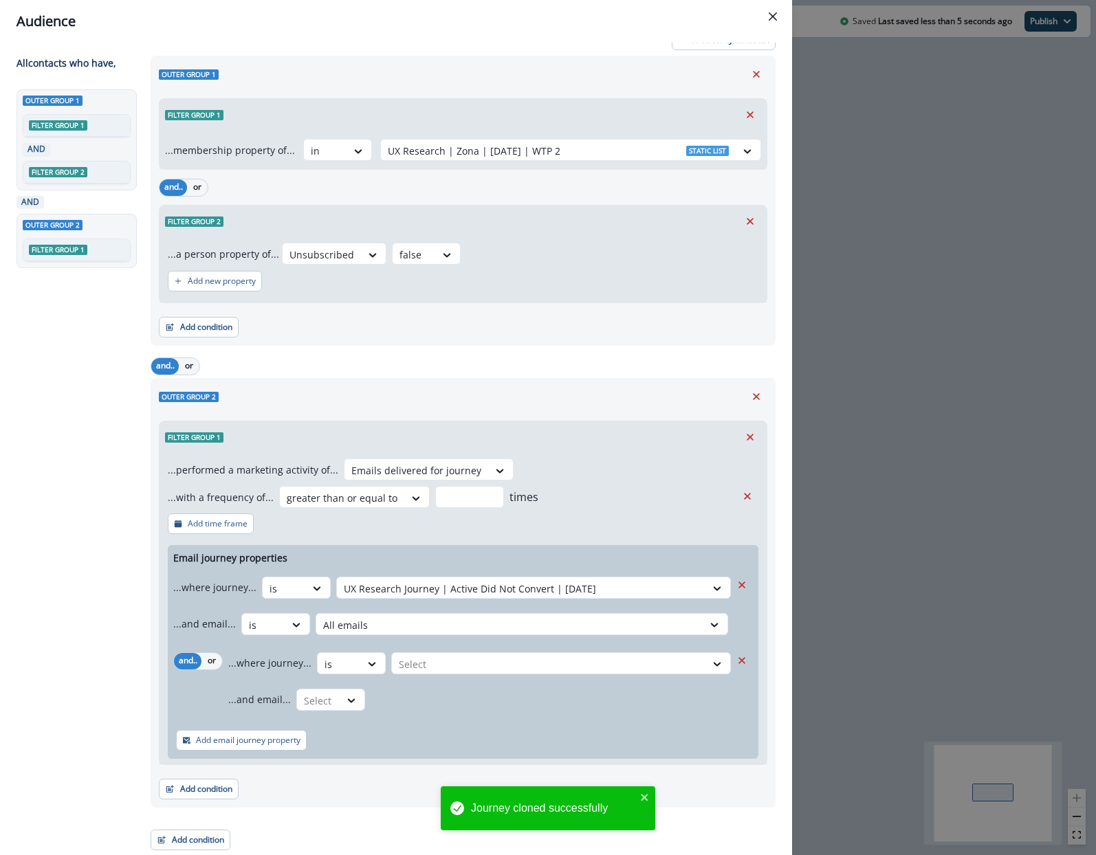
scroll to position [19, 0]
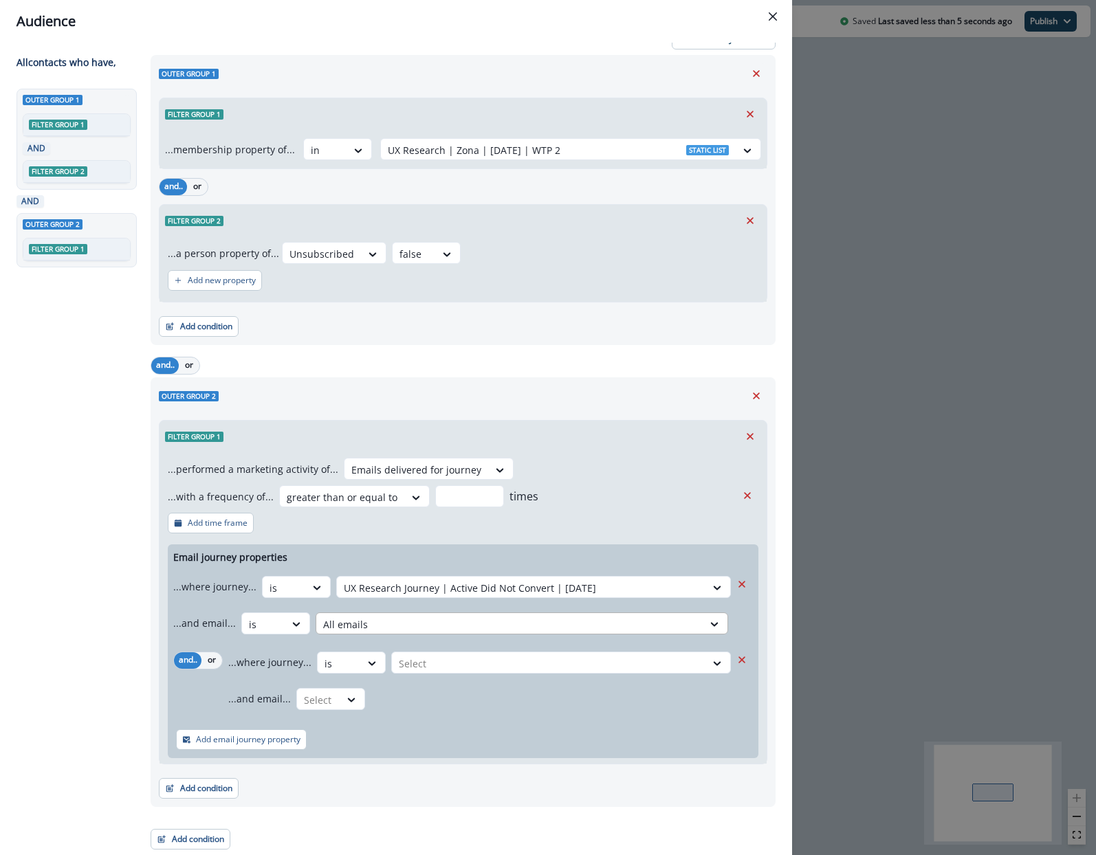
click at [466, 597] on div at bounding box center [521, 588] width 355 height 17
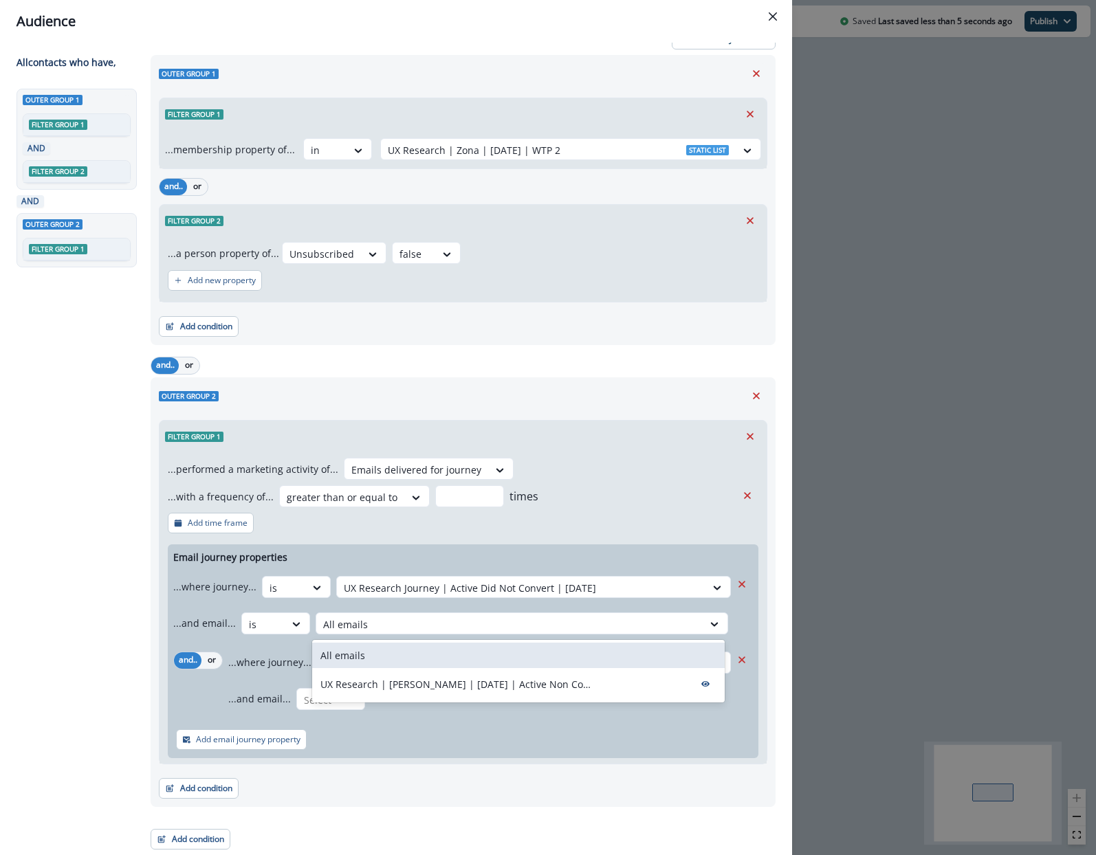
click at [471, 659] on div "All emails" at bounding box center [518, 655] width 412 height 25
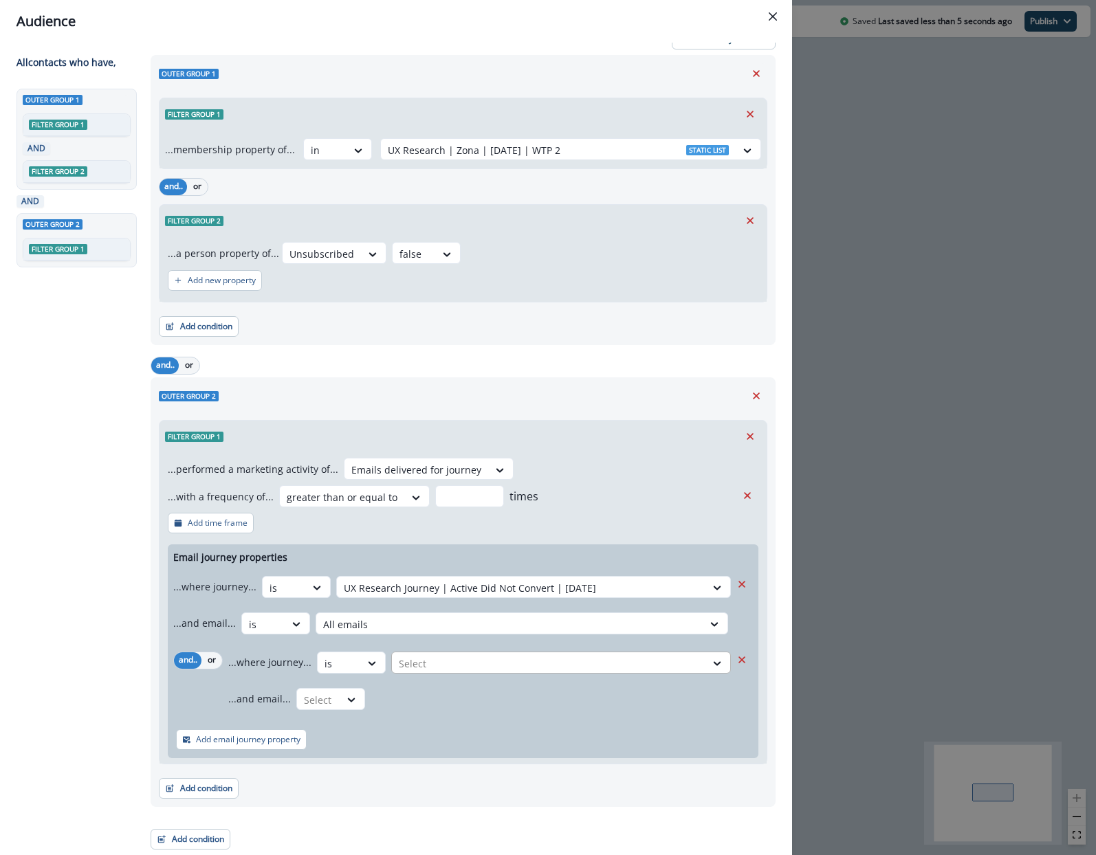
click at [461, 597] on div at bounding box center [521, 588] width 355 height 17
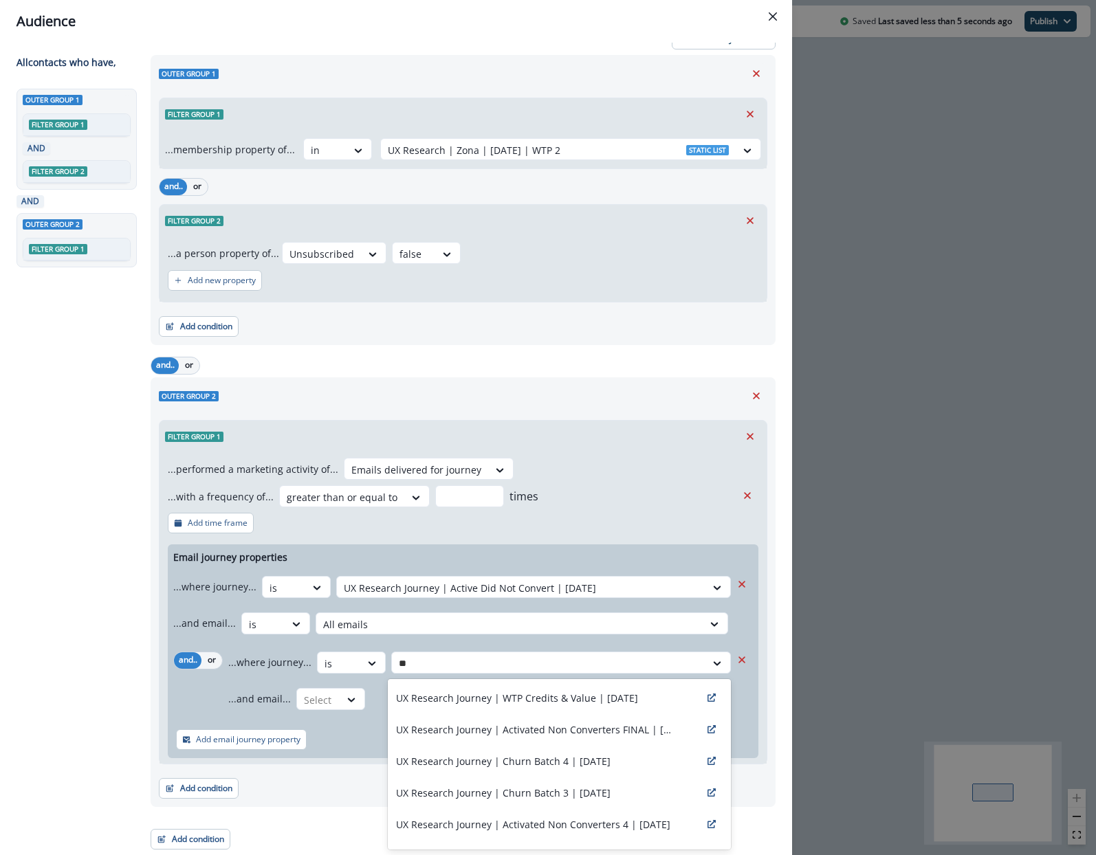
type input "*"
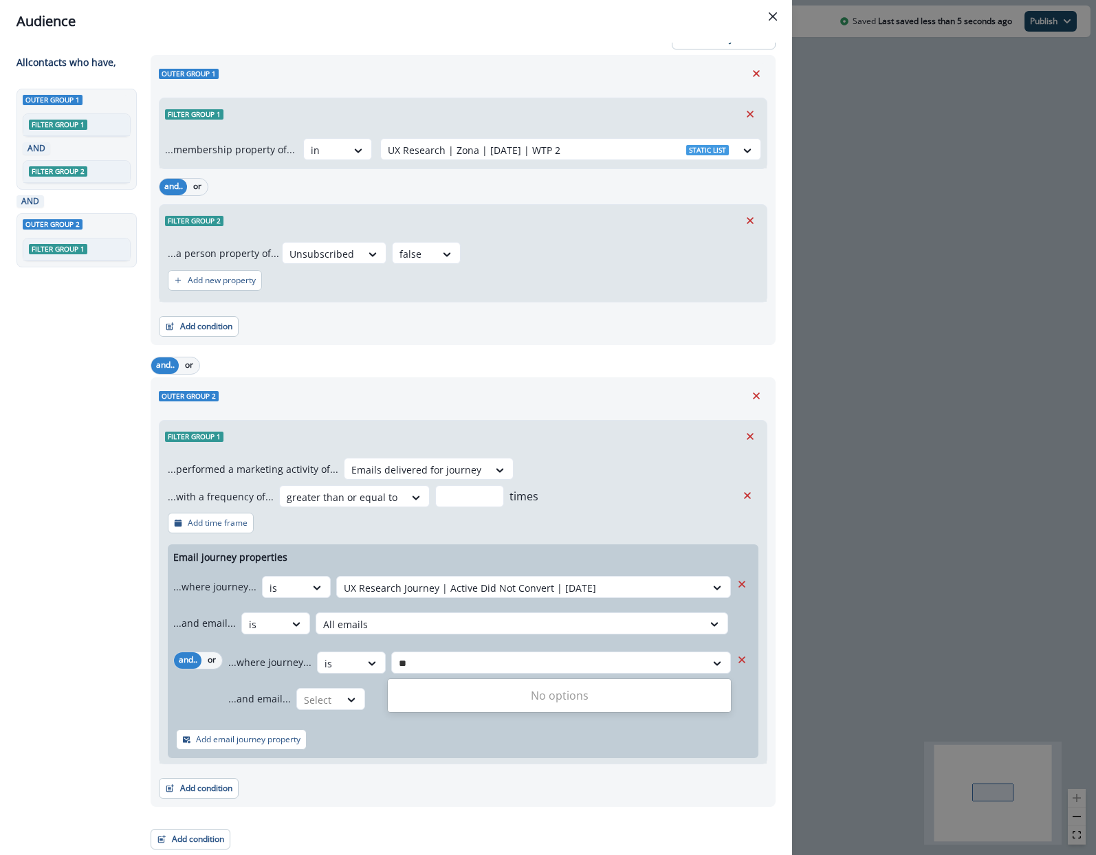
type input "*"
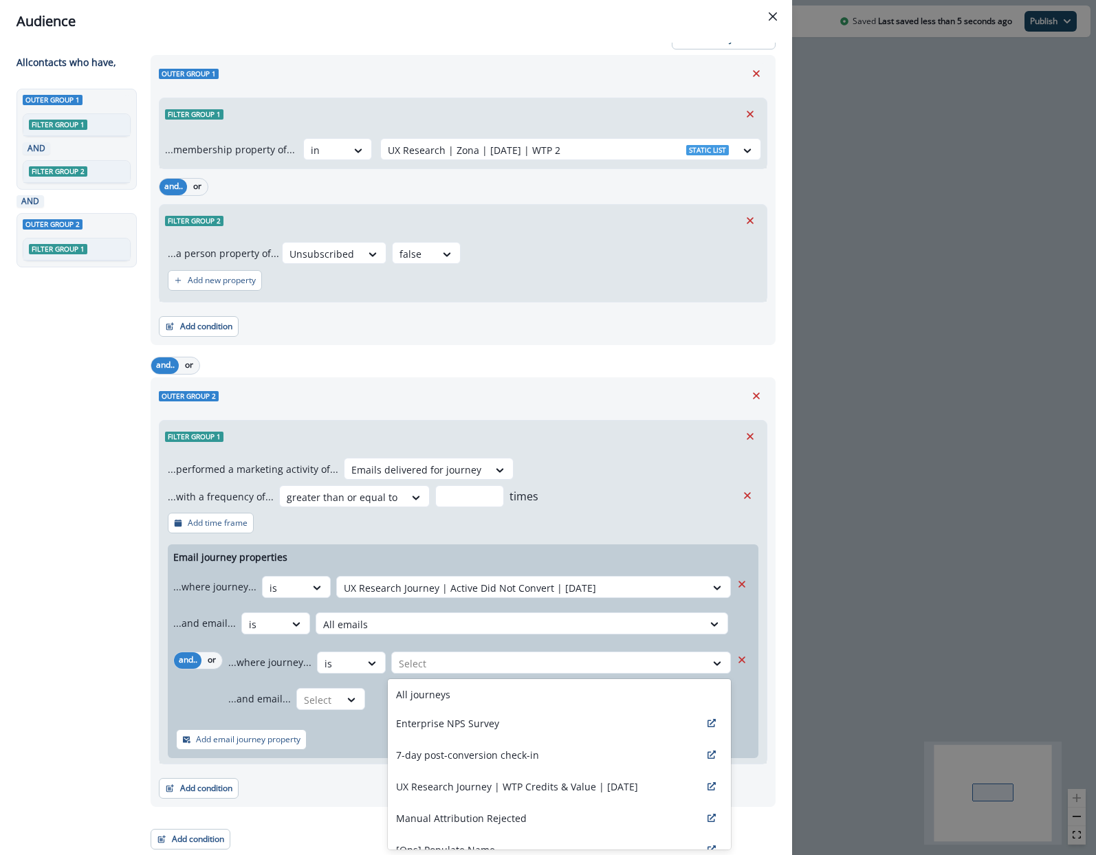
type input "*"
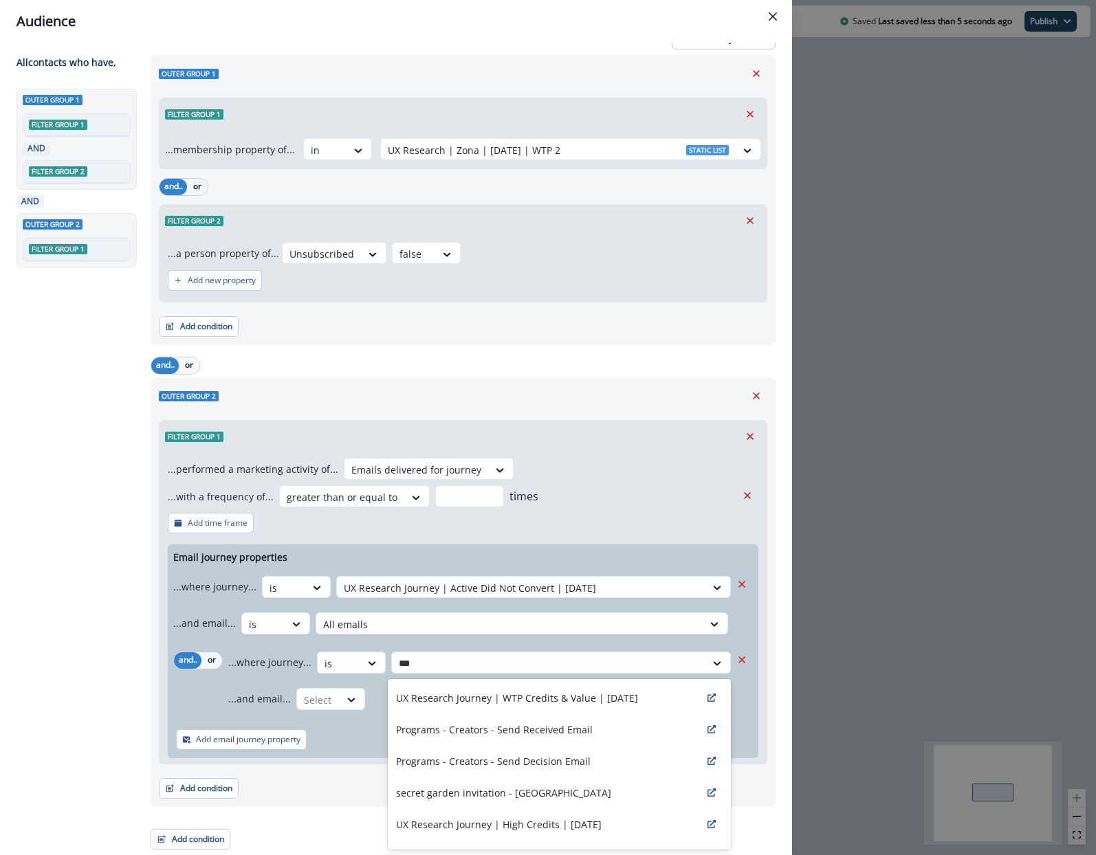
type input "****"
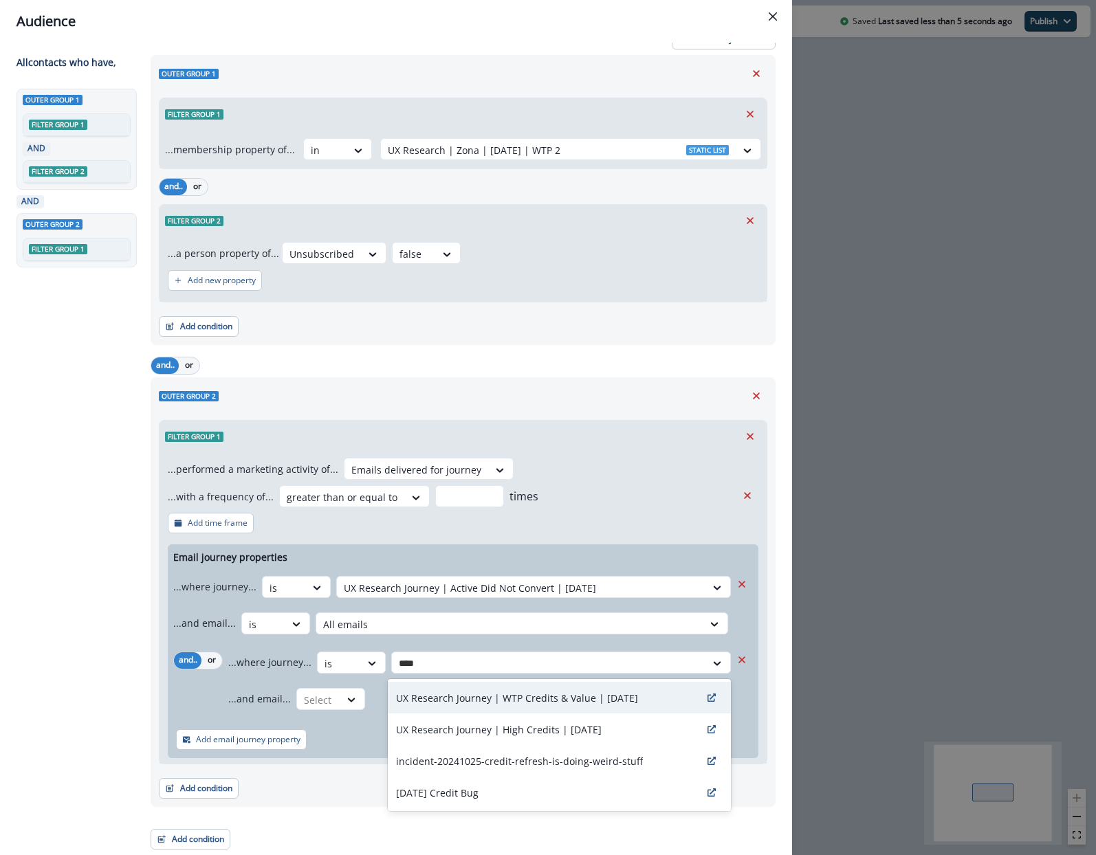
click at [516, 703] on p "UX Research Journey | WTP Credits & Value | [DATE]" at bounding box center [517, 698] width 242 height 14
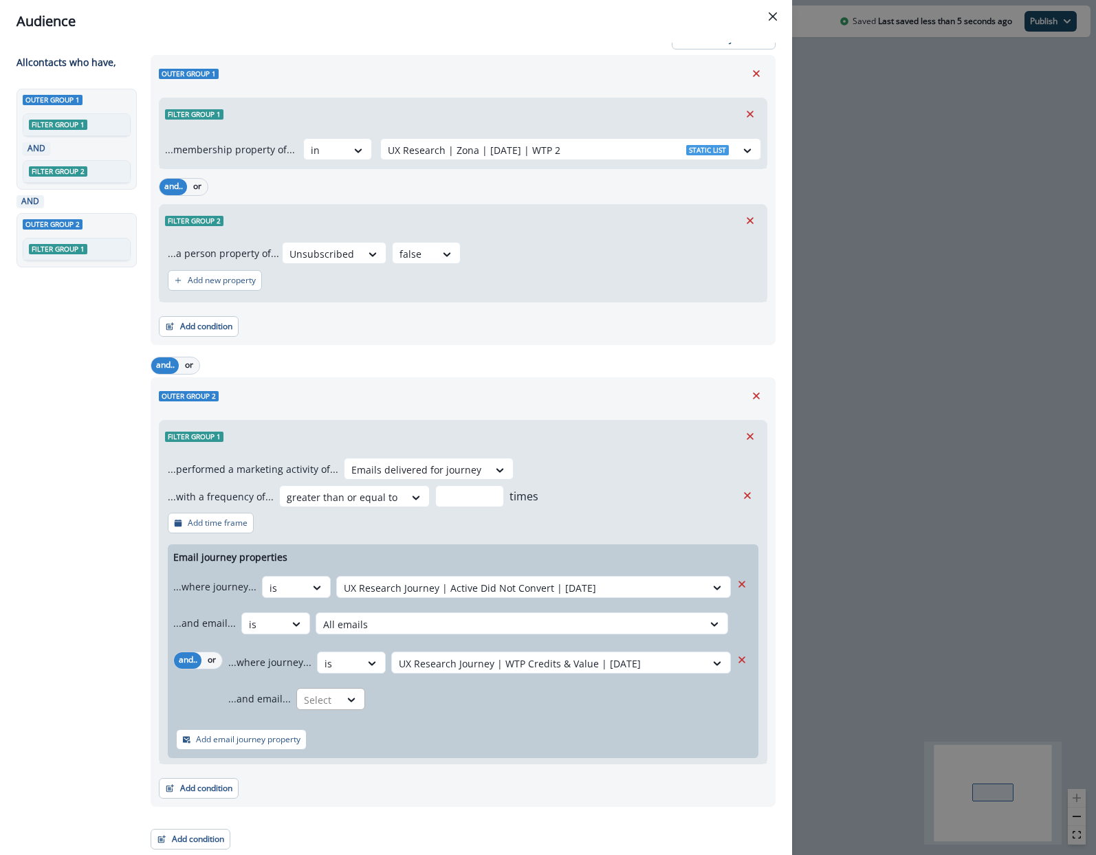
click at [330, 599] on div at bounding box center [317, 588] width 25 height 23
click at [356, 761] on div "is" at bounding box center [357, 756] width 129 height 25
click at [408, 597] on div at bounding box center [521, 588] width 355 height 17
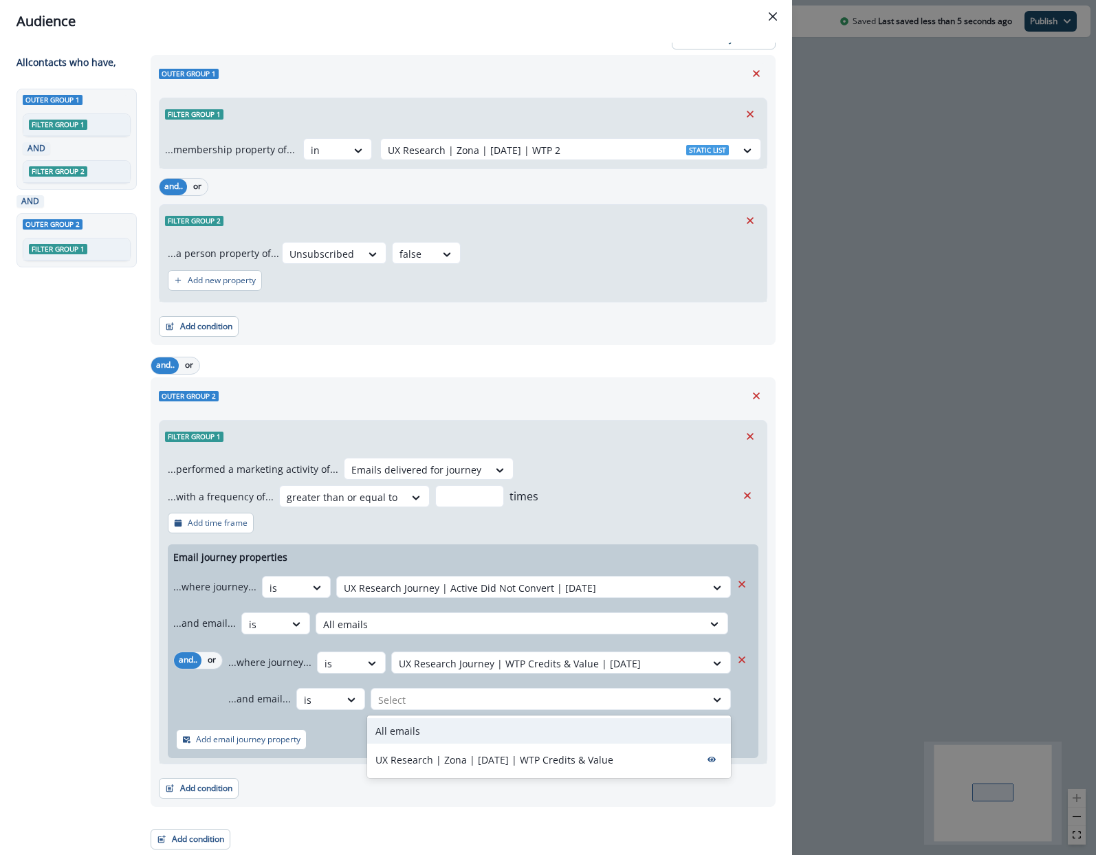
click at [422, 734] on div "All emails" at bounding box center [549, 730] width 364 height 25
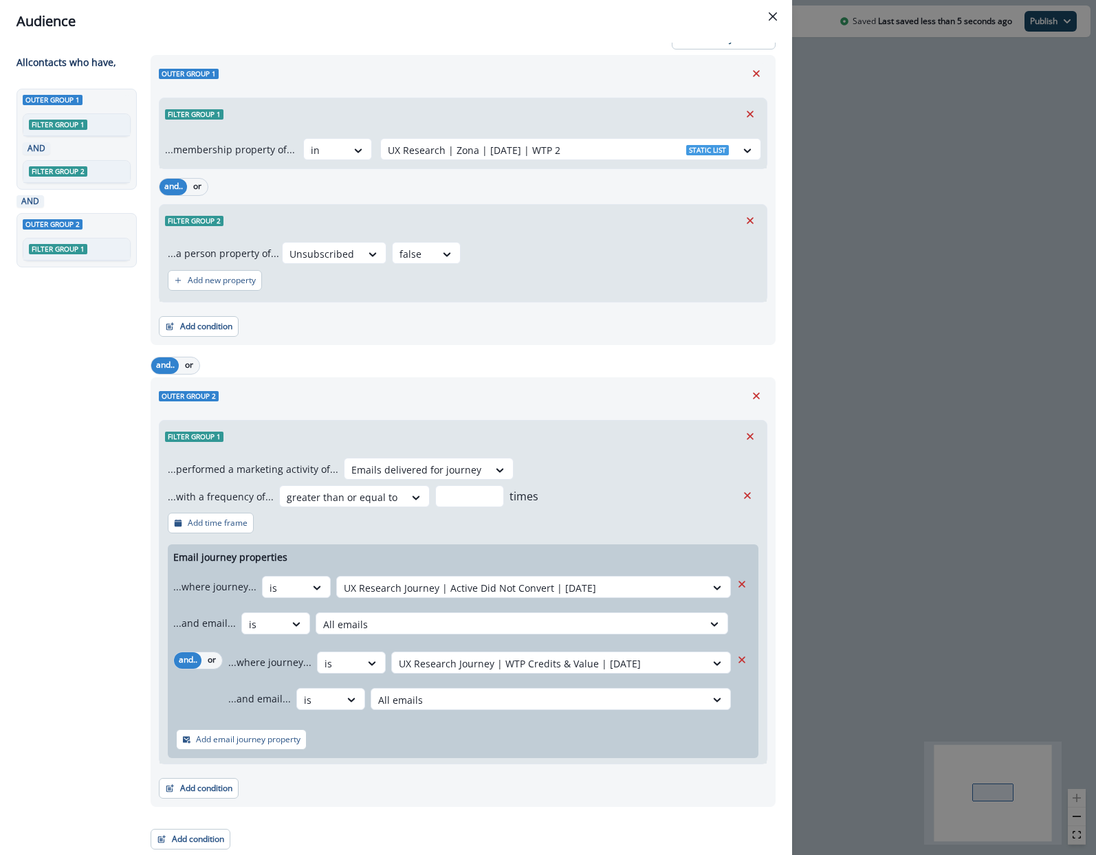
click at [430, 781] on div "Add condition Contact properties A person property Performed a product event Pe…" at bounding box center [463, 781] width 608 height 34
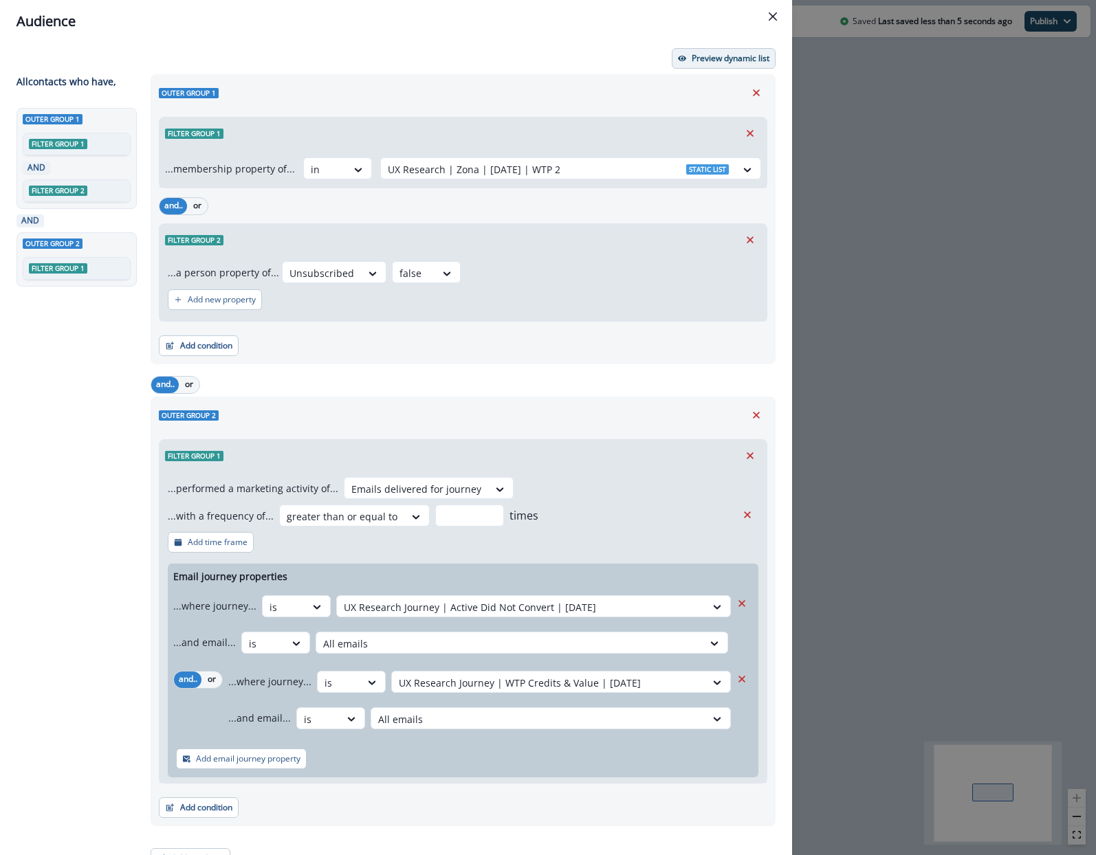
click at [730, 62] on p "Preview dynamic list" at bounding box center [731, 59] width 78 height 10
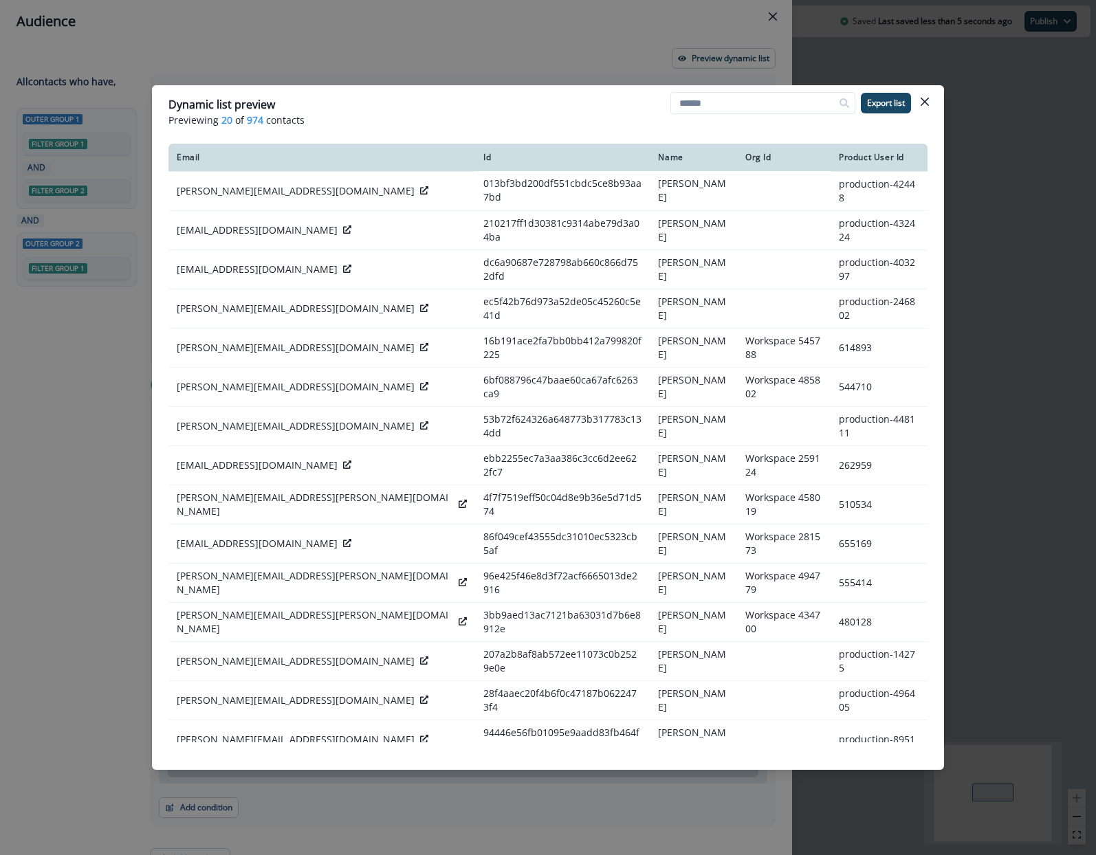
click at [971, 104] on div "Dynamic list preview Previewing 20 of 974 contacts Export list Email Id Name Or…" at bounding box center [548, 427] width 1096 height 855
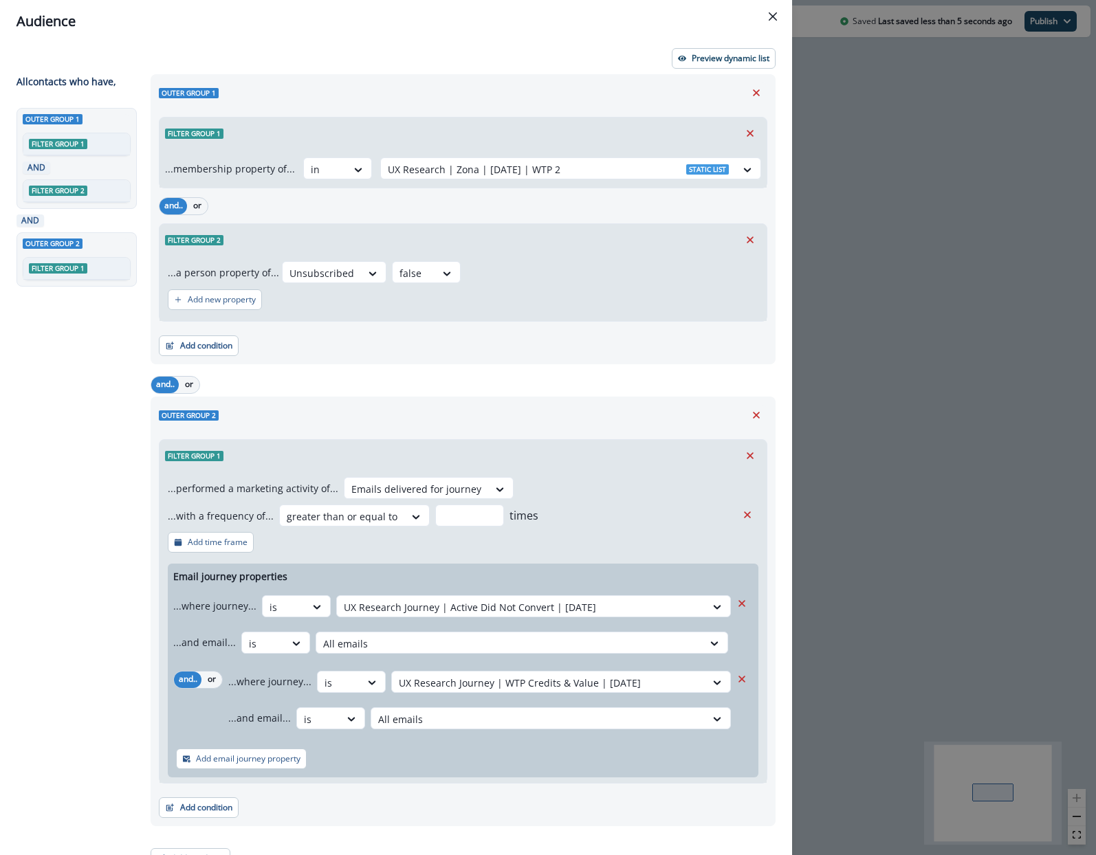
click at [895, 356] on div "Audience Preview dynamic list All contact s who have, Outer group 1 Filter grou…" at bounding box center [548, 427] width 1096 height 855
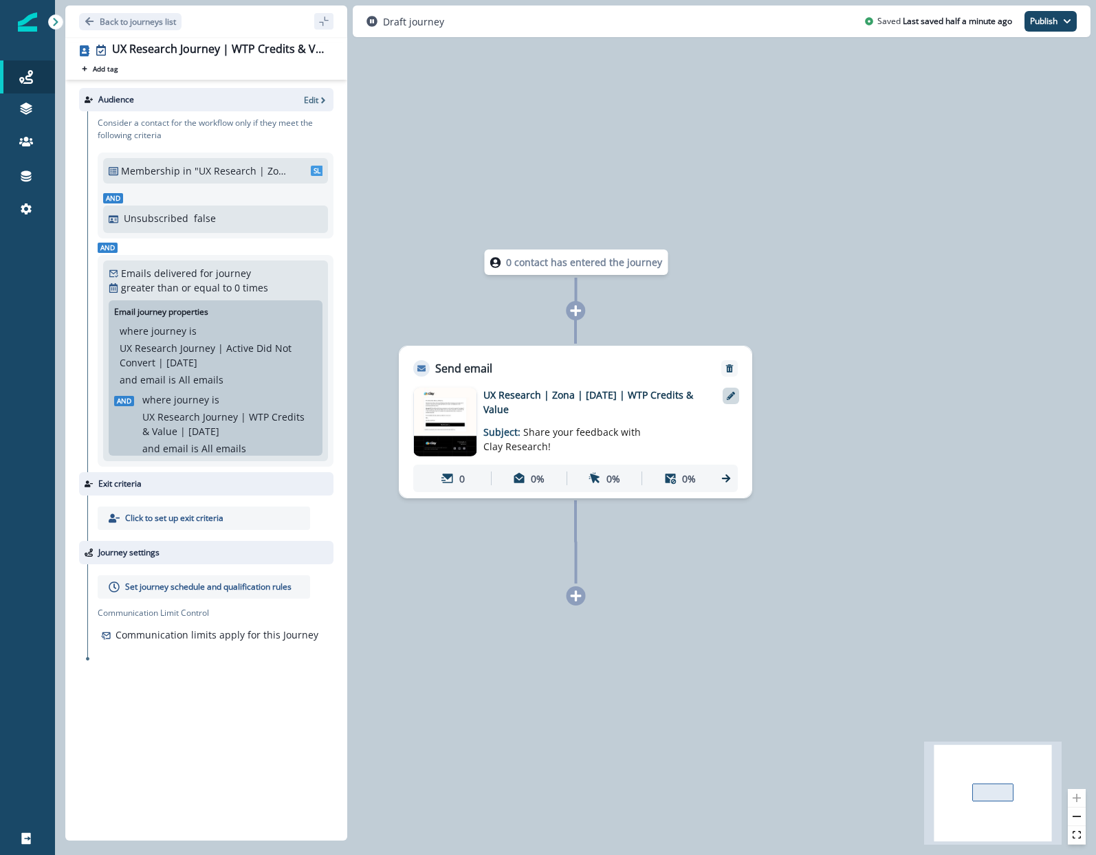
click at [736, 394] on div at bounding box center [731, 396] width 16 height 16
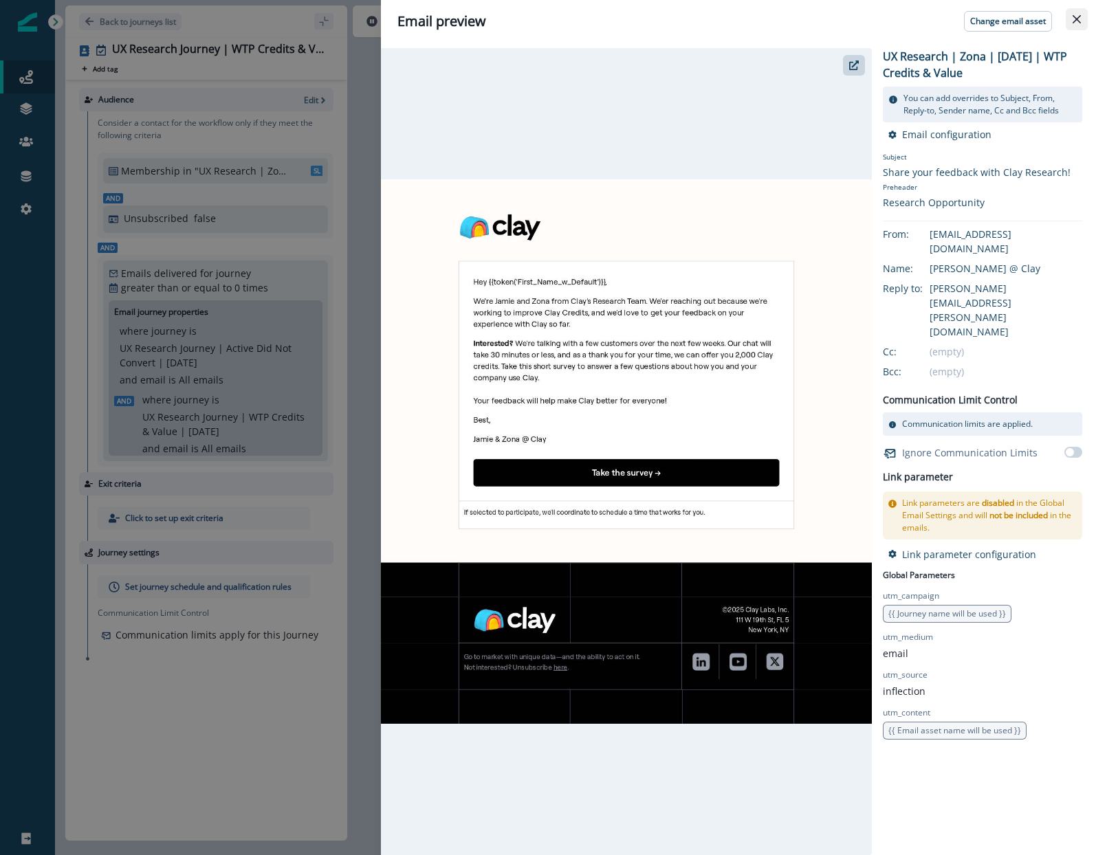
click at [1080, 12] on button "Close" at bounding box center [1077, 19] width 22 height 22
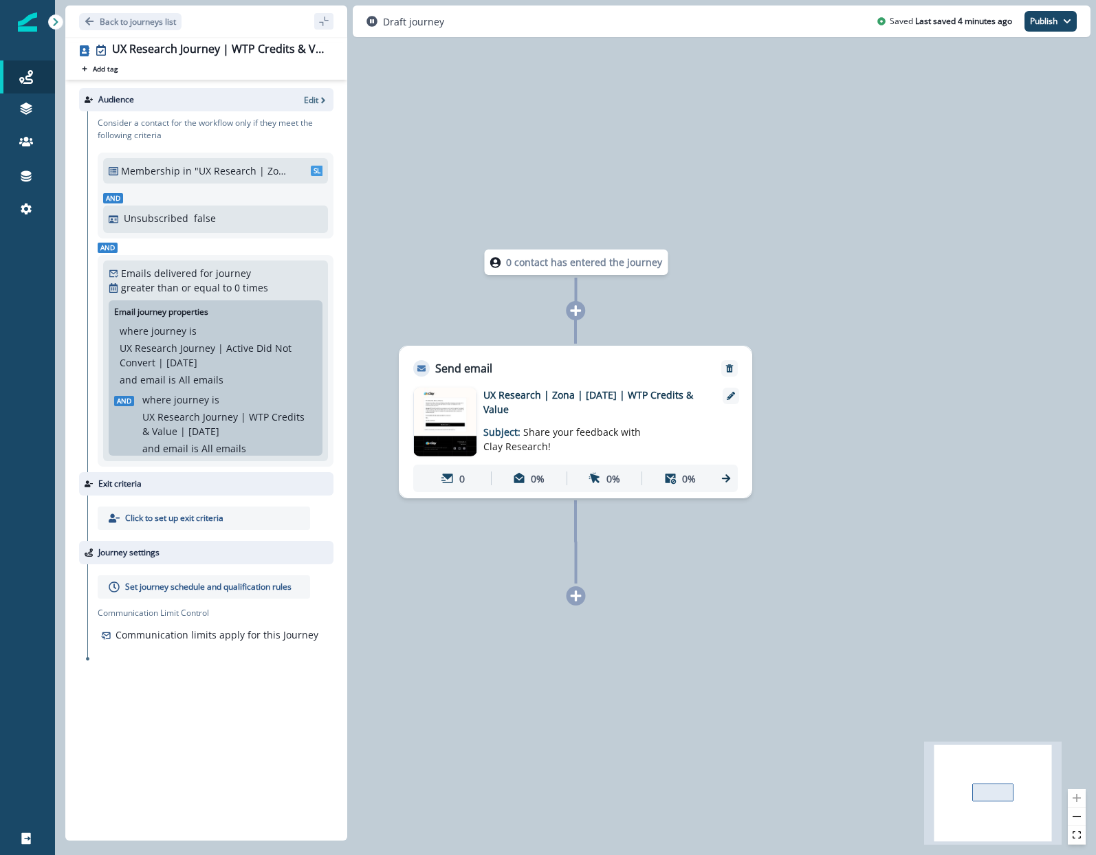
click at [575, 395] on p "UX Research | Zona | [DATE] | WTP Credits & Value" at bounding box center [593, 402] width 220 height 29
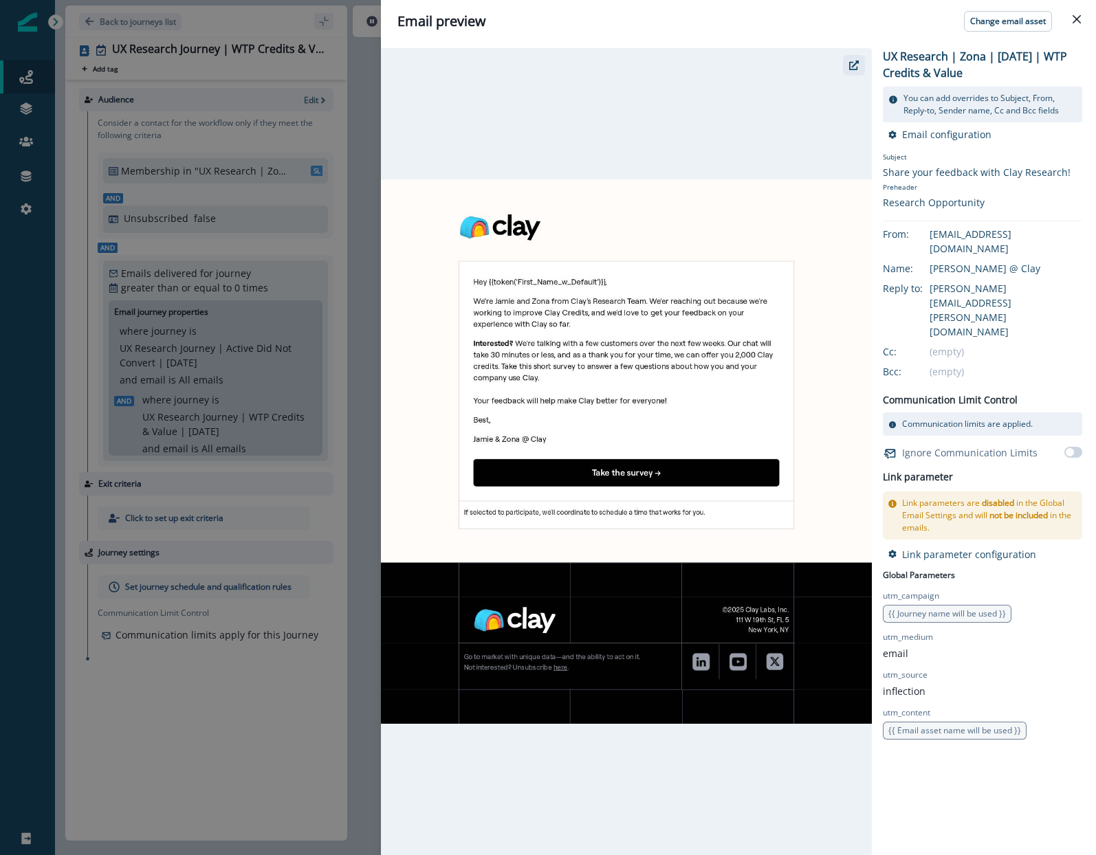
click at [859, 64] on button "button" at bounding box center [854, 65] width 22 height 21
click at [1084, 19] on button "Close" at bounding box center [1077, 19] width 22 height 22
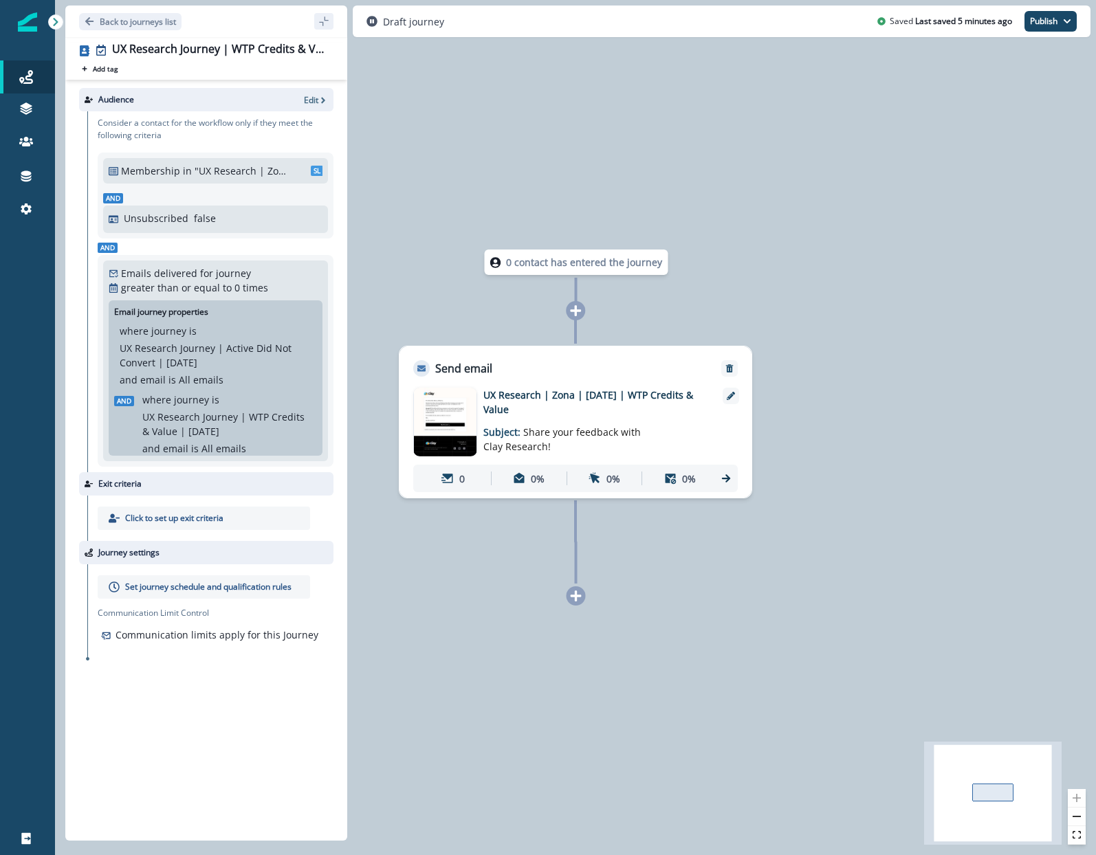
click at [923, 297] on div "0 contact has entered the journey Send email Email asset changed, journey repor…" at bounding box center [575, 427] width 1041 height 855
click at [192, 591] on p "Set journey schedule and qualification rules" at bounding box center [208, 587] width 166 height 12
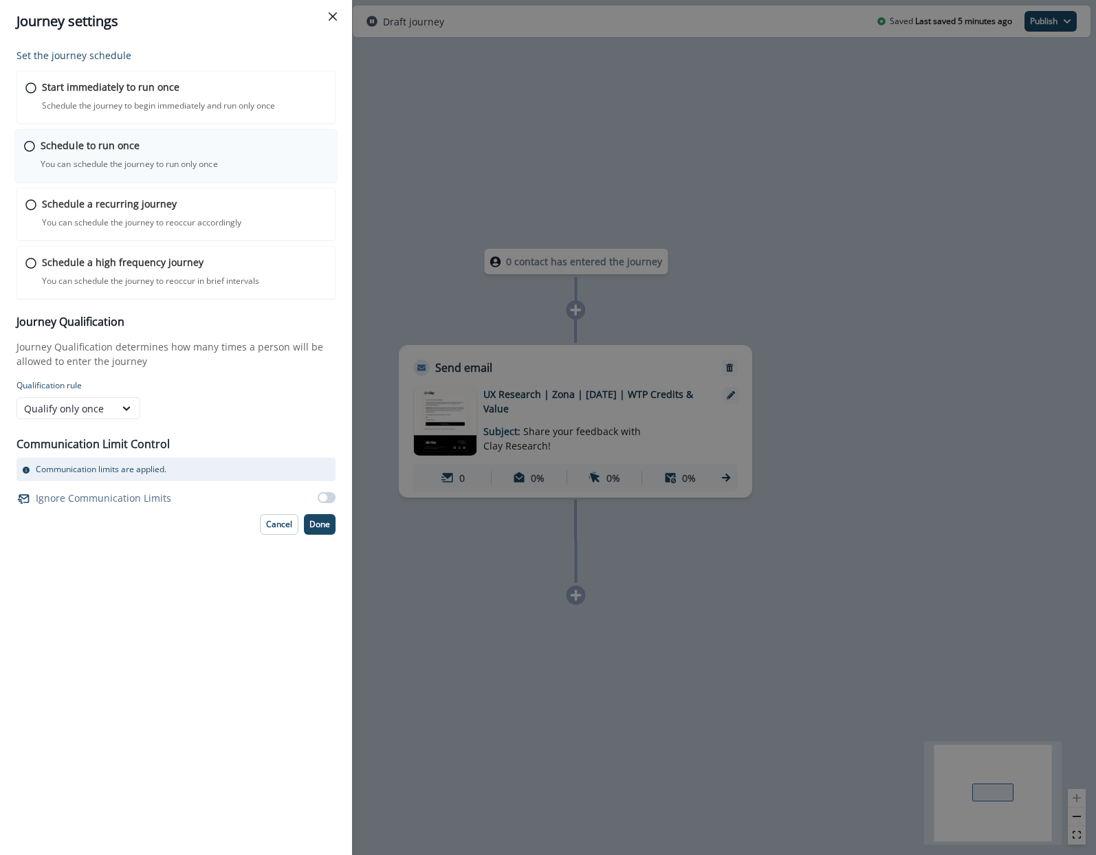
click at [142, 153] on div "Schedule to run once You can schedule the journey to run only once Journey is s…" at bounding box center [184, 154] width 287 height 32
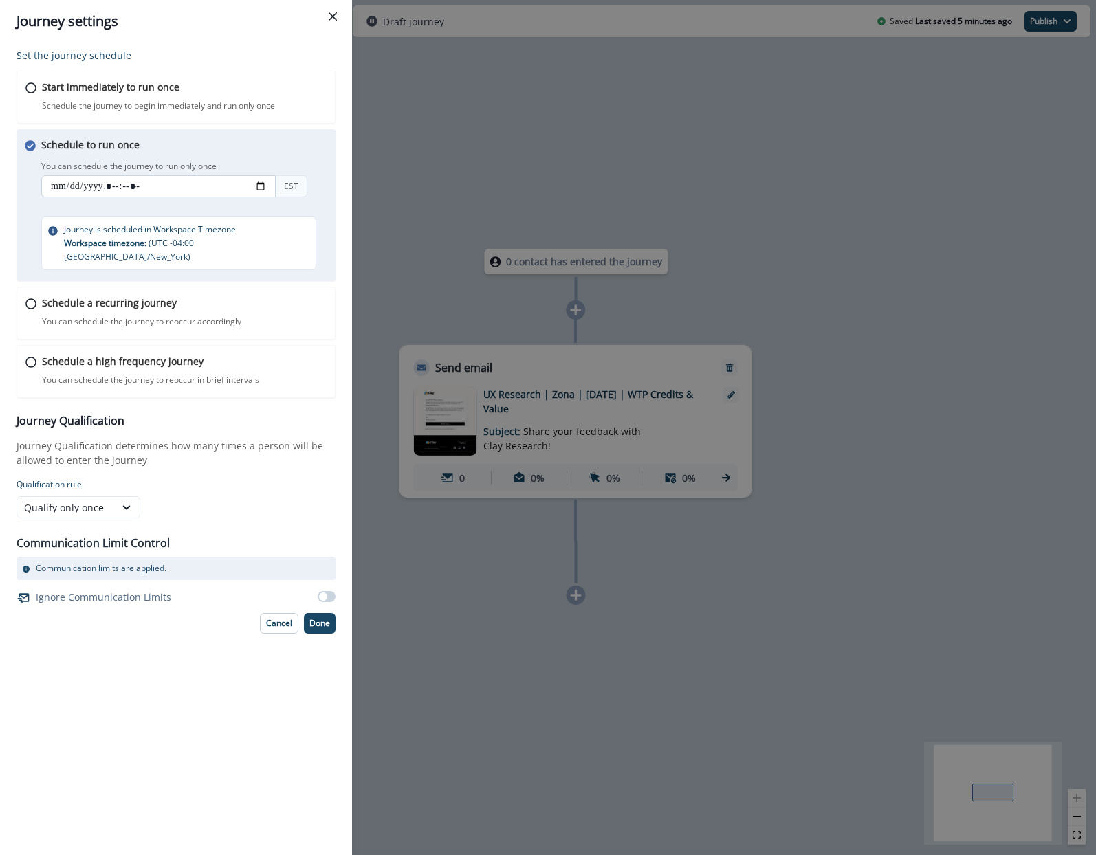
click at [113, 191] on input "datetime-local" at bounding box center [158, 186] width 234 height 22
click at [230, 144] on div "Schedule to run once You can schedule the journey to run only once You can sche…" at bounding box center [189, 203] width 296 height 133
click at [75, 189] on input "datetime-local" at bounding box center [158, 186] width 234 height 22
click at [58, 191] on input "datetime-local" at bounding box center [158, 186] width 234 height 22
click at [74, 188] on input "datetime-local" at bounding box center [158, 186] width 234 height 22
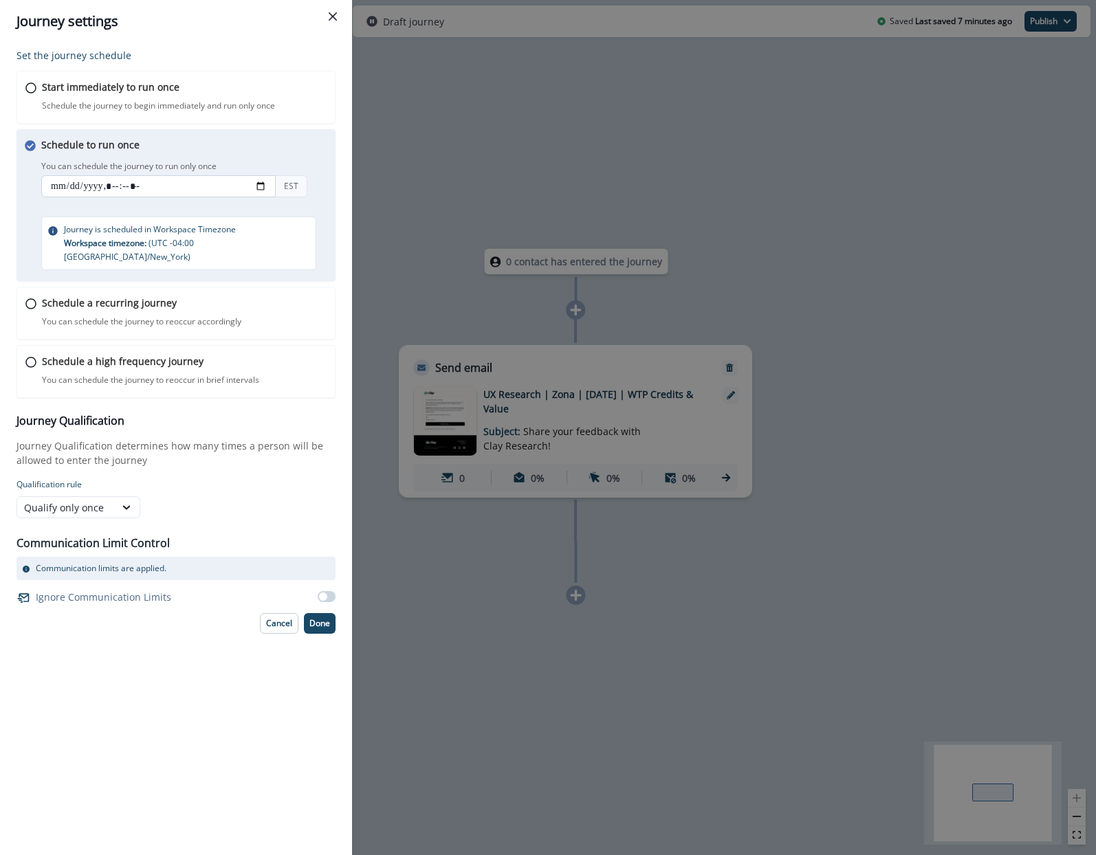
type input "**********"
click at [325, 619] on p "Done" at bounding box center [319, 624] width 21 height 10
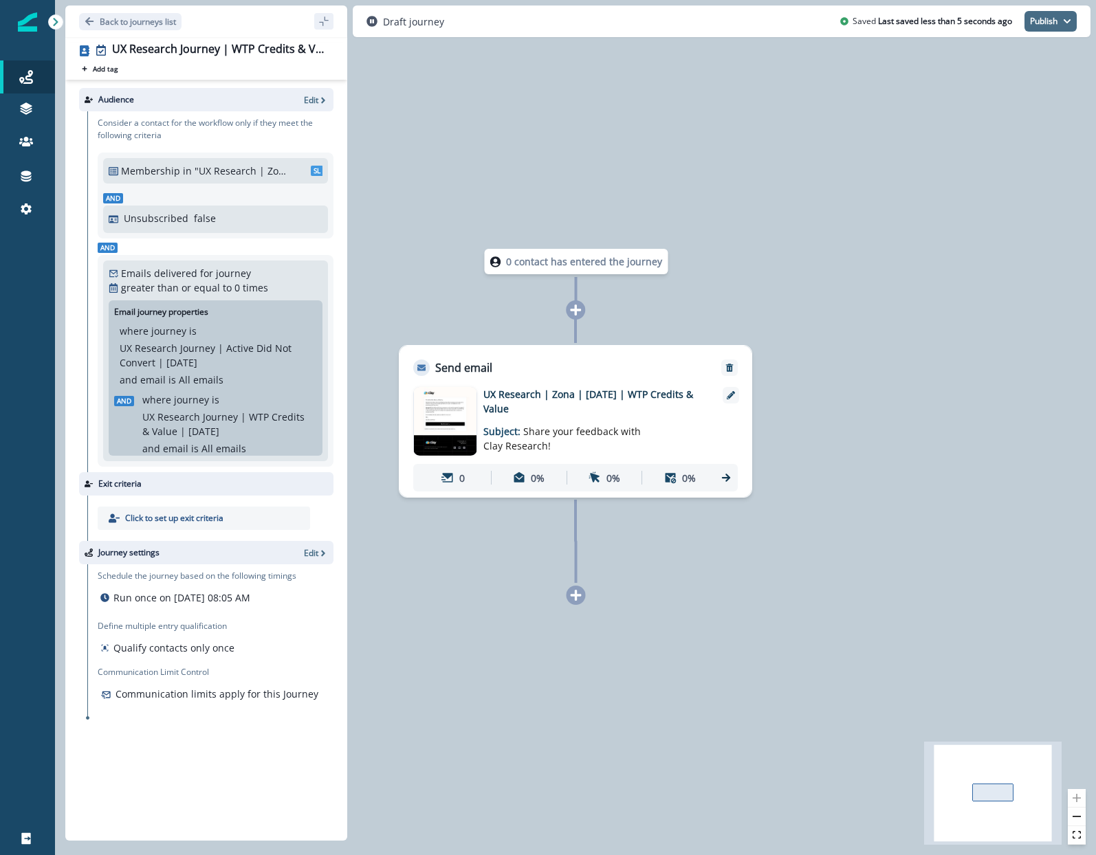
click at [1056, 23] on button "Publish" at bounding box center [1050, 21] width 52 height 21
click at [1028, 56] on button "as active journey" at bounding box center [999, 55] width 153 height 25
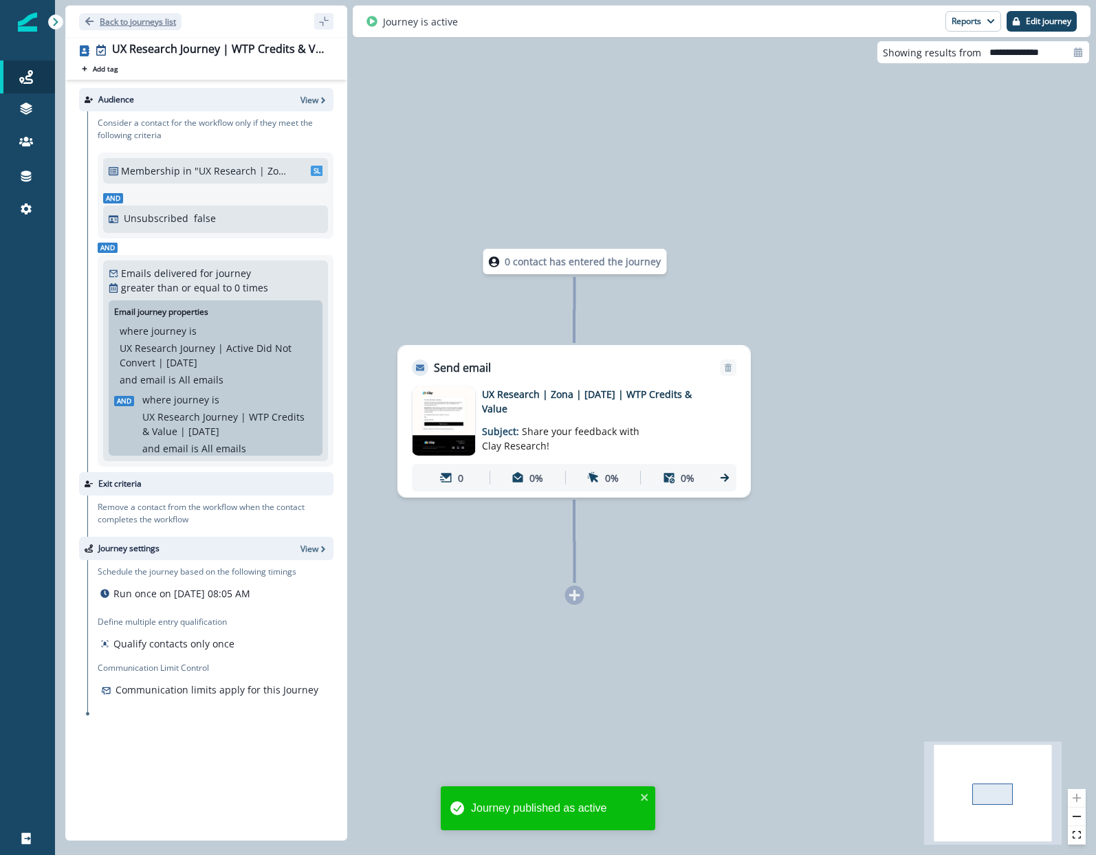
click at [96, 23] on button "Back to journeys list" at bounding box center [130, 21] width 102 height 17
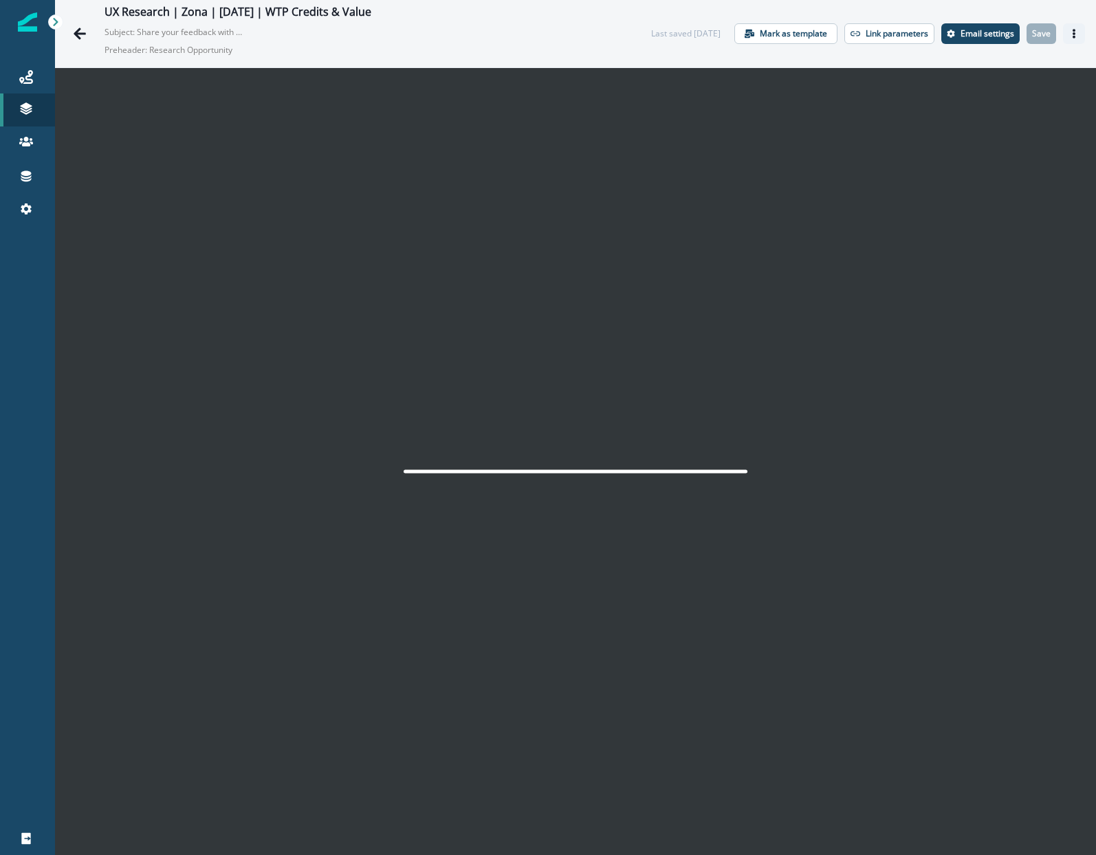
click at [1068, 33] on button "Actions" at bounding box center [1074, 33] width 22 height 21
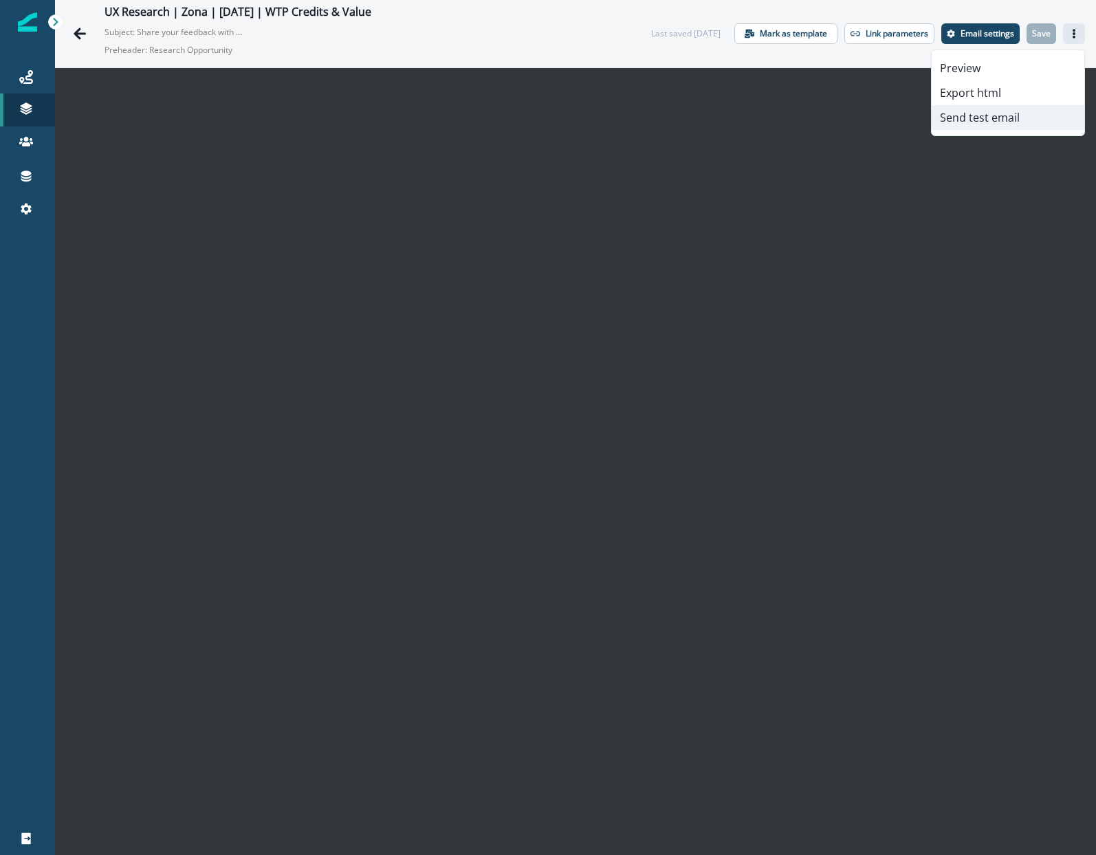
click at [1006, 122] on button "Send test email" at bounding box center [1007, 117] width 153 height 25
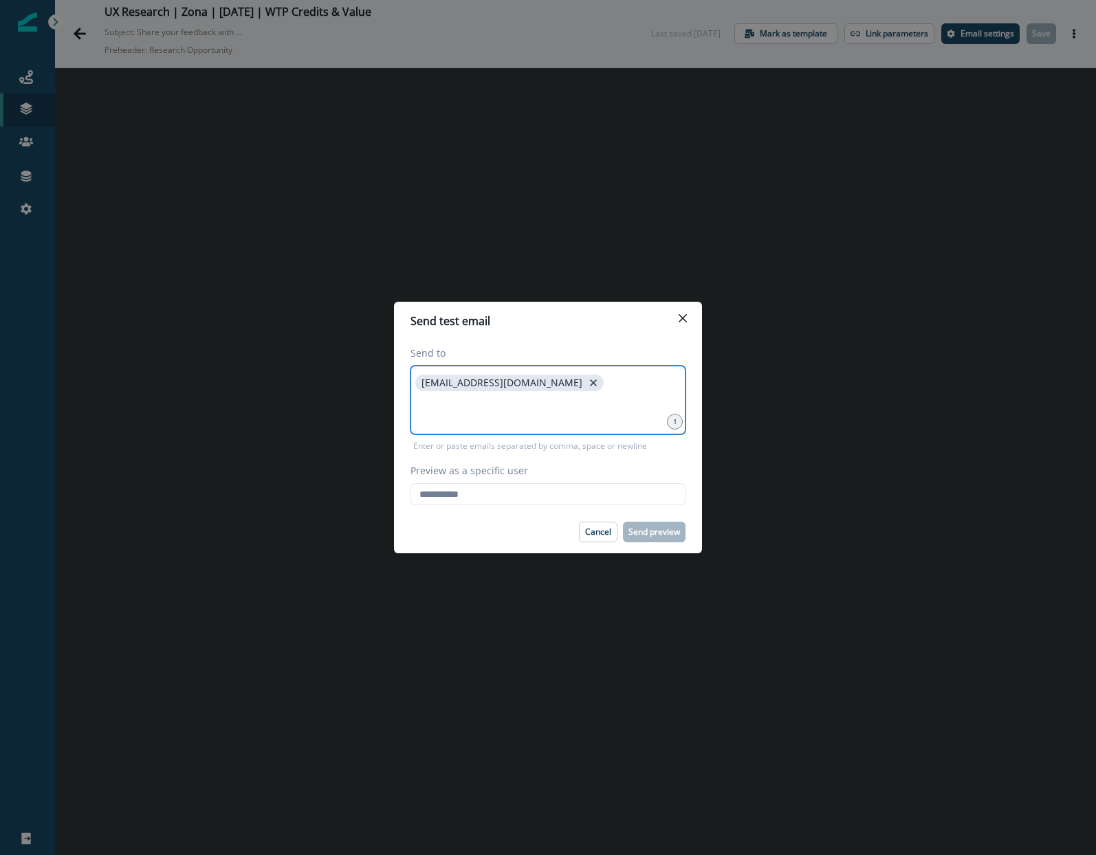
click at [587, 386] on icon "close" at bounding box center [593, 383] width 12 height 12
click at [525, 389] on input at bounding box center [547, 382] width 271 height 27
type input "**********"
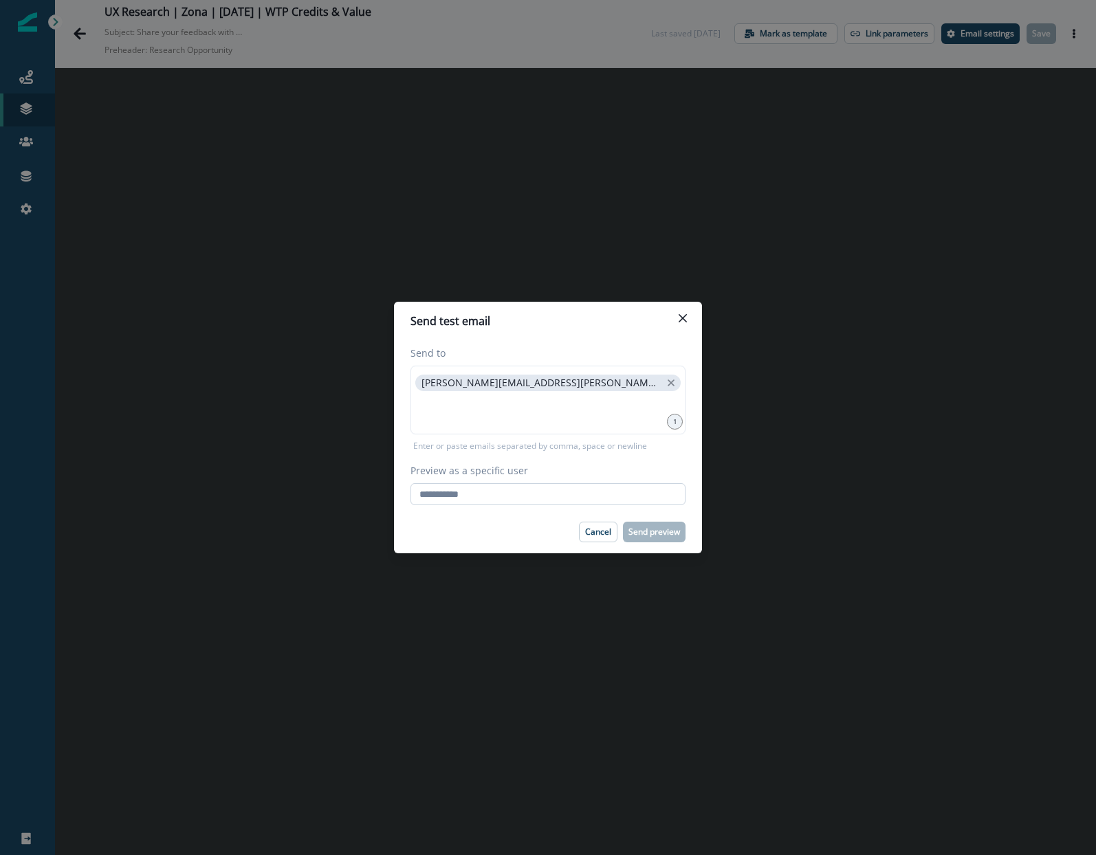
click at [476, 502] on input "Preview as a specific user" at bounding box center [547, 494] width 275 height 22
type input "**********"
click at [516, 517] on footer "Cancel Send preview" at bounding box center [548, 532] width 308 height 43
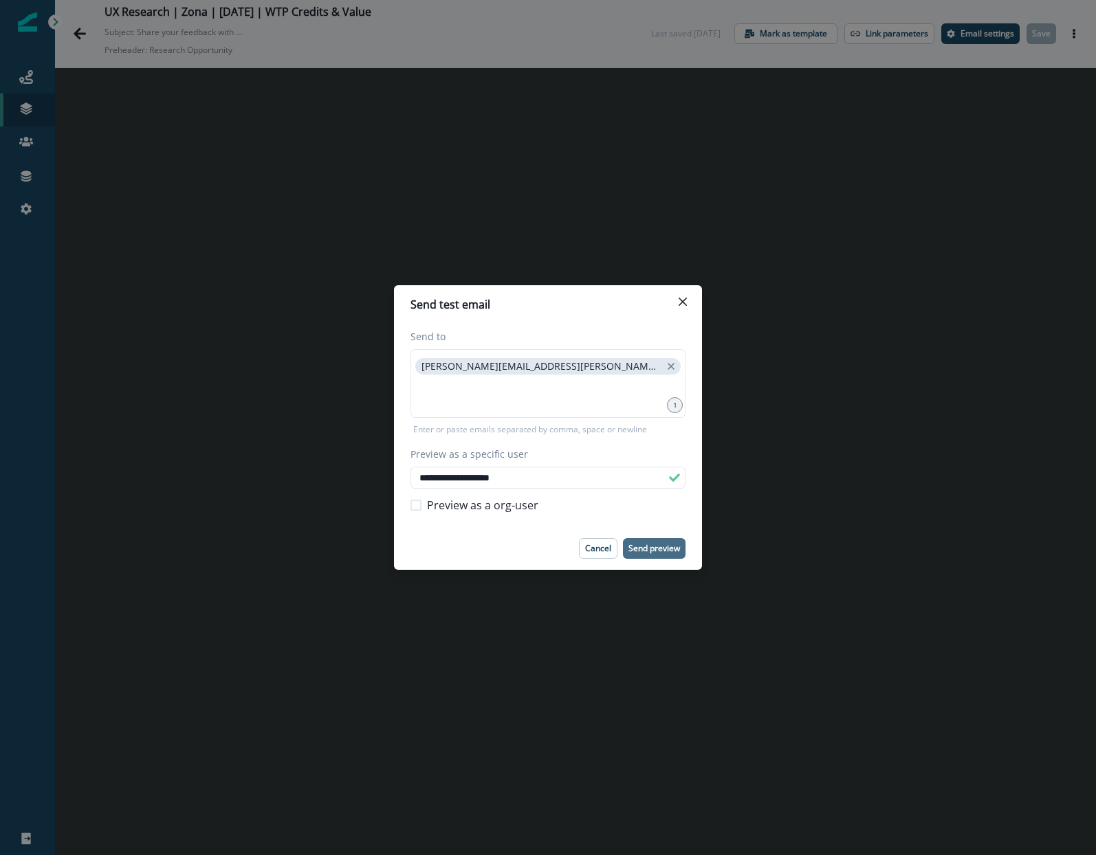
click at [659, 545] on p "Send preview" at bounding box center [654, 549] width 52 height 10
